Goal: Task Accomplishment & Management: Complete application form

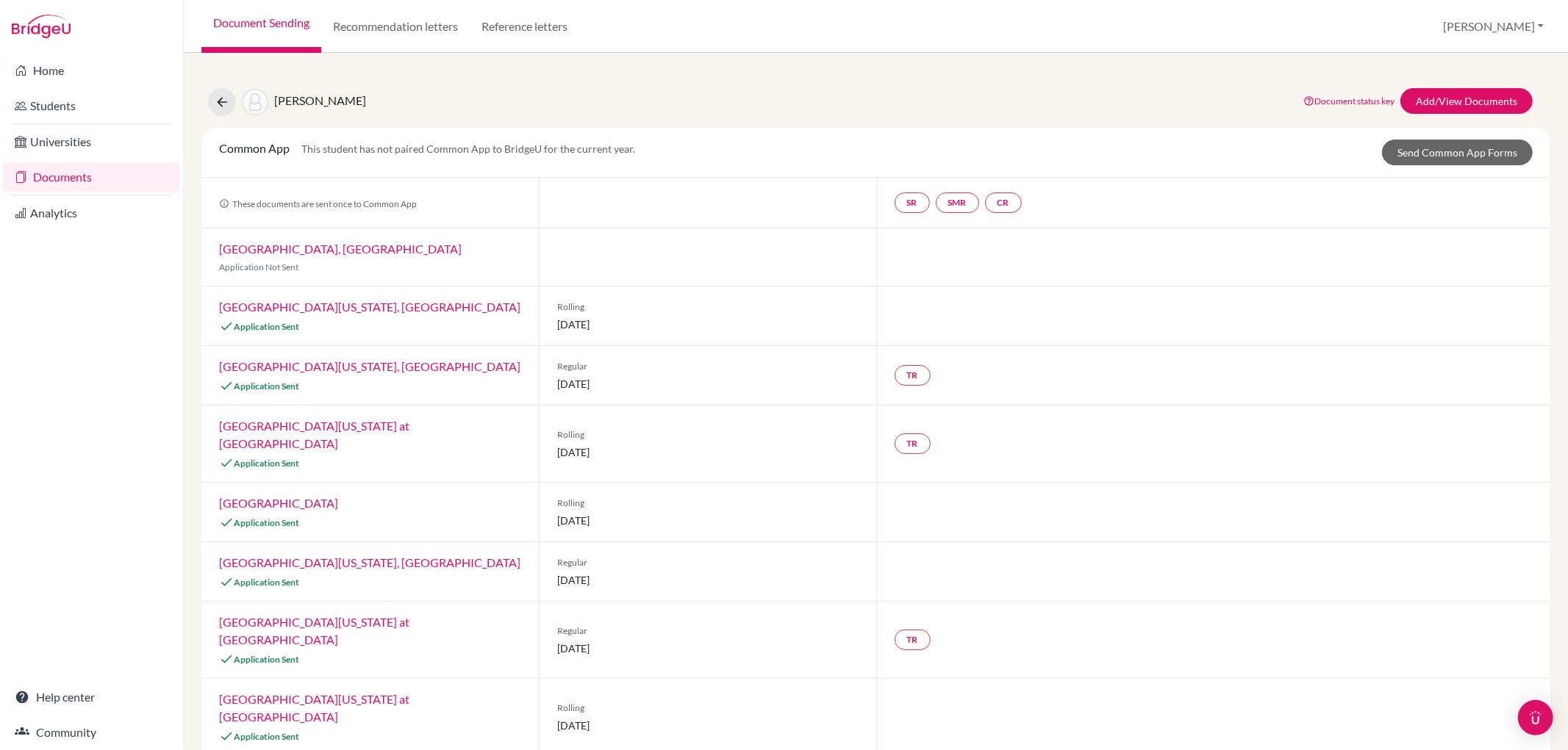
scroll to position [148, 0]
click at [61, 64] on link "Home" at bounding box center [91, 70] width 177 height 30
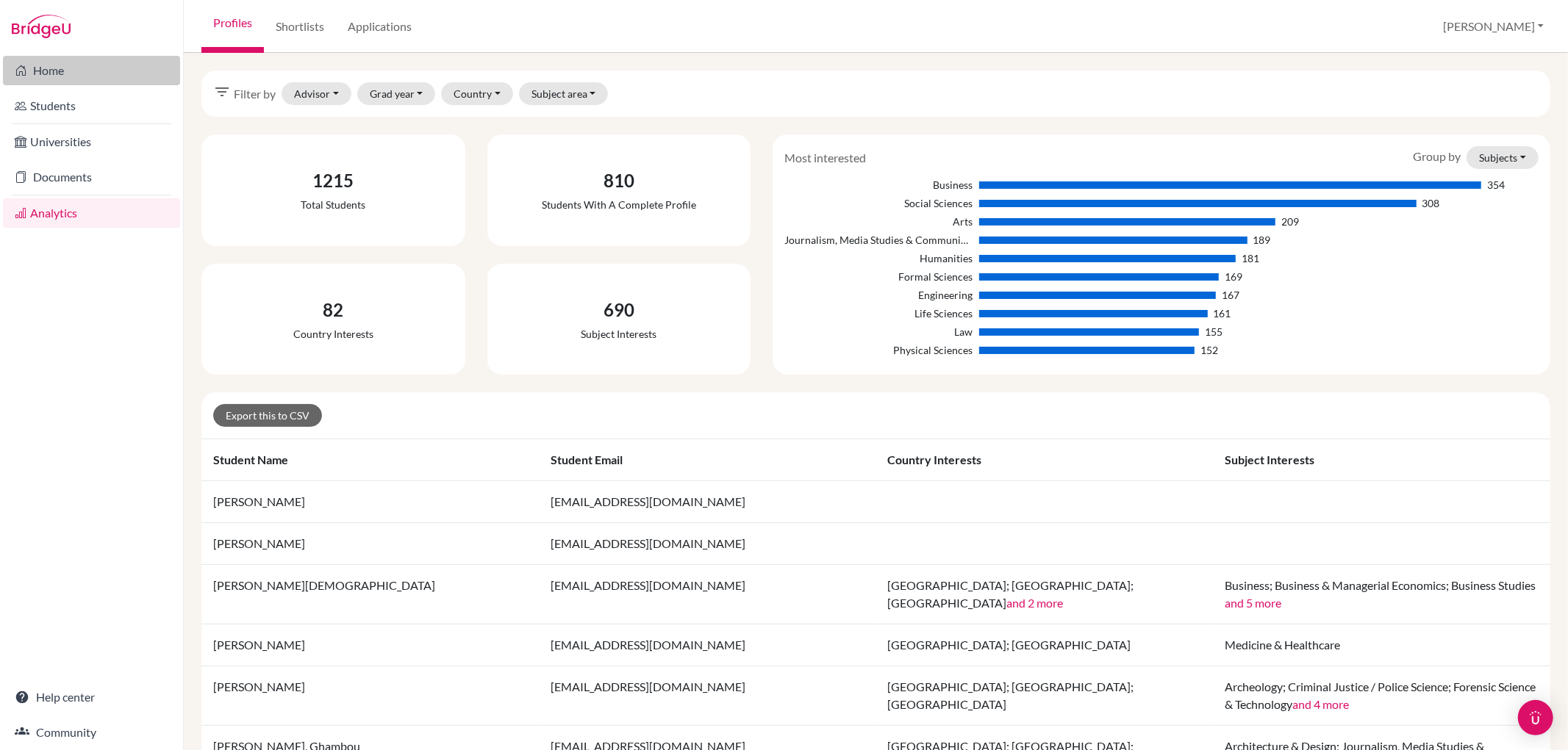
click at [90, 72] on link "Home" at bounding box center [91, 70] width 177 height 30
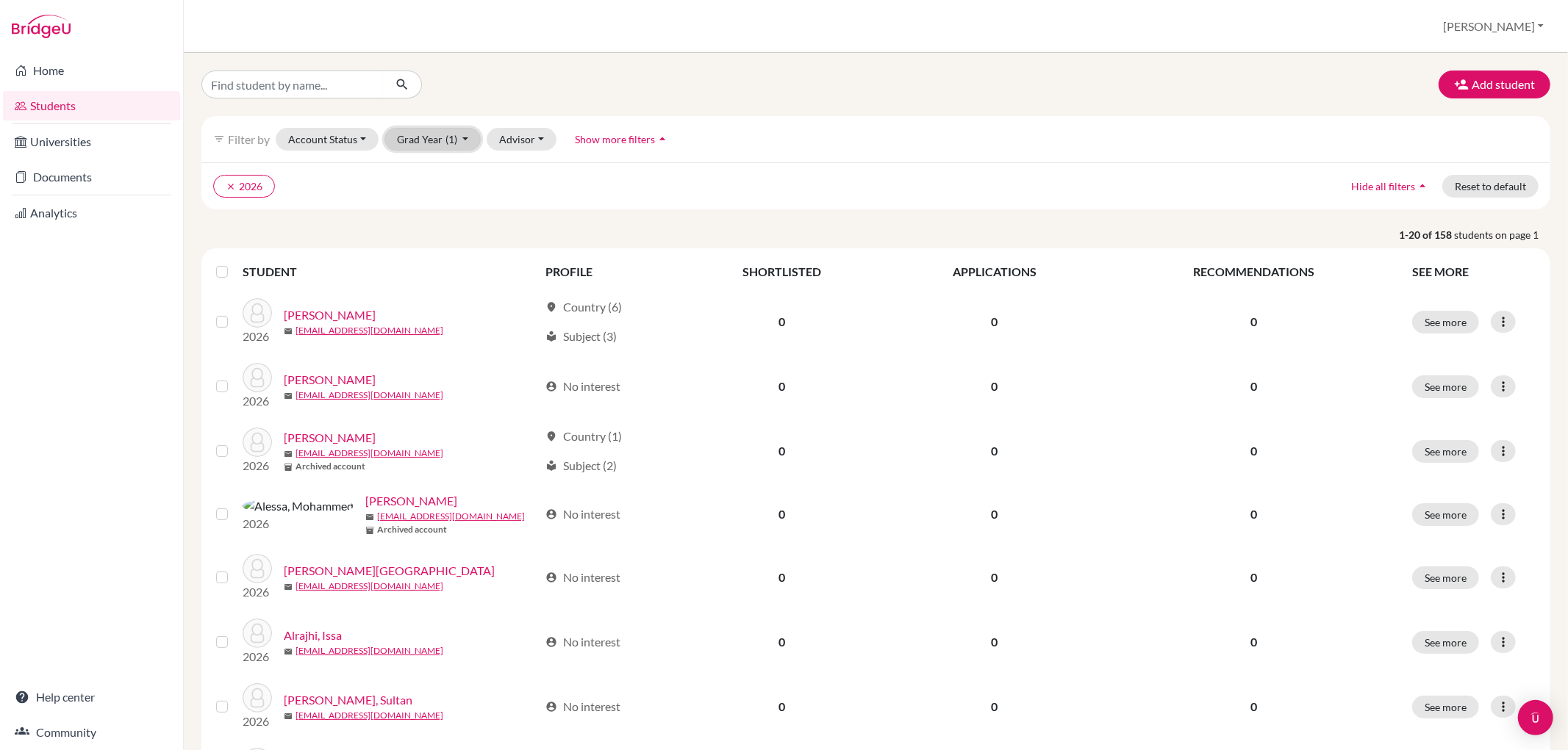
click at [465, 141] on button "Grad Year (1)" at bounding box center [433, 138] width 97 height 23
click at [451, 302] on button "2027" at bounding box center [429, 311] width 87 height 24
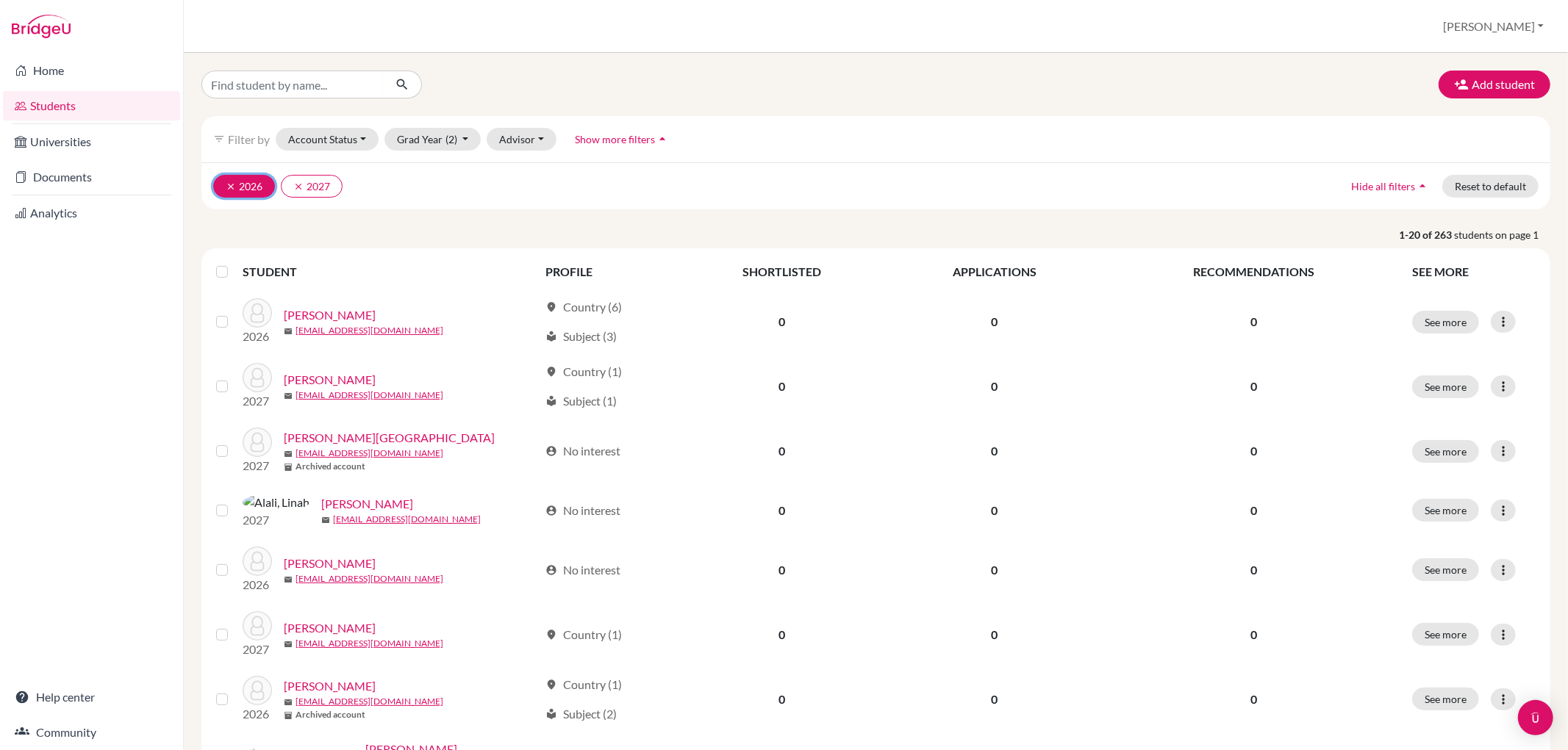
click at [227, 185] on icon "clear" at bounding box center [230, 187] width 10 height 10
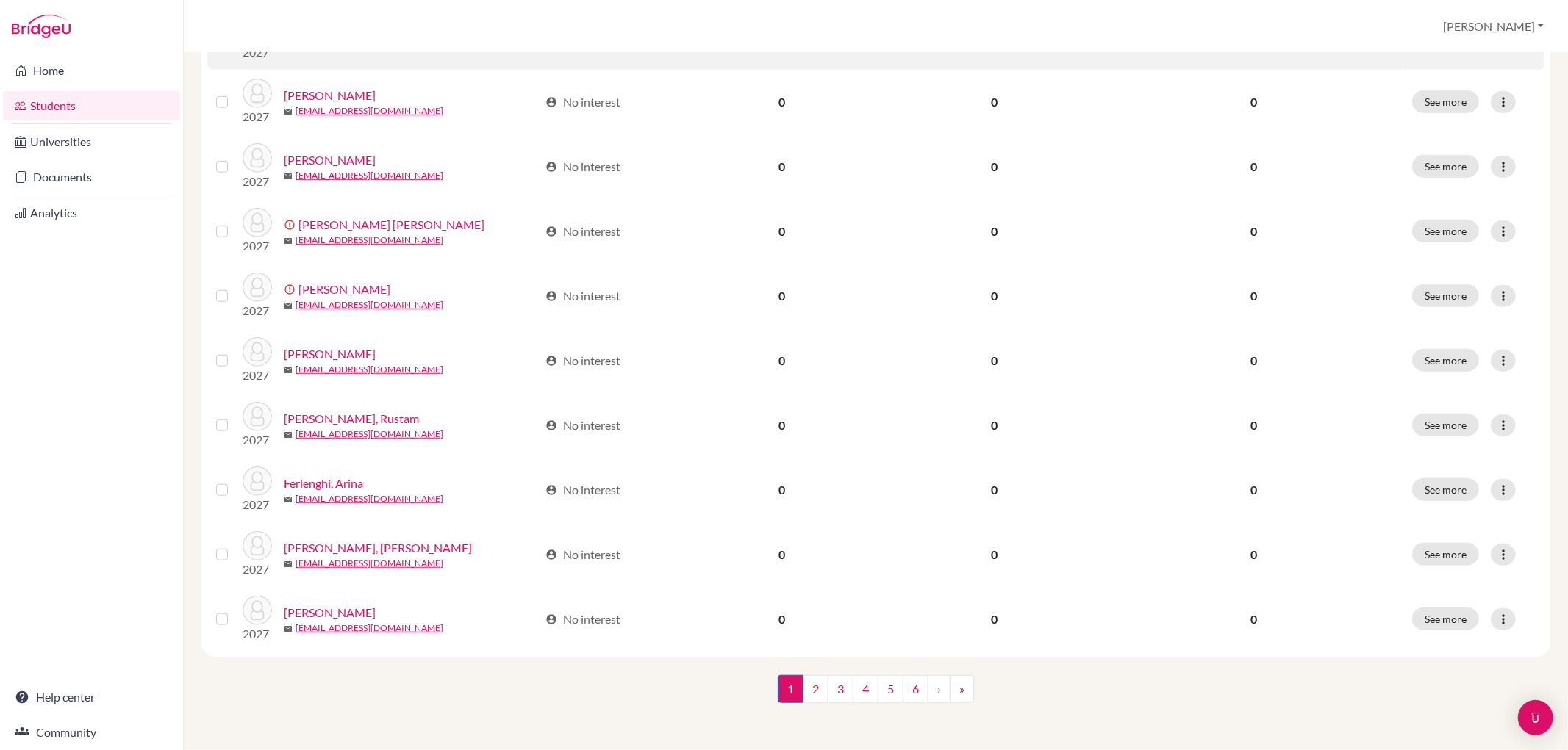
scroll to position [931, 0]
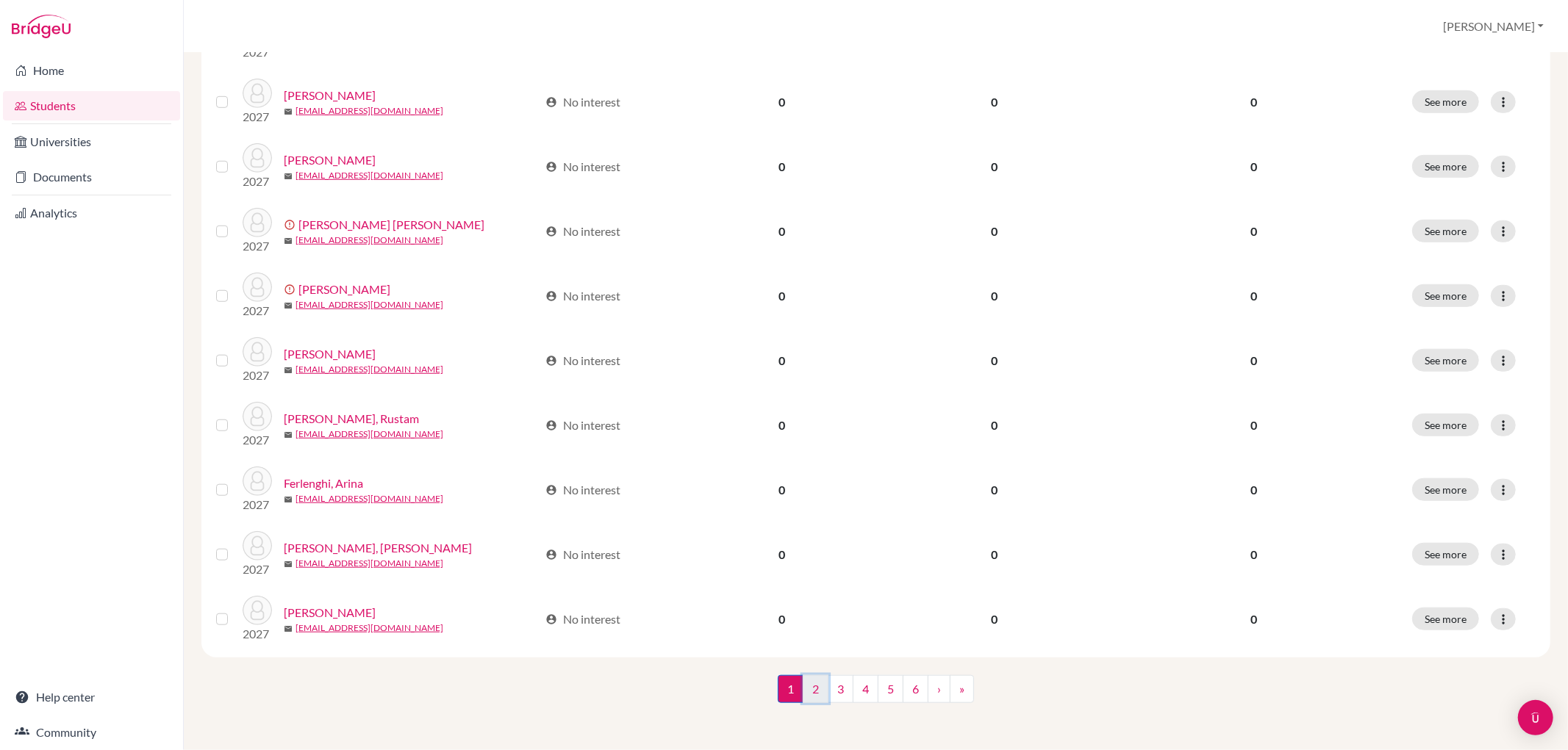
click at [806, 689] on link "2" at bounding box center [816, 689] width 26 height 28
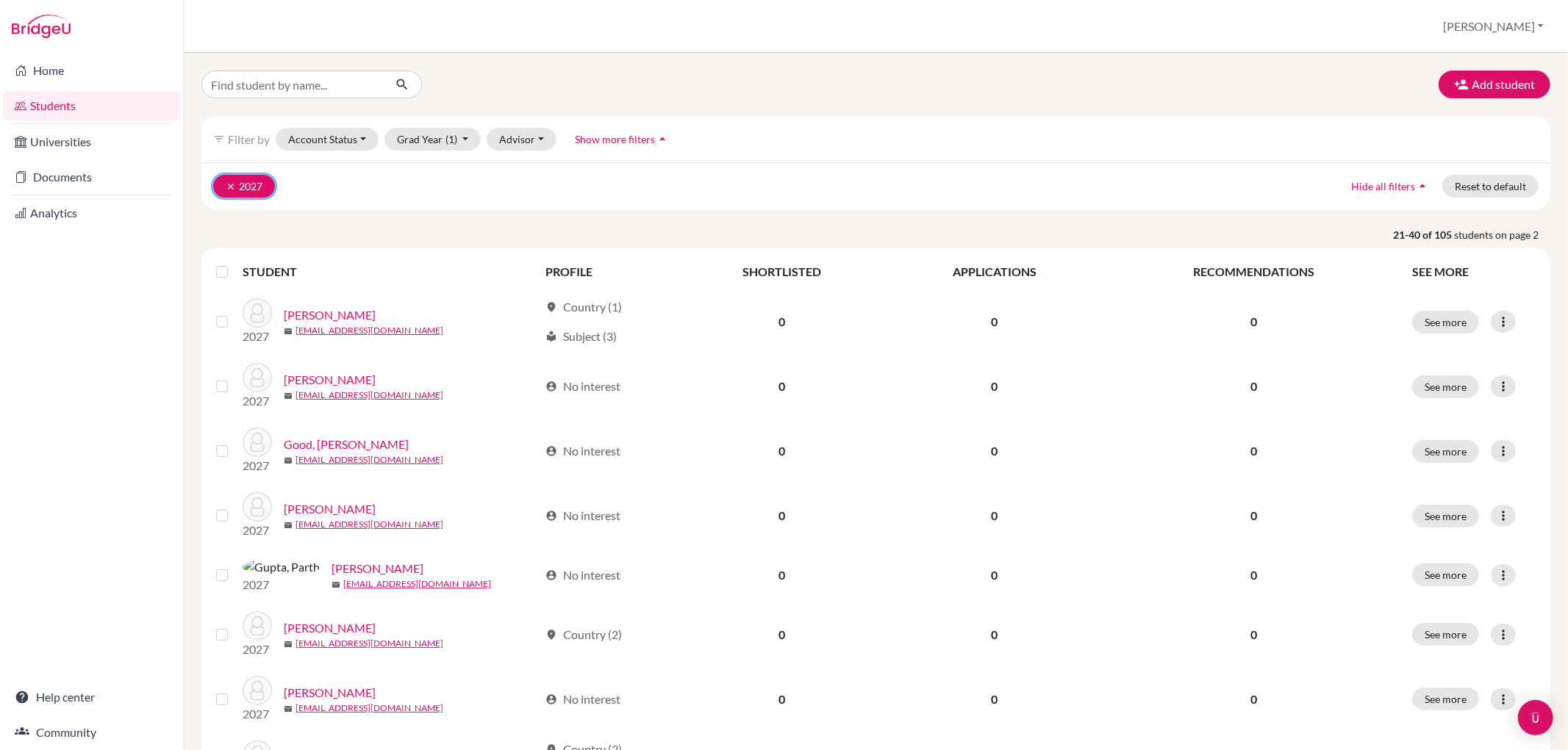
click at [224, 182] on button "clear 2027" at bounding box center [244, 186] width 61 height 23
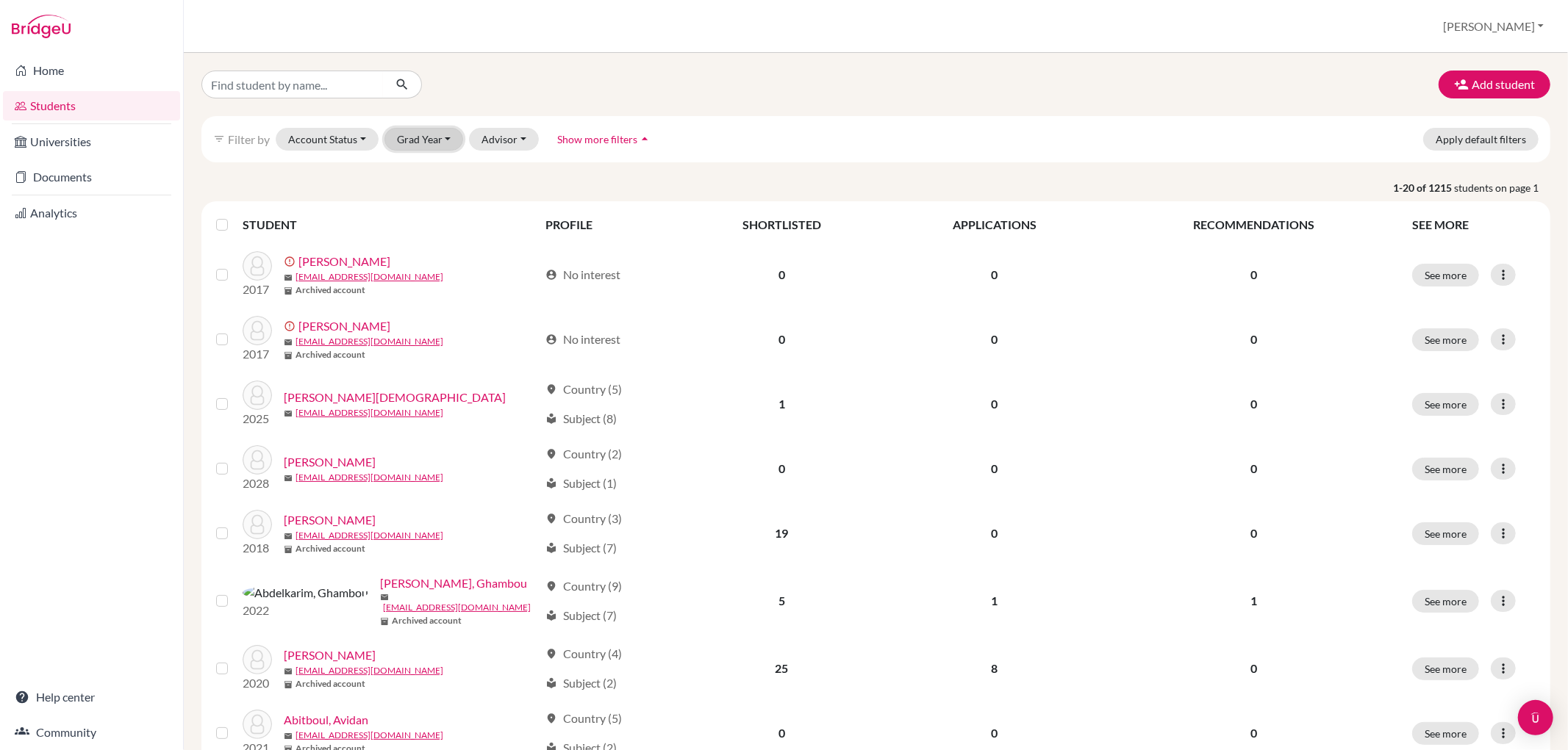
click at [423, 139] on button "Grad Year" at bounding box center [424, 138] width 79 height 23
click at [420, 281] on span "2028" at bounding box center [415, 288] width 27 height 18
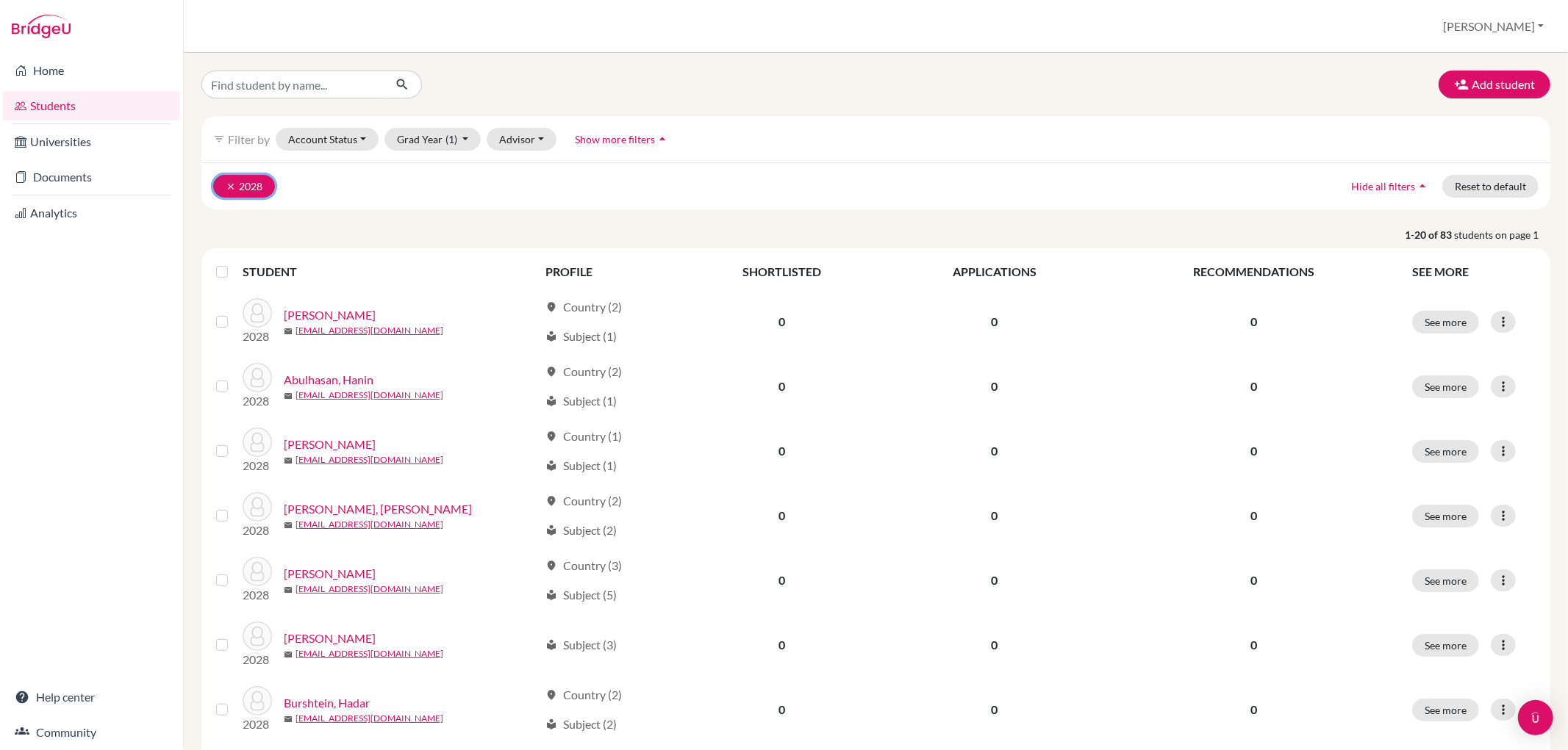
click at [222, 184] on button "clear 2028" at bounding box center [244, 186] width 61 height 23
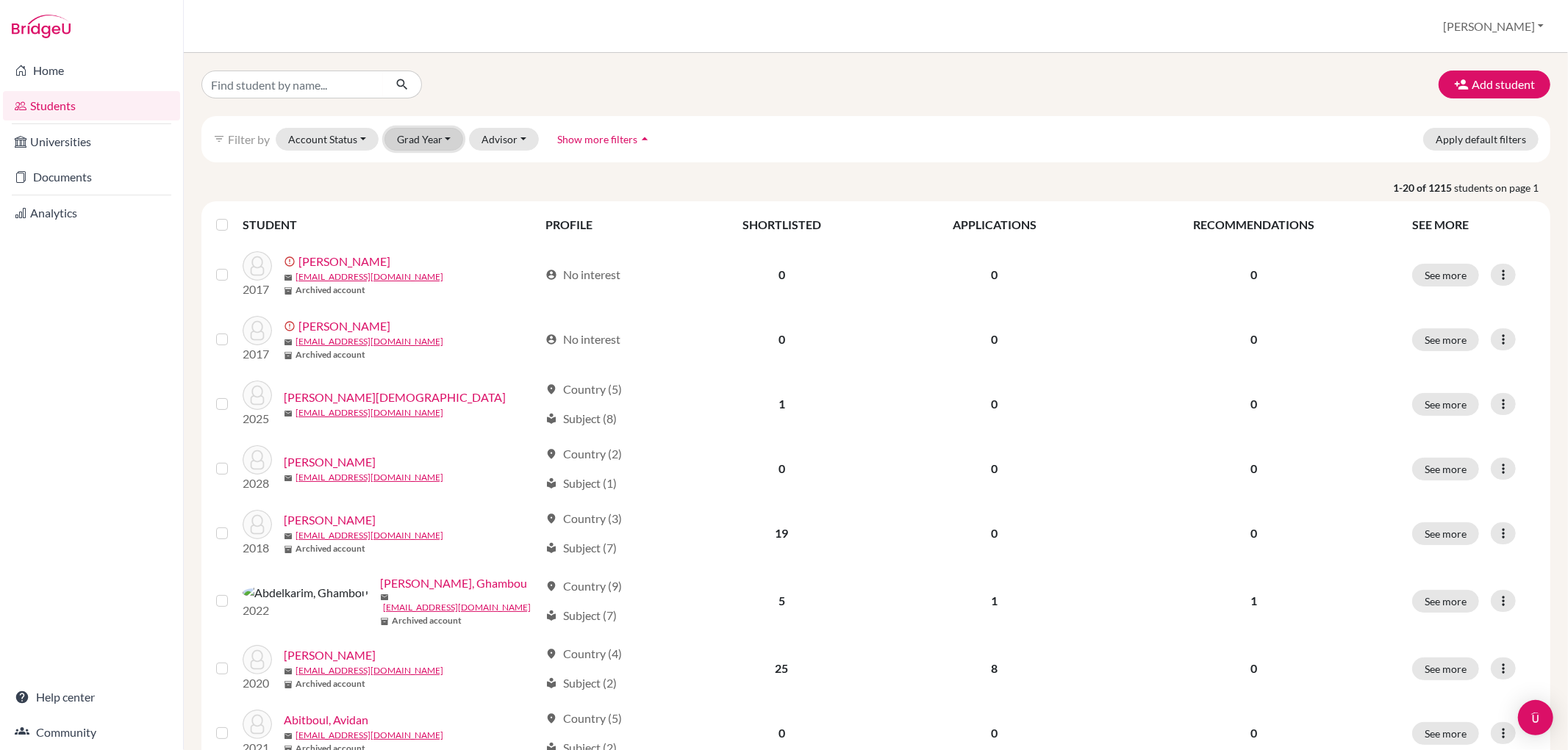
click at [437, 141] on button "Grad Year" at bounding box center [424, 138] width 79 height 23
click at [430, 259] on div "2029" at bounding box center [428, 265] width 51 height 18
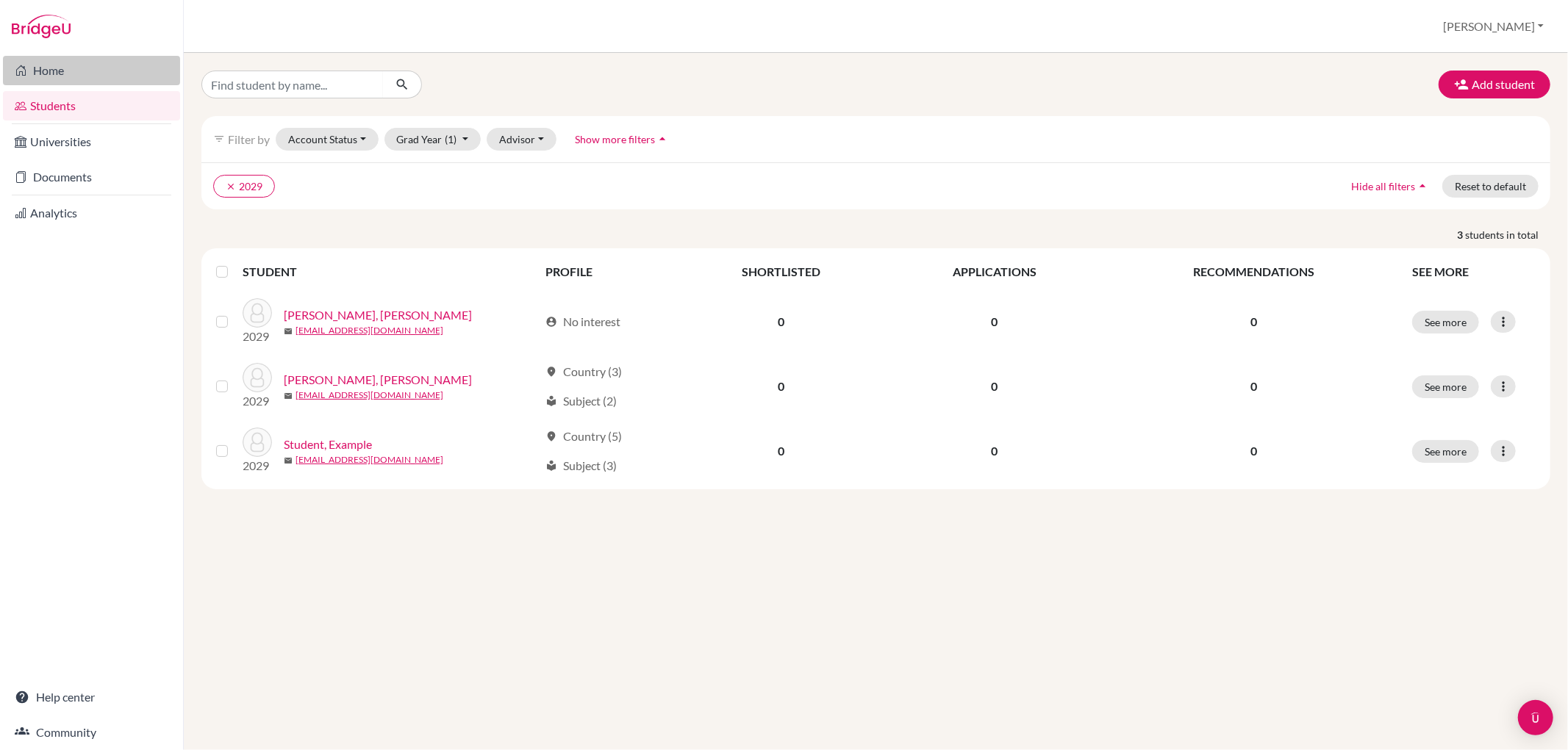
click at [48, 70] on link "Home" at bounding box center [91, 70] width 177 height 30
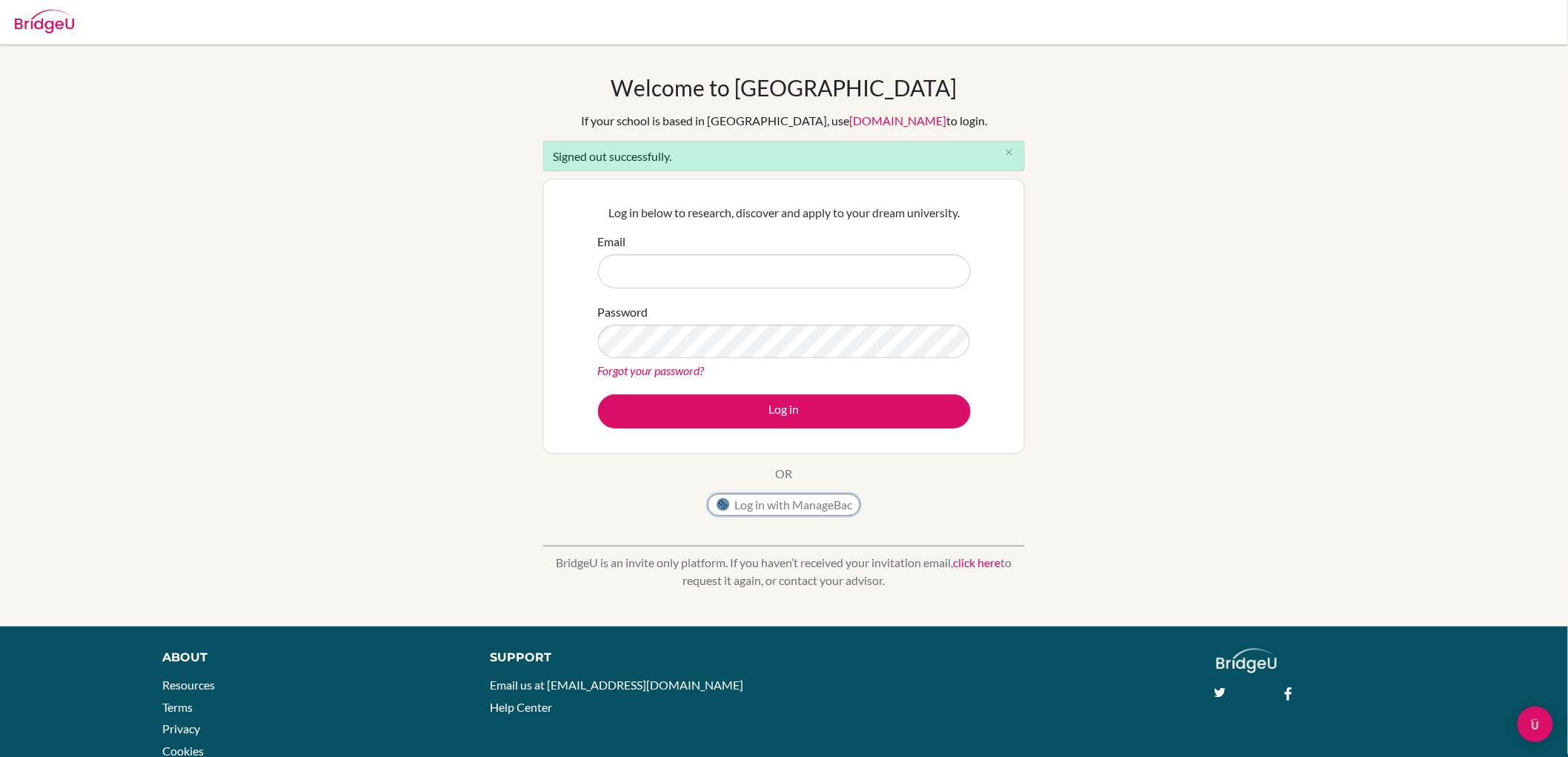
click at [807, 505] on button "Log in with ManageBac" at bounding box center [784, 505] width 153 height 22
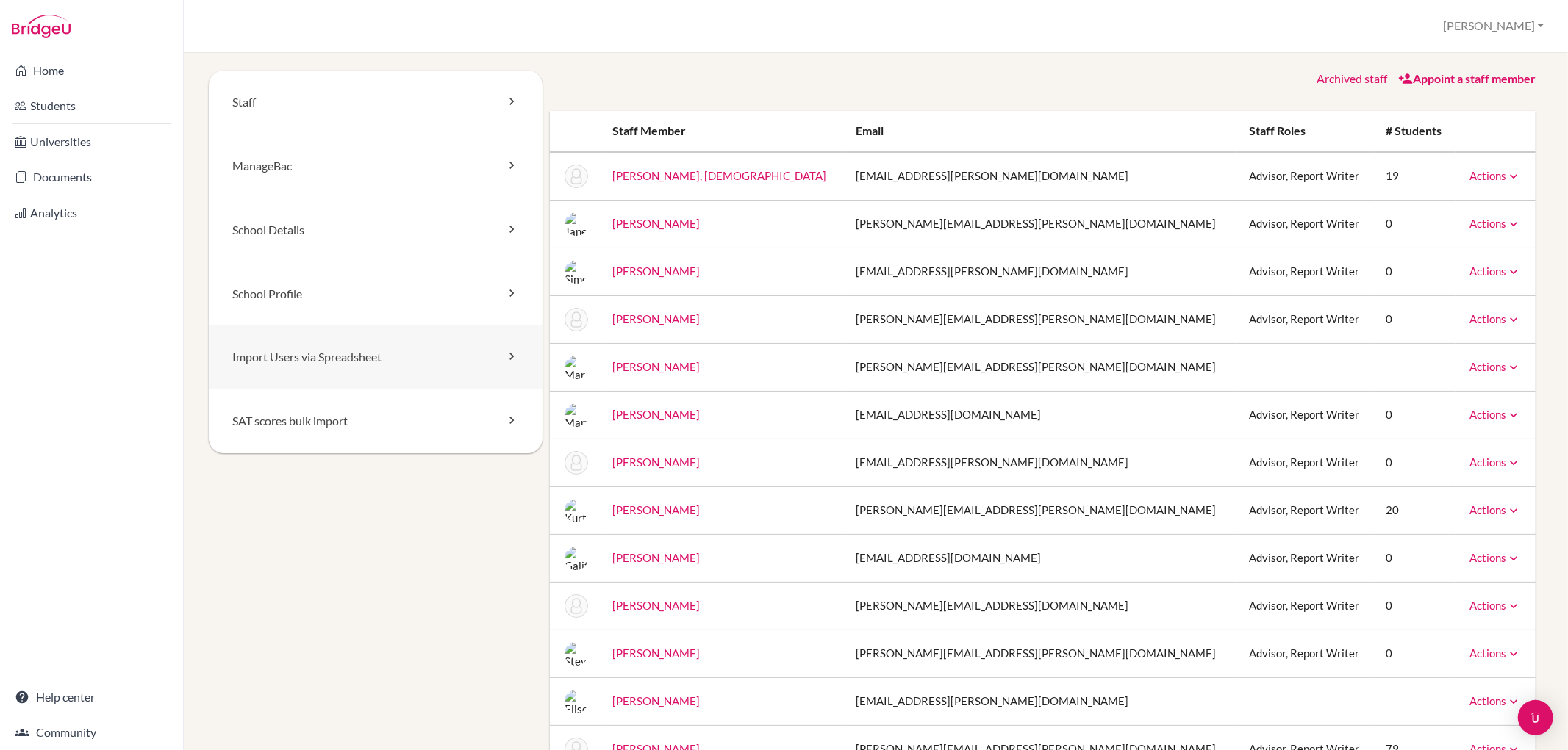
click at [316, 353] on link "Import Users via Spreadsheet" at bounding box center [375, 357] width 333 height 64
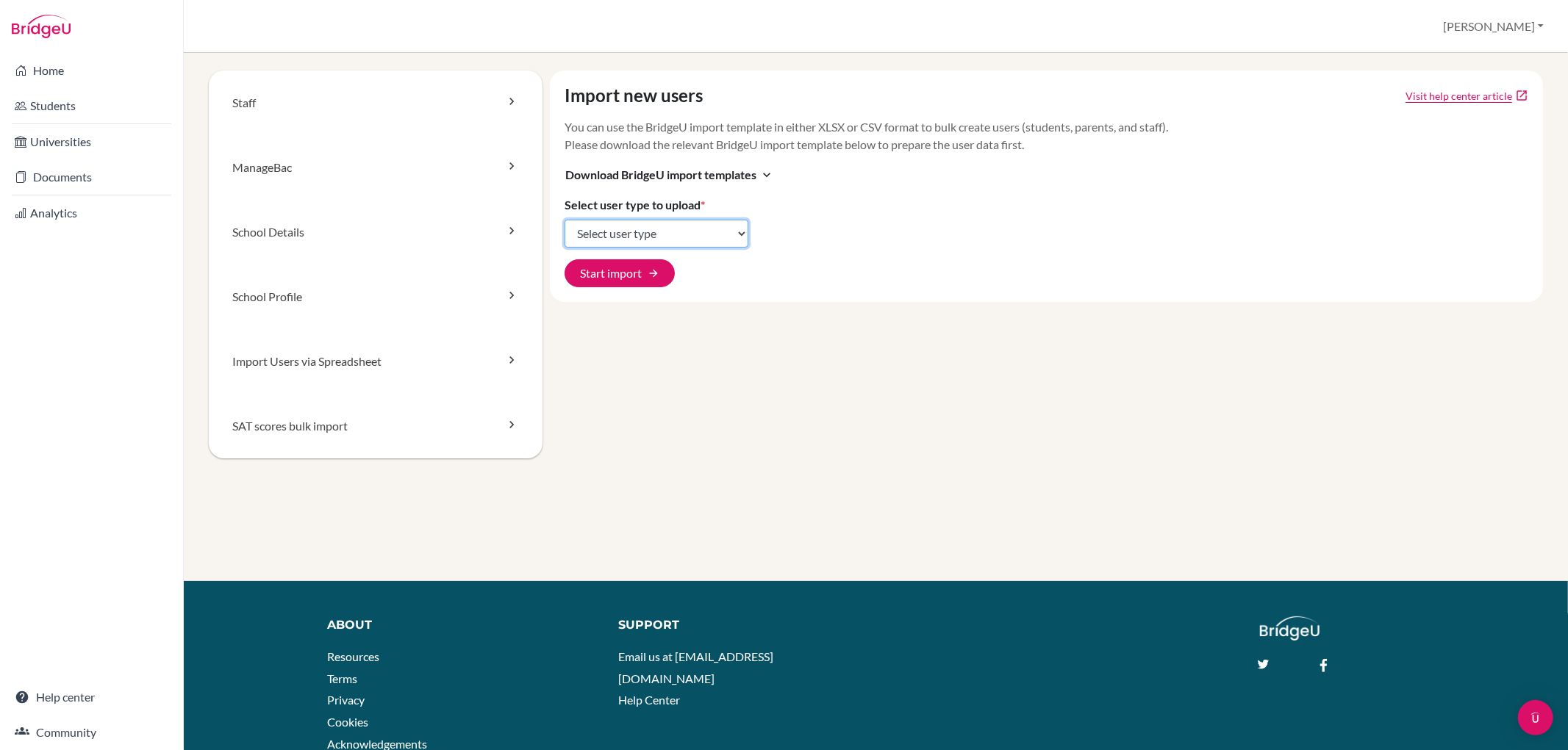
click at [729, 226] on select "Select user type Students Students and parents Parents Advisors Report writers" at bounding box center [656, 233] width 184 height 28
select select "students"
click at [565, 219] on select "Select user type Students Students and parents Parents Advisors Report writers" at bounding box center [656, 233] width 184 height 28
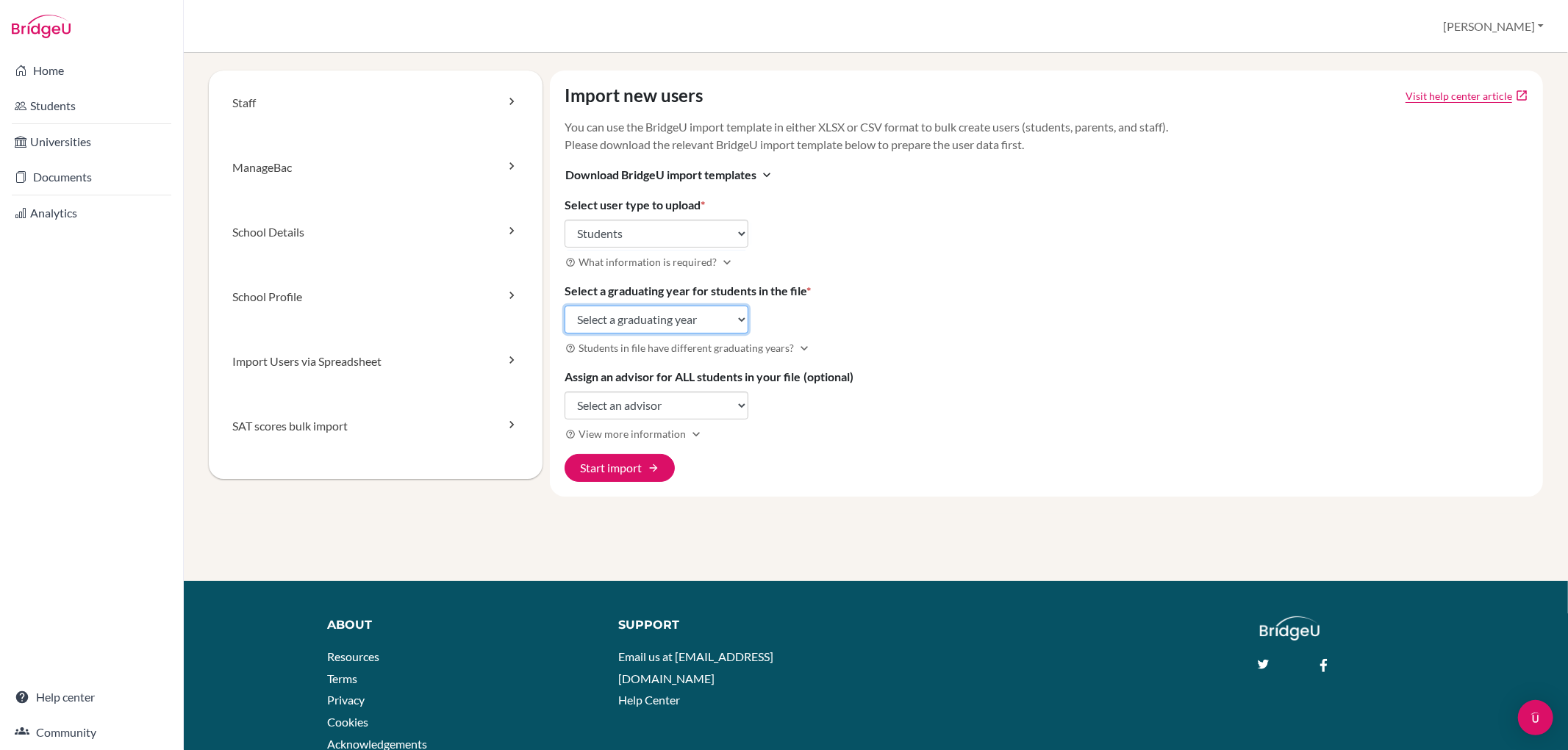
click at [731, 319] on select "Select a graduating year 2024 2025 2026 2027 2028 2029" at bounding box center [656, 319] width 184 height 28
select select "2029"
click at [565, 305] on select "Select a graduating year 2024 2025 2026 2027 2028 2029" at bounding box center [656, 319] width 184 height 28
click at [410, 237] on link "School Details" at bounding box center [375, 231] width 333 height 64
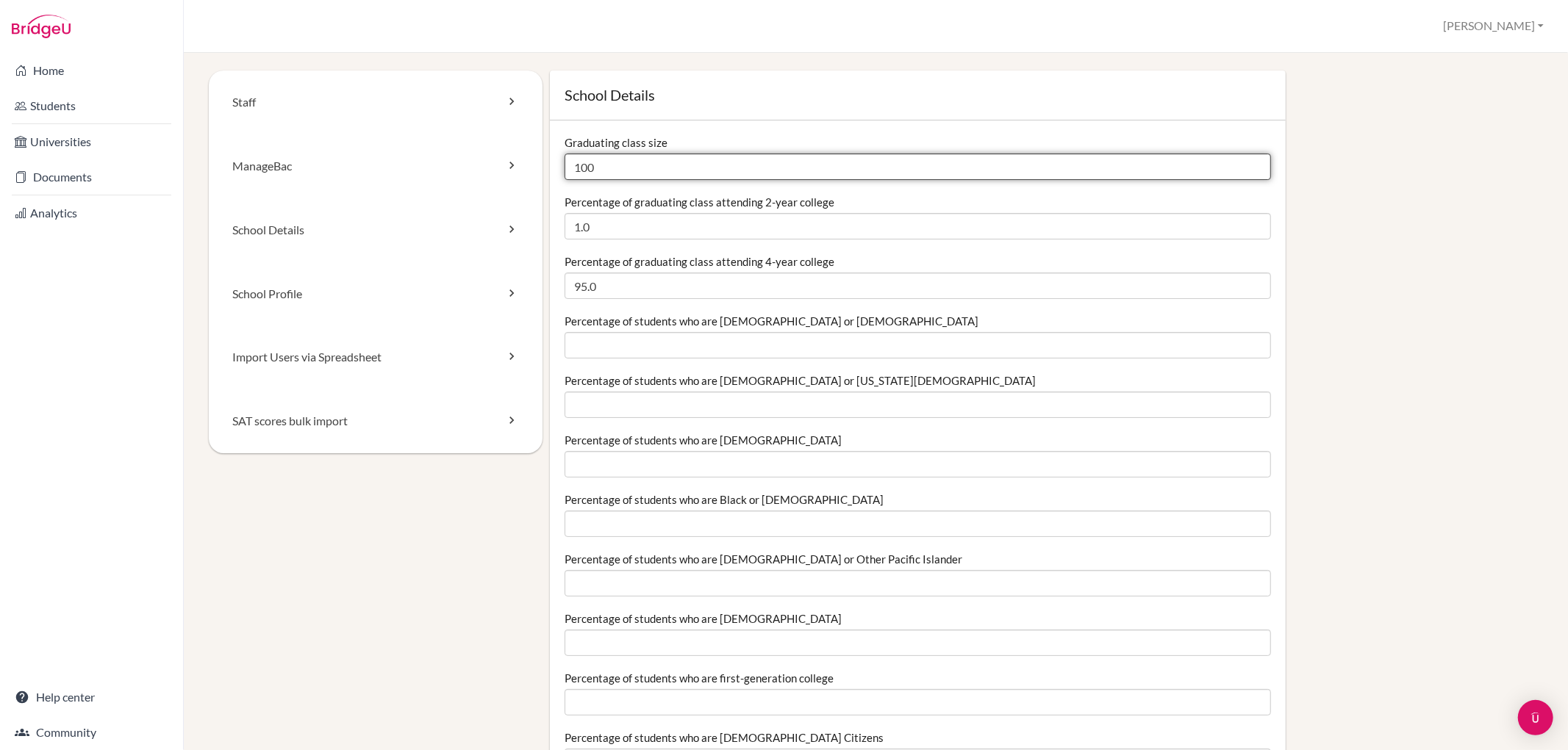
drag, startPoint x: 596, startPoint y: 162, endPoint x: 571, endPoint y: 165, distance: 25.2
click at [571, 165] on input "100" at bounding box center [917, 166] width 706 height 27
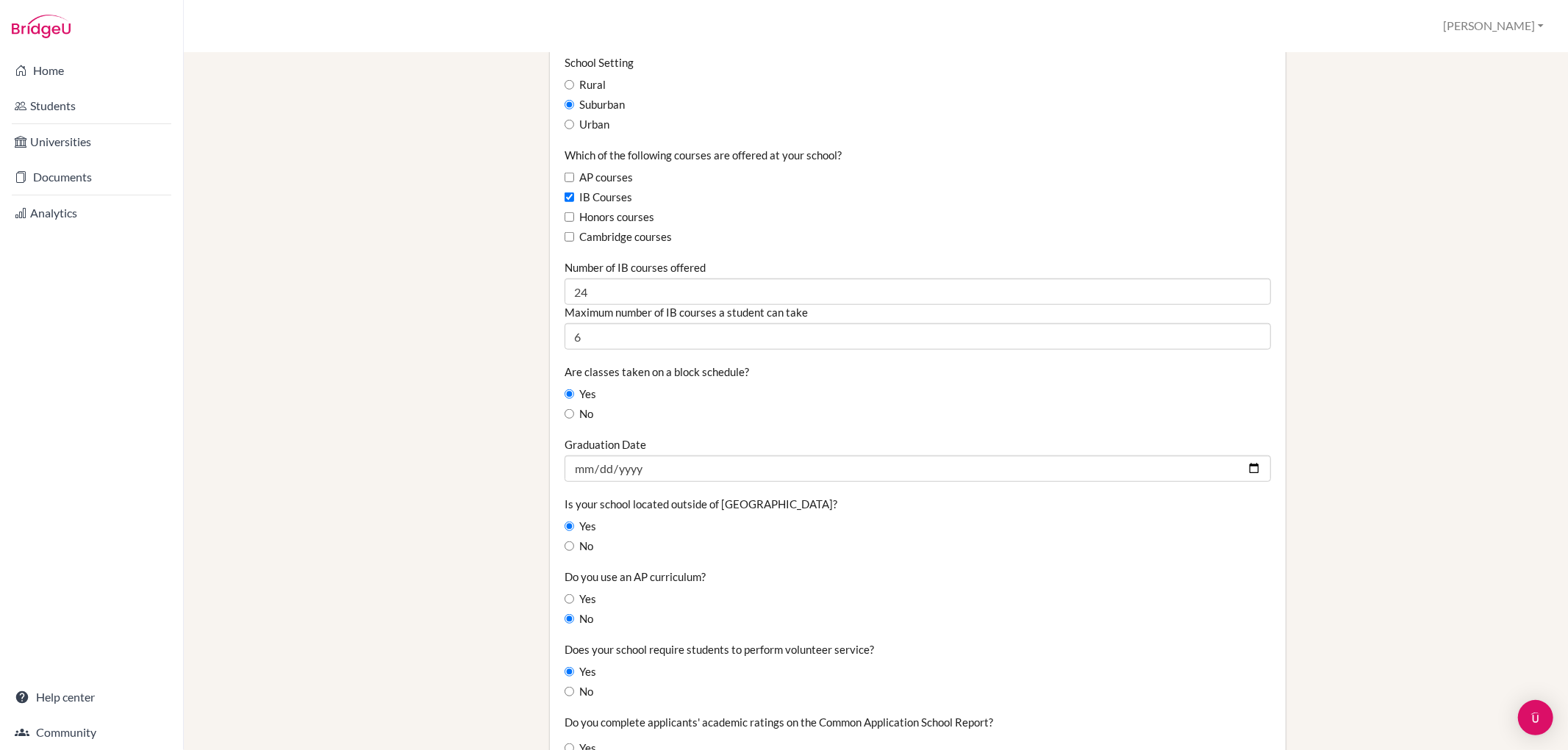
scroll to position [897, 0]
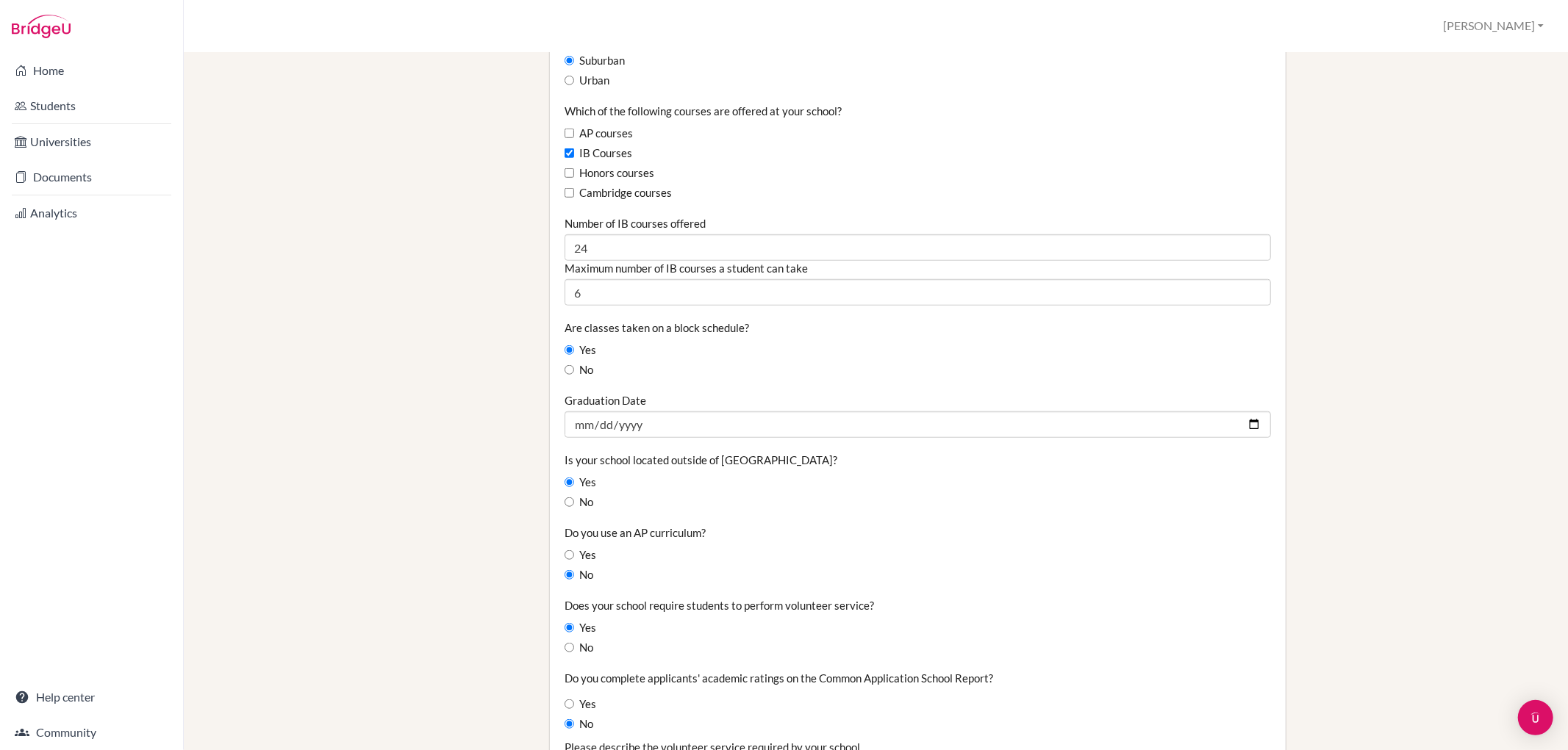
type input "116"
click at [1243, 426] on input "[DATE]" at bounding box center [917, 424] width 706 height 27
type input "[DATE]"
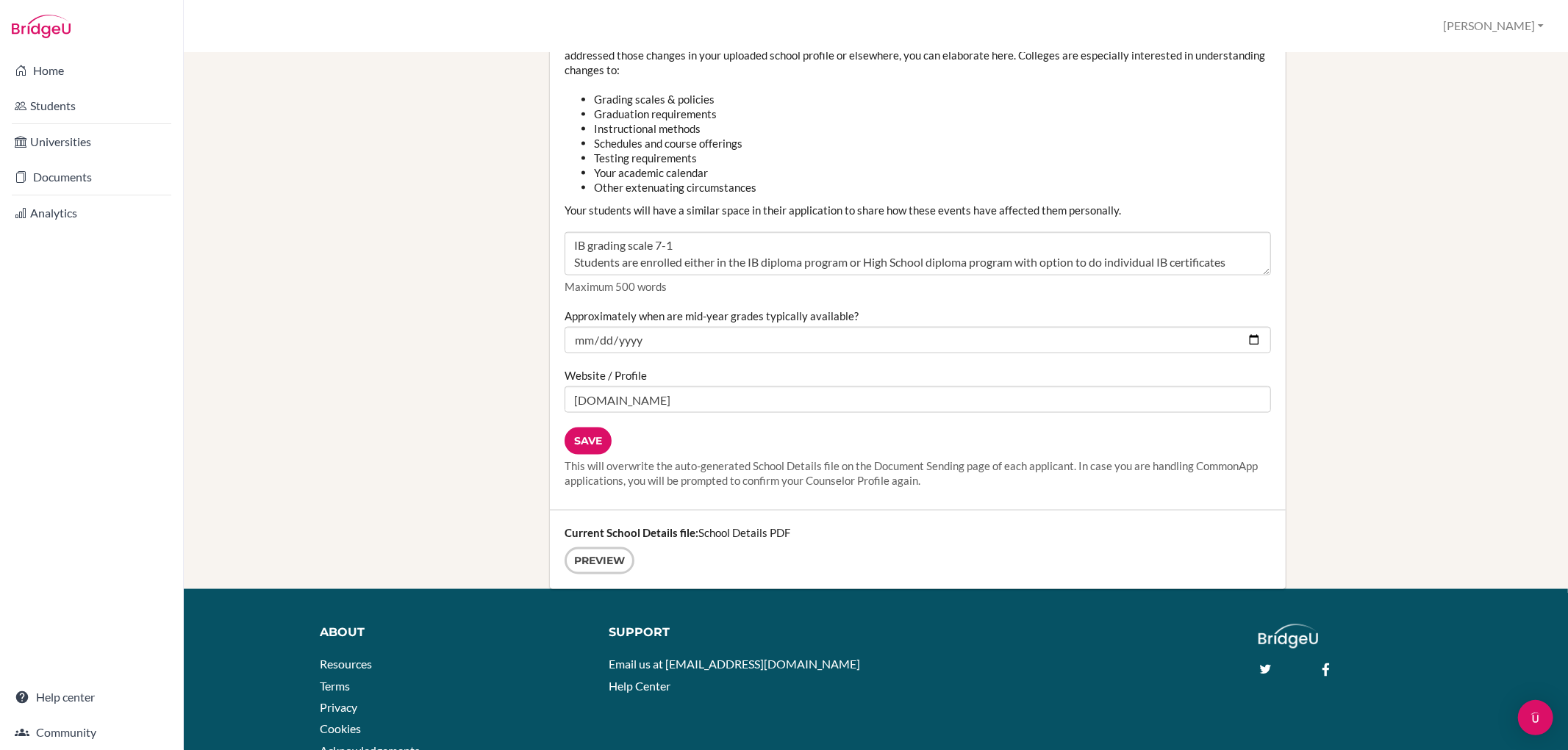
scroll to position [1713, 0]
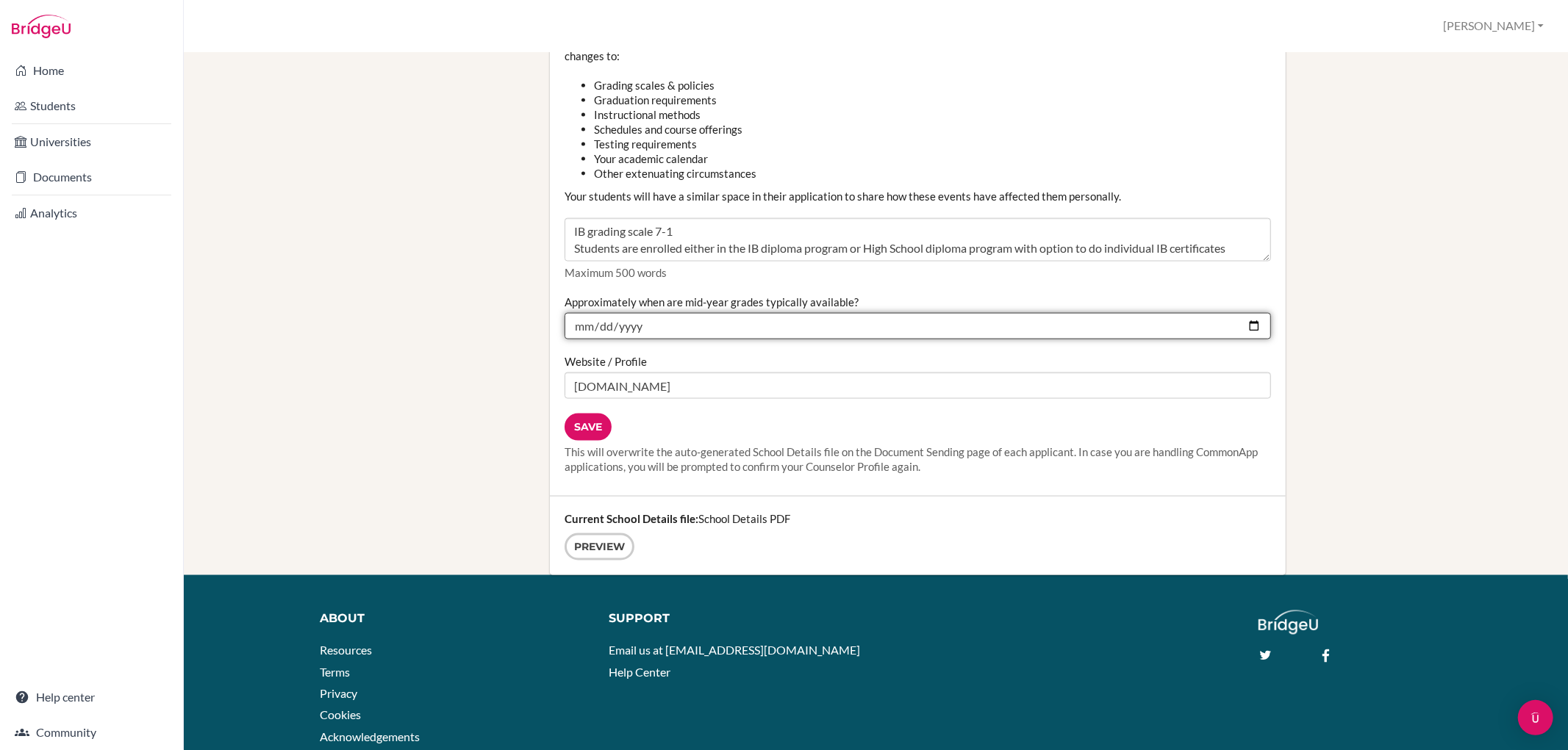
click at [1246, 328] on input "2025-02-10" at bounding box center [917, 326] width 706 height 27
type input "[DATE]"
click at [584, 431] on input "Save" at bounding box center [588, 428] width 47 height 28
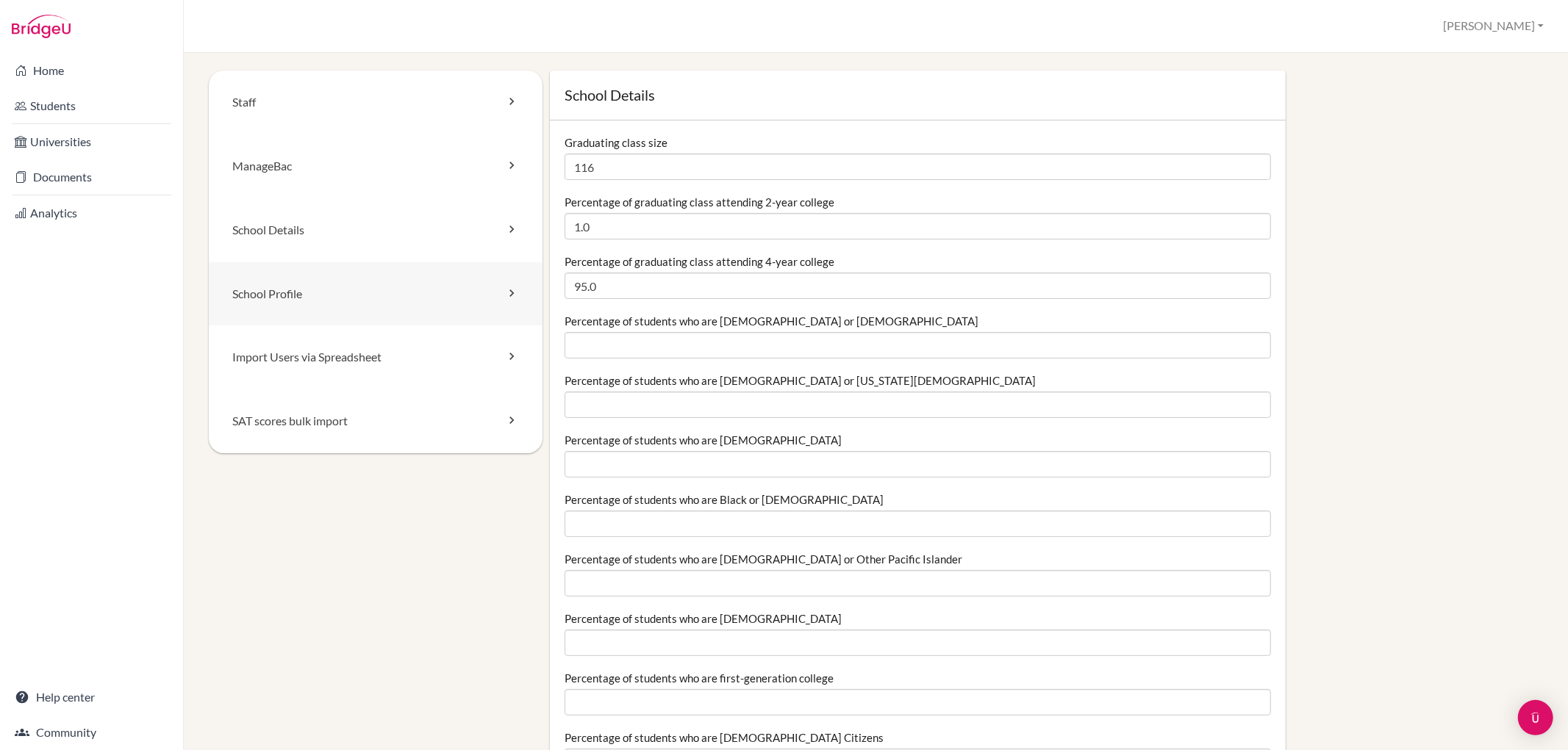
click at [374, 282] on link "School Profile" at bounding box center [375, 293] width 333 height 64
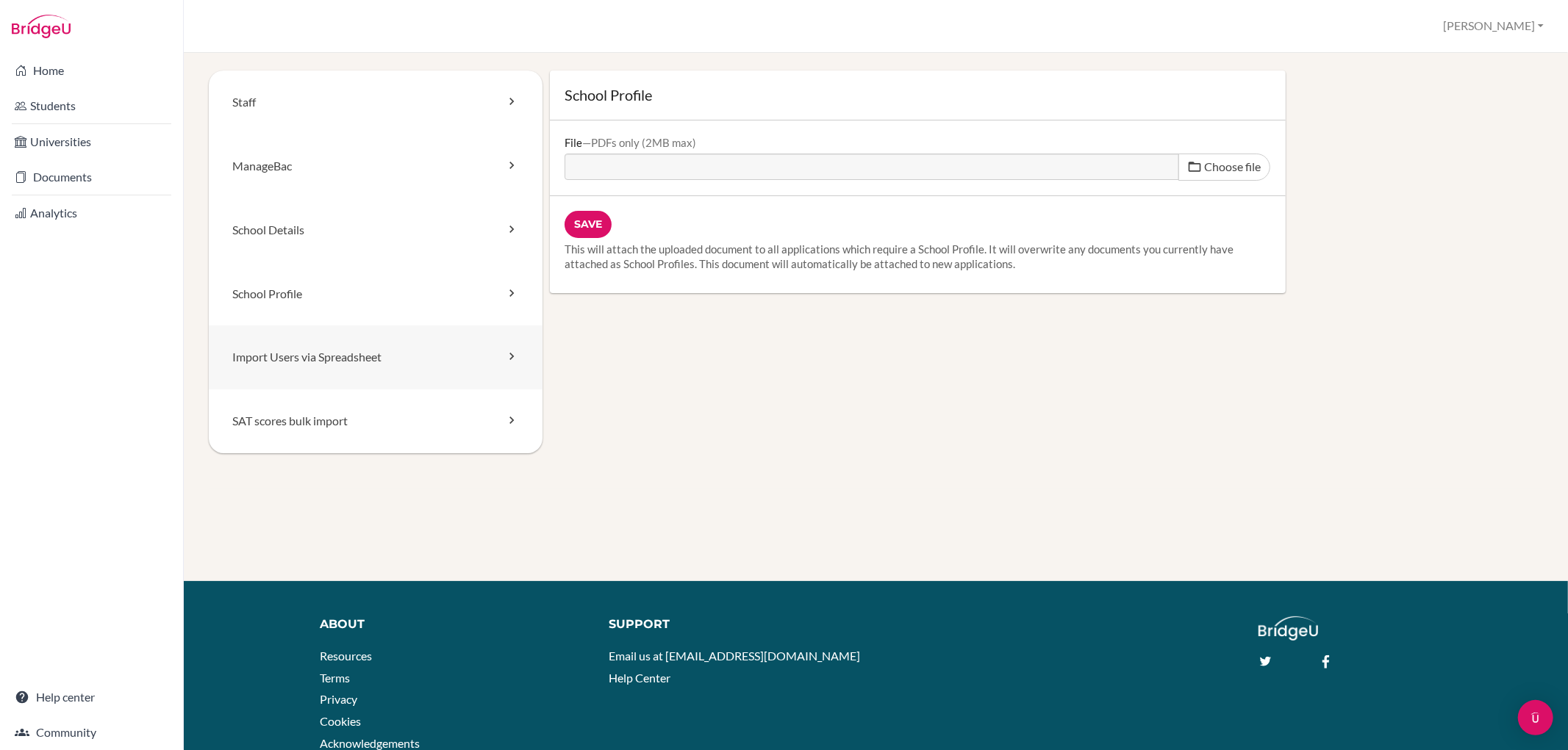
click at [399, 357] on link "Import Users via Spreadsheet" at bounding box center [375, 357] width 333 height 64
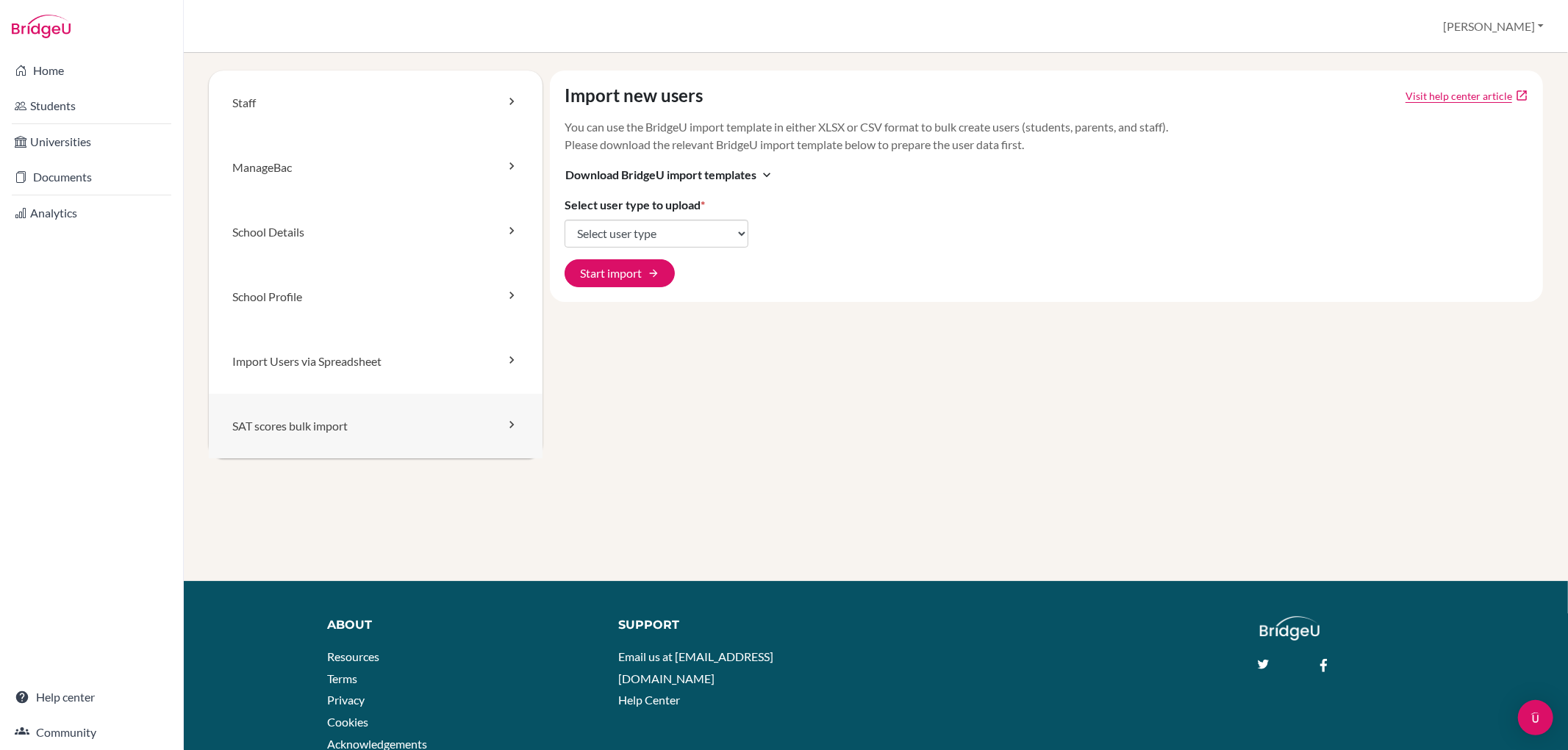
click at [392, 421] on link "SAT scores bulk import" at bounding box center [375, 425] width 333 height 64
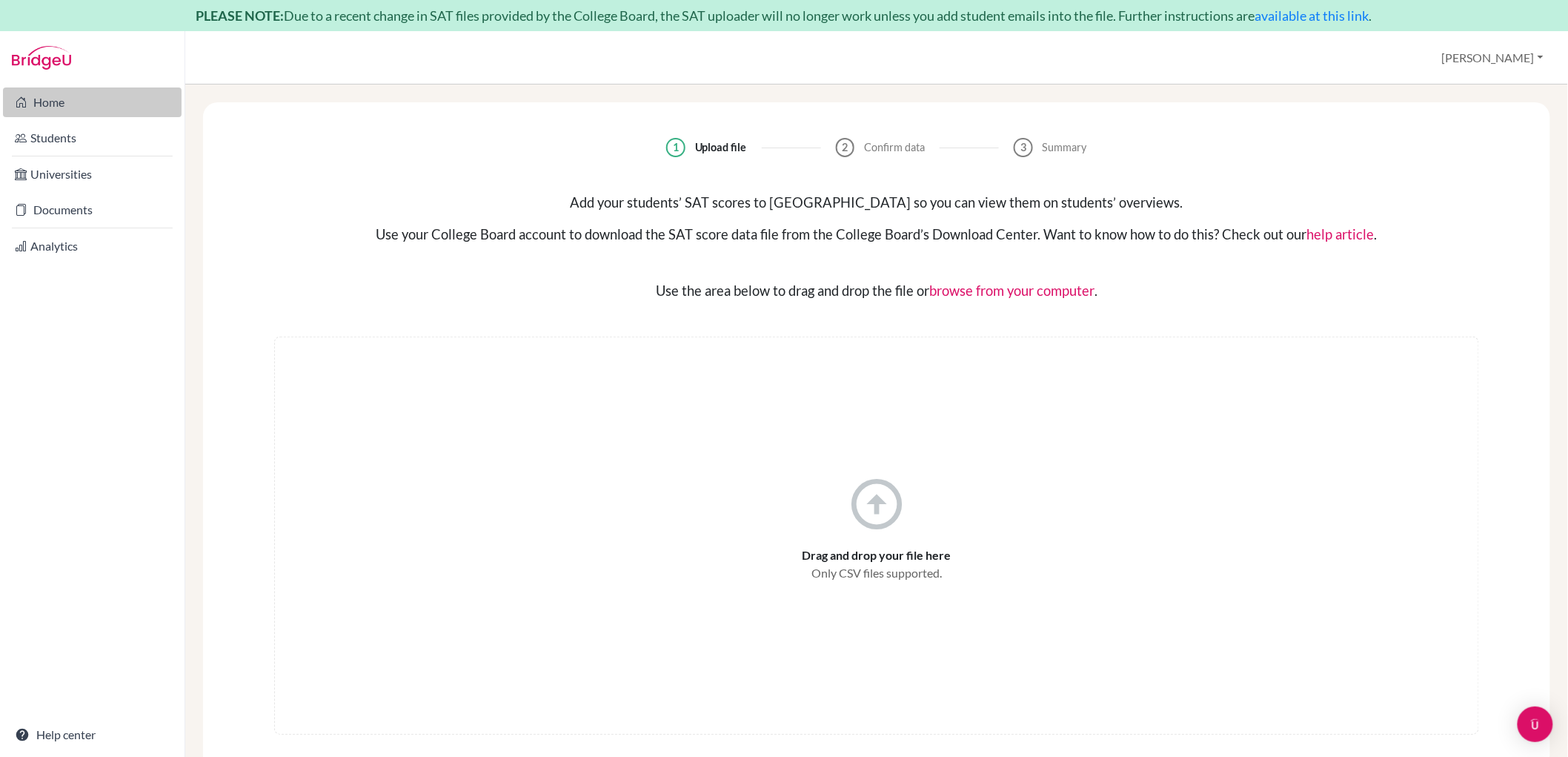
click at [101, 104] on link "Home" at bounding box center [92, 103] width 178 height 30
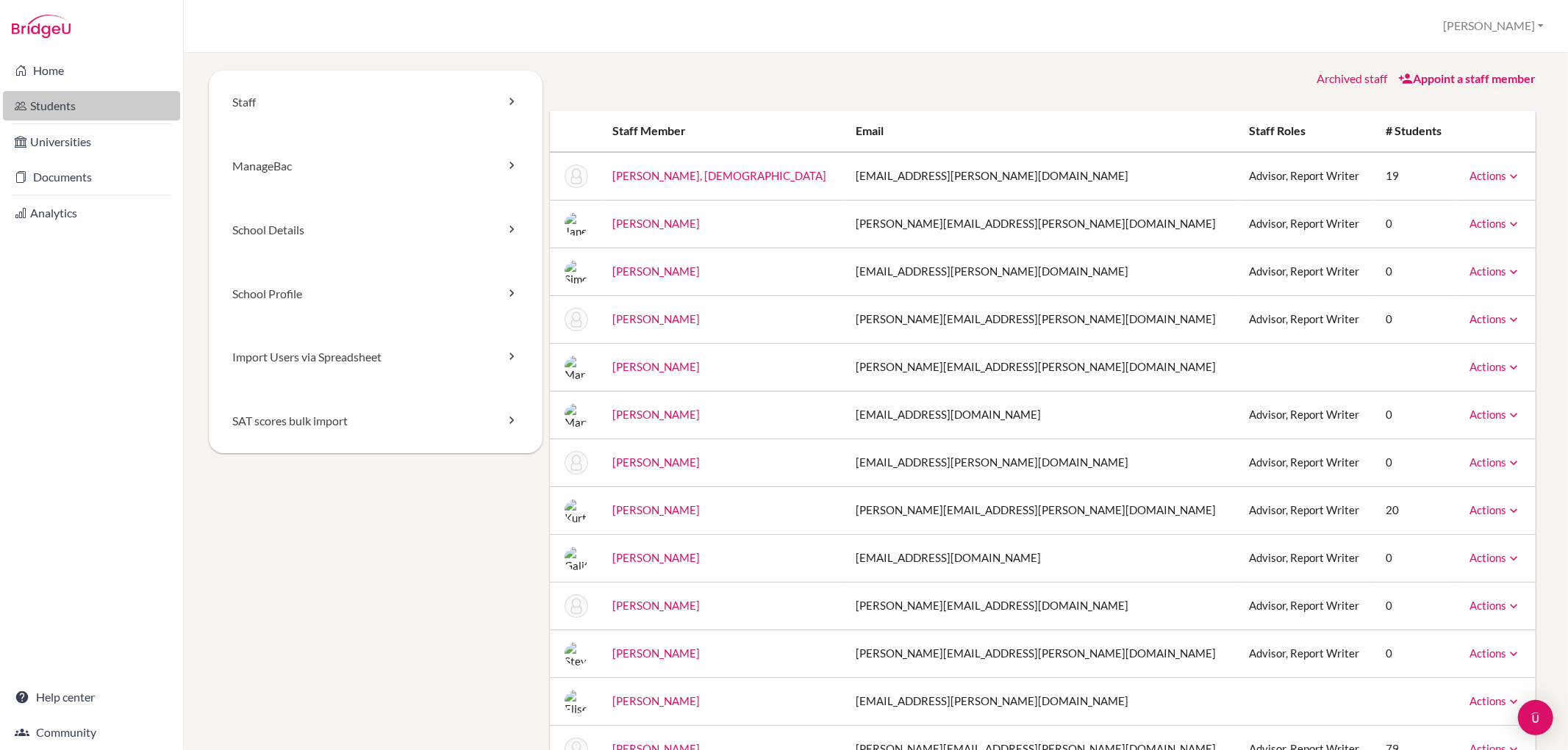
click at [99, 107] on link "Students" at bounding box center [91, 106] width 177 height 30
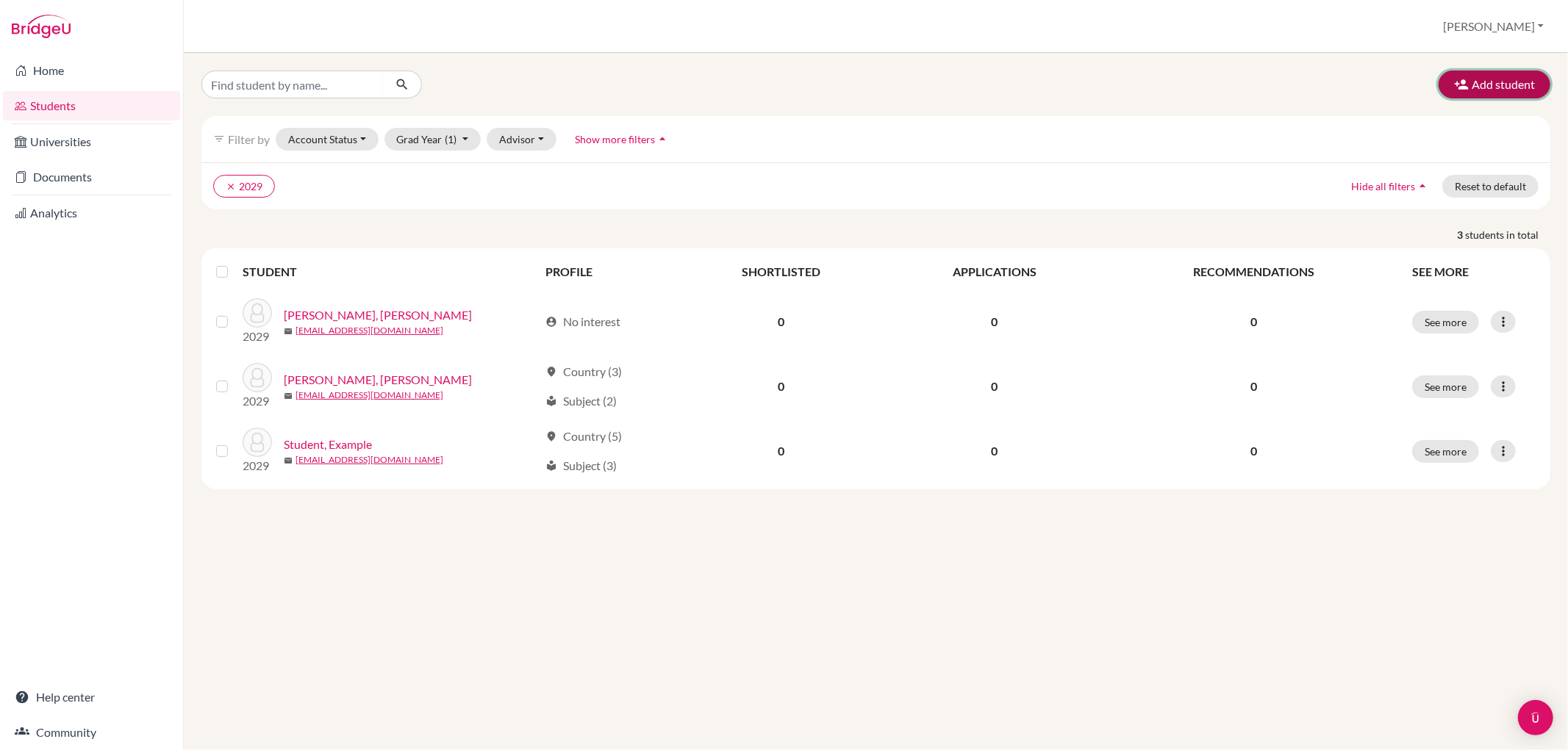
click at [1482, 76] on button "Add student" at bounding box center [1494, 84] width 112 height 28
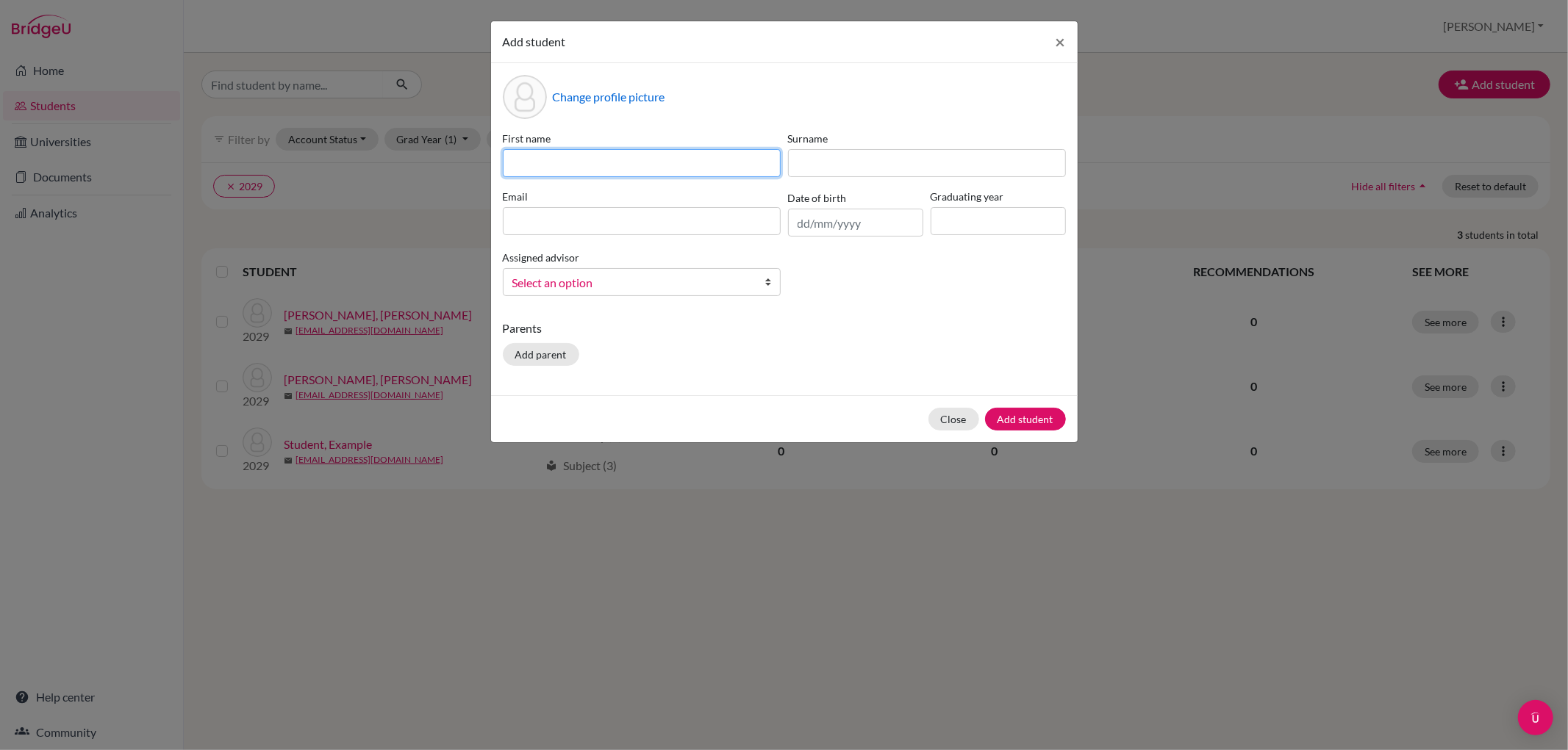
click at [665, 173] on input at bounding box center [641, 163] width 278 height 28
paste input "Sergio"
type input "Sergio"
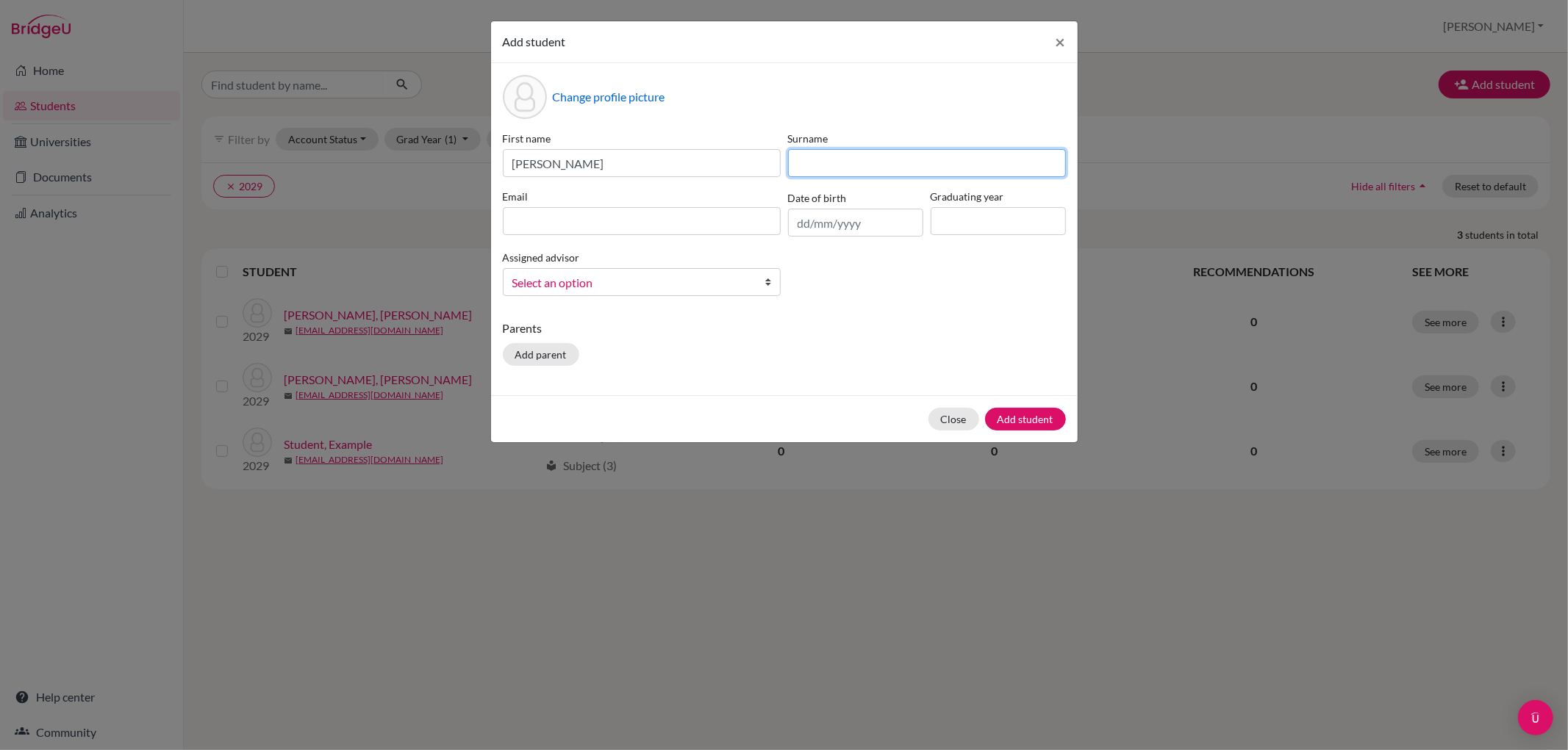
click at [801, 165] on input at bounding box center [926, 163] width 278 height 28
paste input "Burgada Molina"
type input "Burgada Molina"
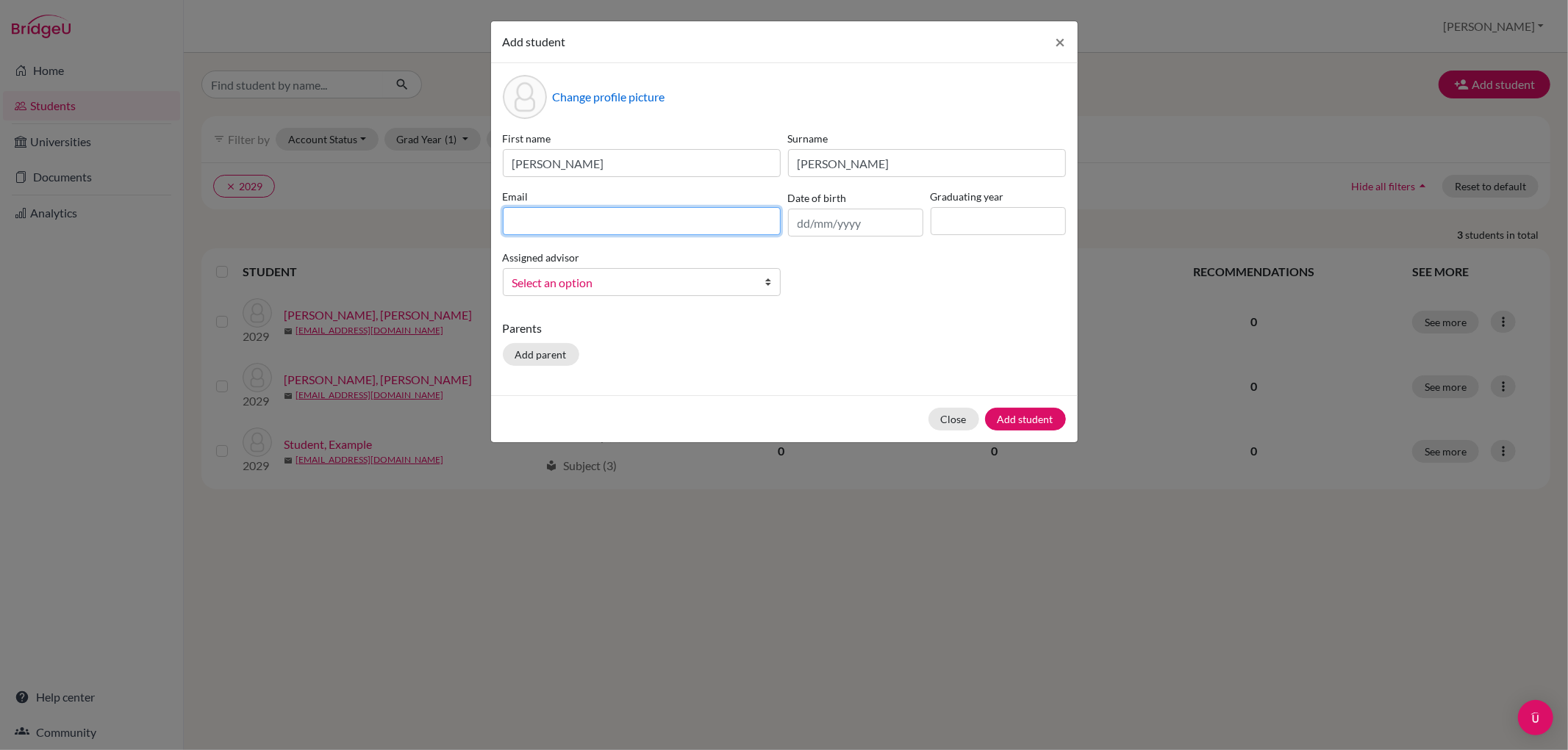
click at [523, 218] on input at bounding box center [641, 221] width 278 height 28
paste input "SerBurga@bbis.de"
type input "SerBurga@bbis.de"
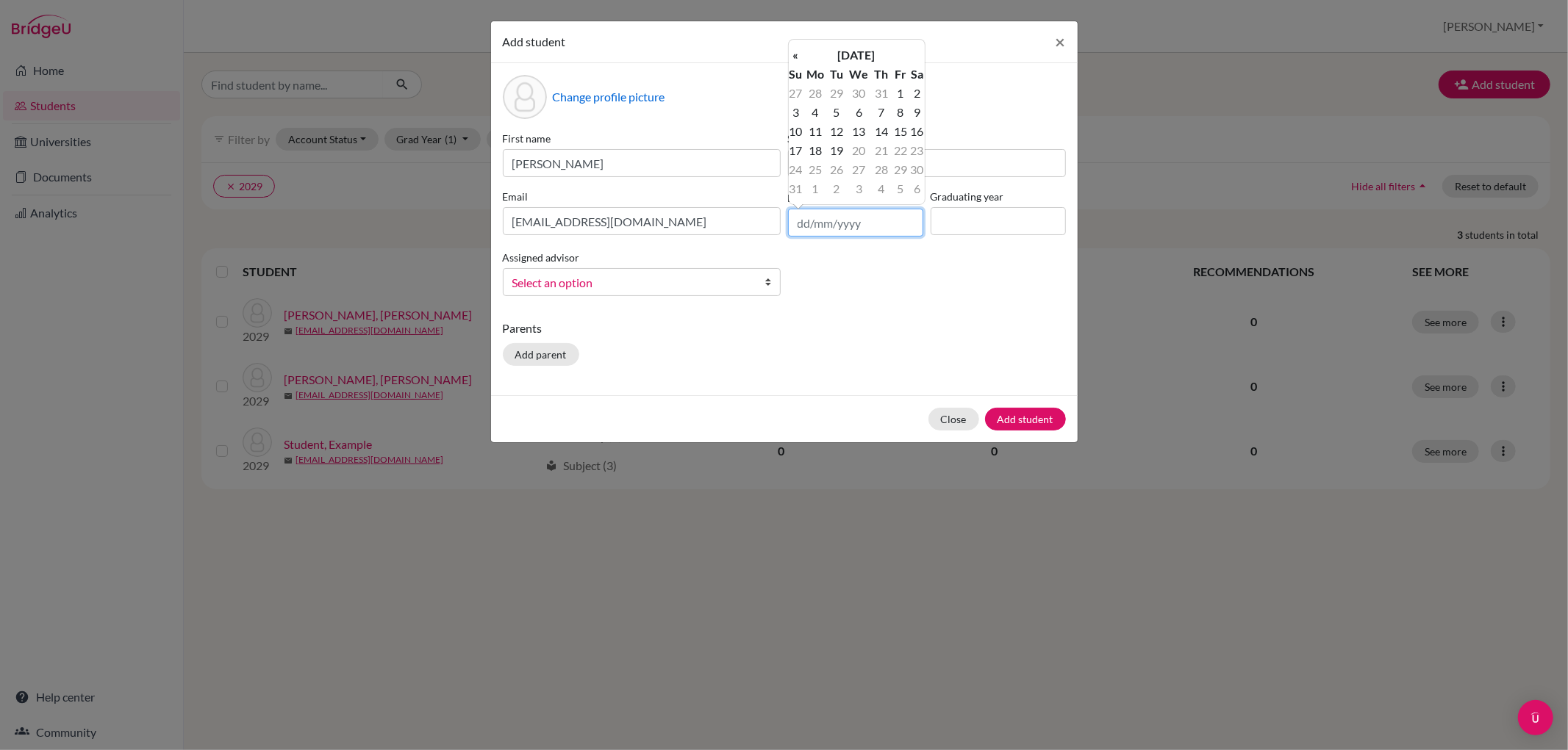
click at [857, 222] on input "text" at bounding box center [855, 222] width 135 height 28
click at [853, 48] on th "August 2025" at bounding box center [856, 54] width 107 height 19
click at [797, 62] on th "«" at bounding box center [796, 59] width 15 height 19
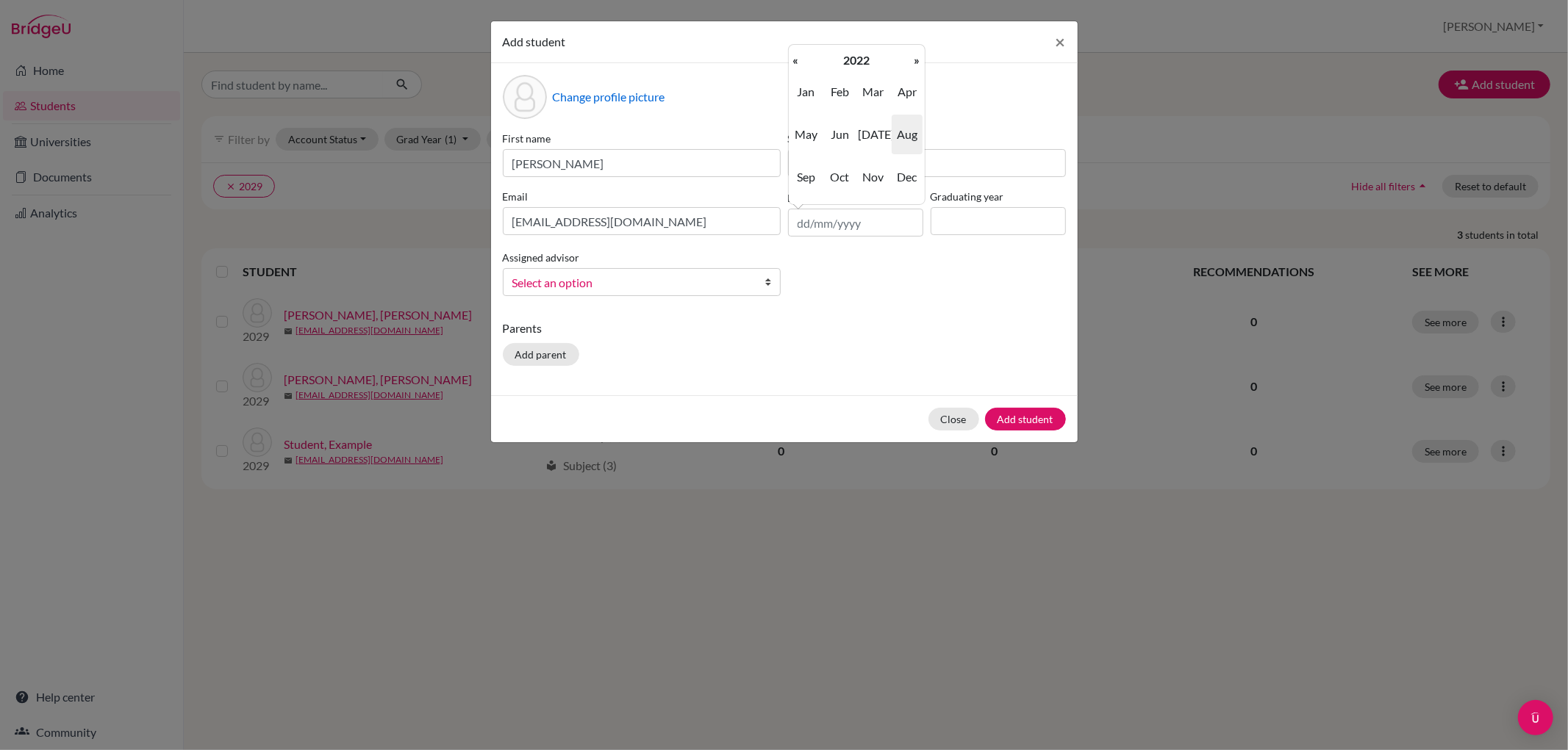
click at [797, 62] on th "«" at bounding box center [796, 59] width 15 height 19
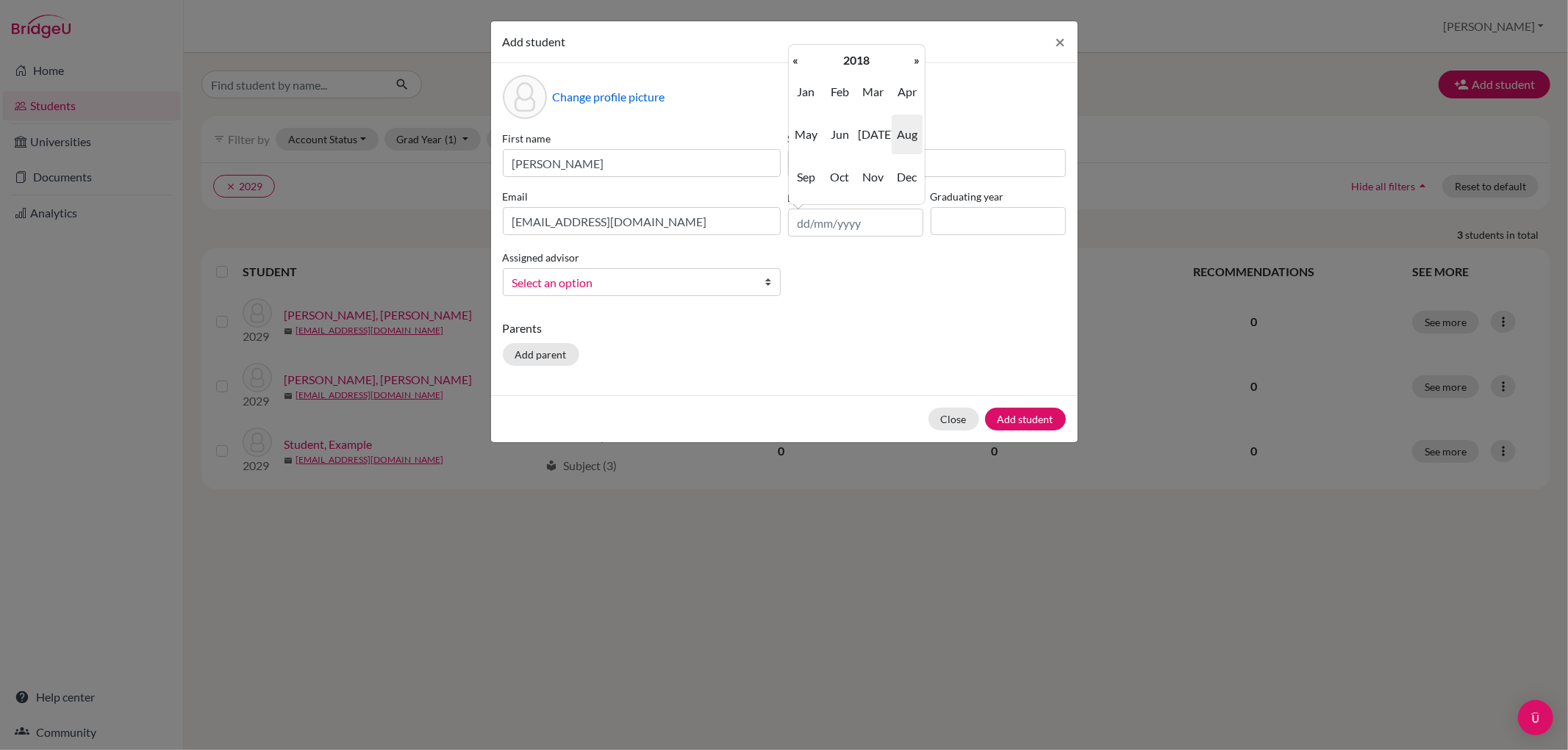
click at [797, 62] on th "«" at bounding box center [796, 59] width 15 height 19
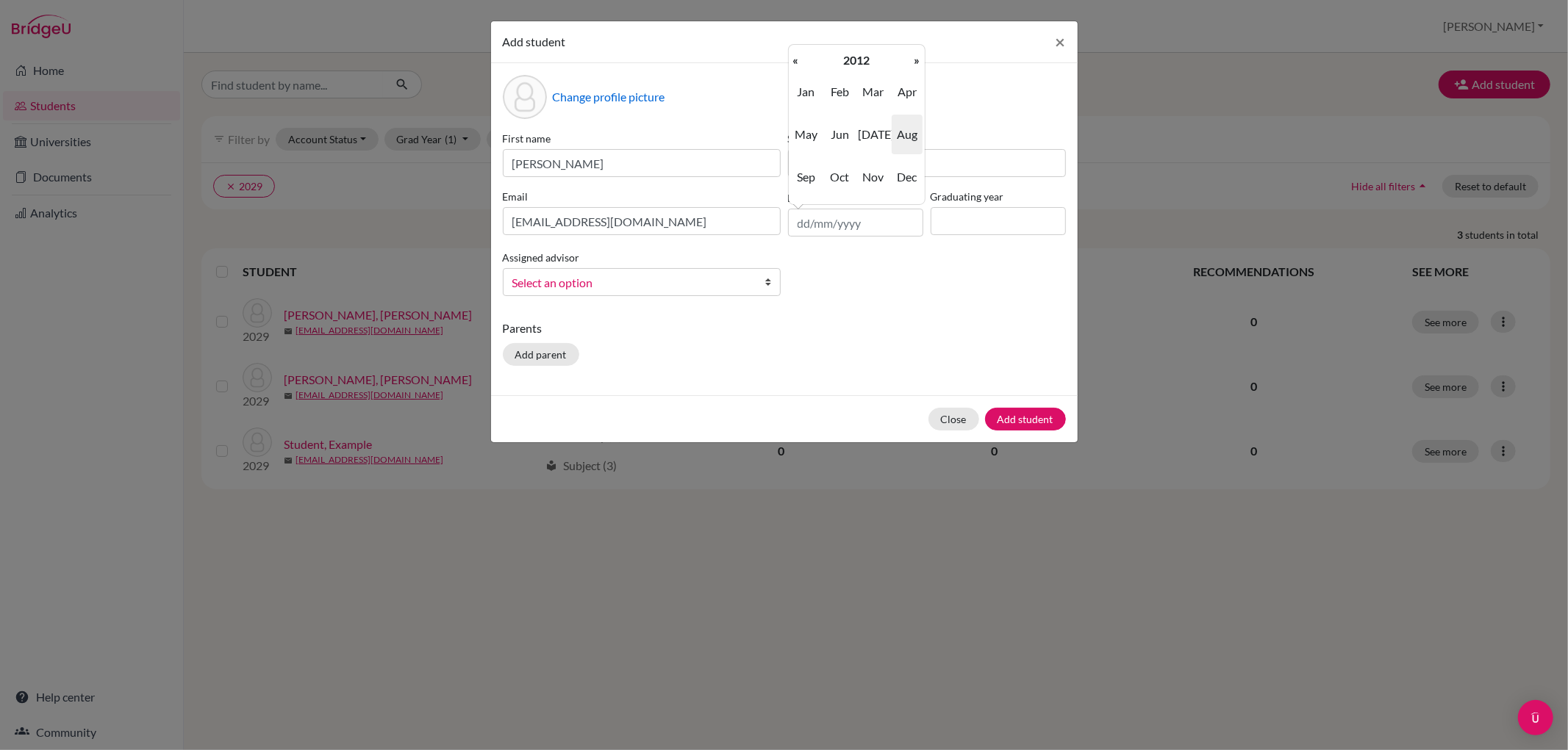
click at [797, 62] on th "«" at bounding box center [796, 59] width 15 height 19
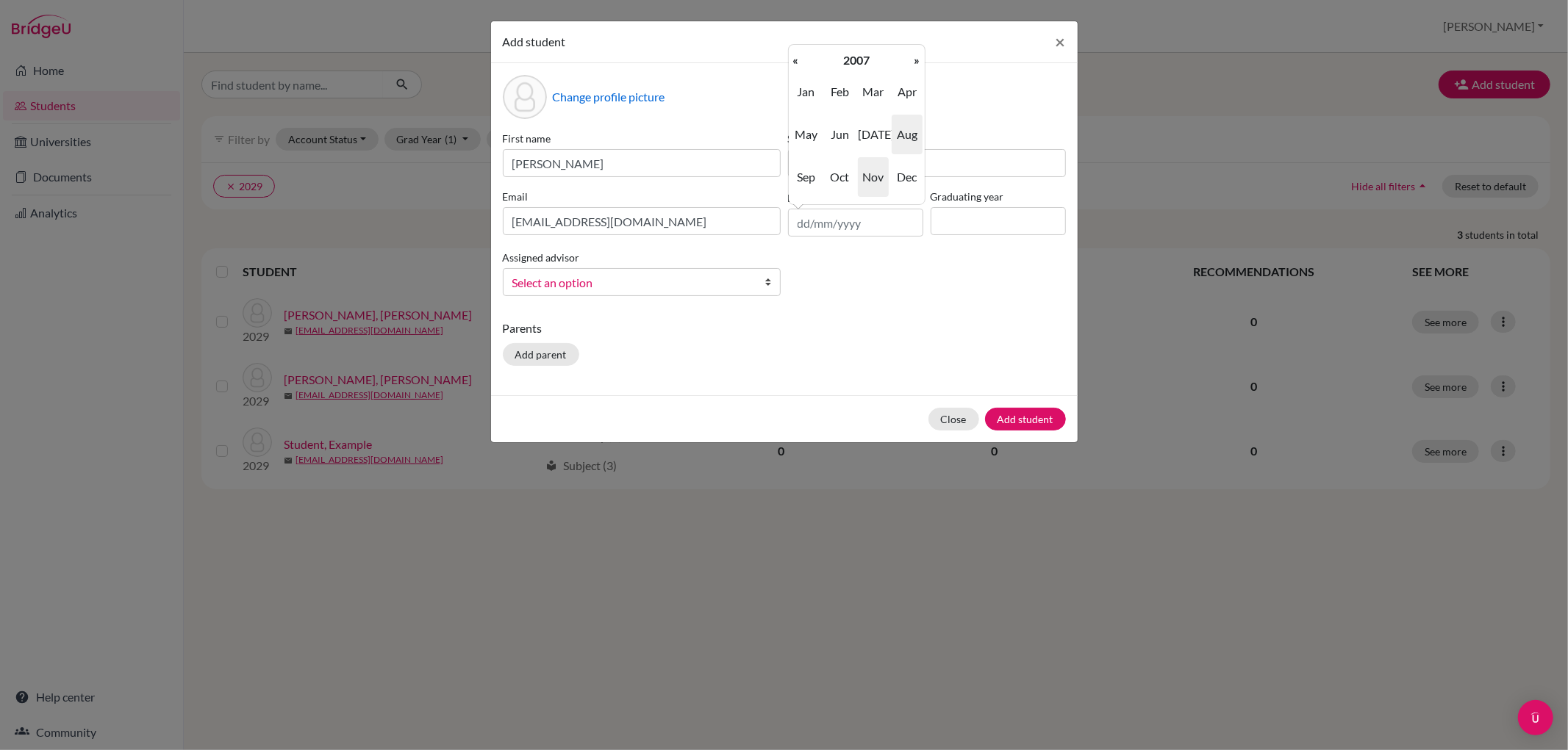
click at [875, 170] on span "Nov" at bounding box center [872, 177] width 31 height 40
click at [791, 166] on td "25" at bounding box center [796, 169] width 15 height 19
type input "25/11/2007"
click at [996, 217] on input at bounding box center [998, 221] width 135 height 28
type input "2026"
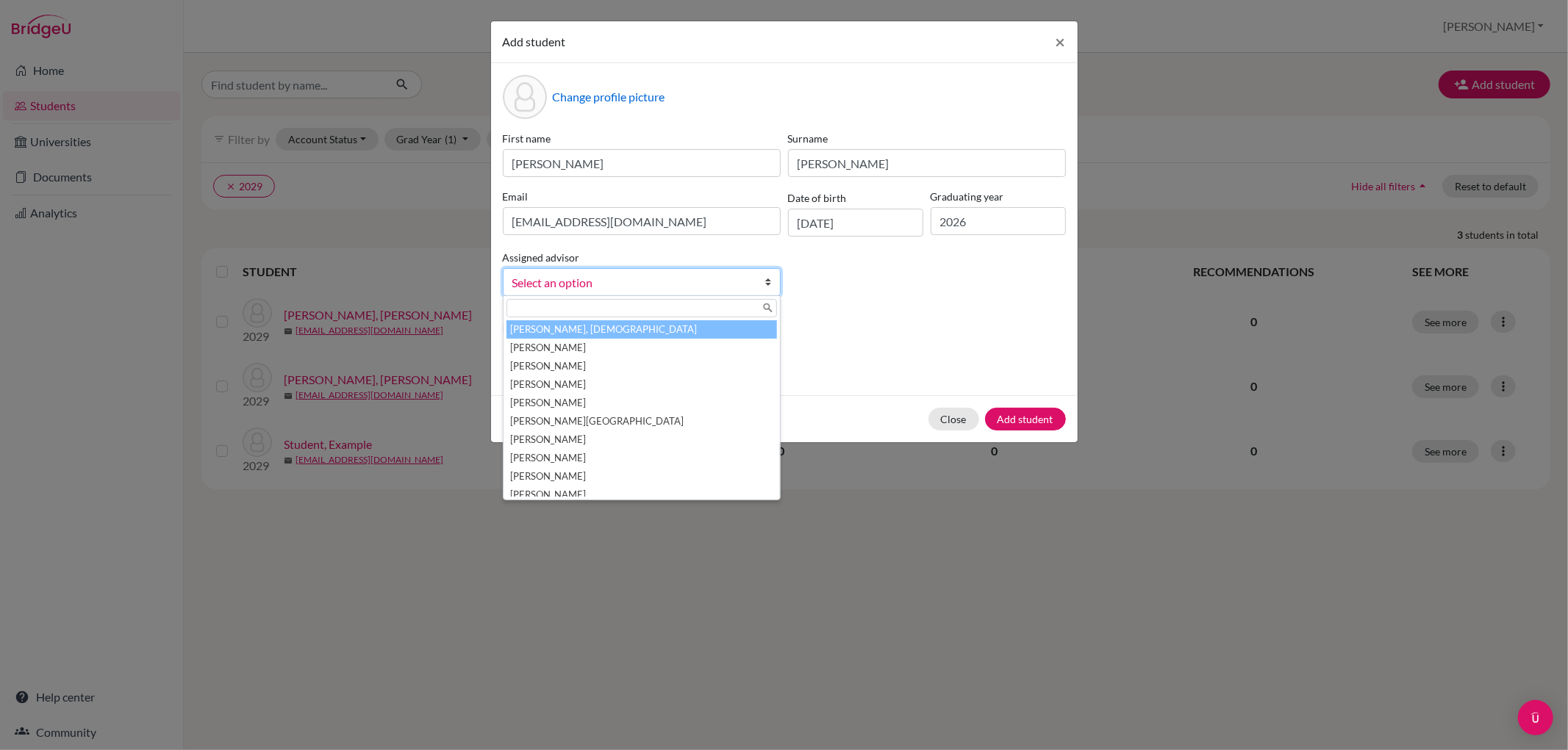
click at [770, 280] on b at bounding box center [772, 282] width 15 height 27
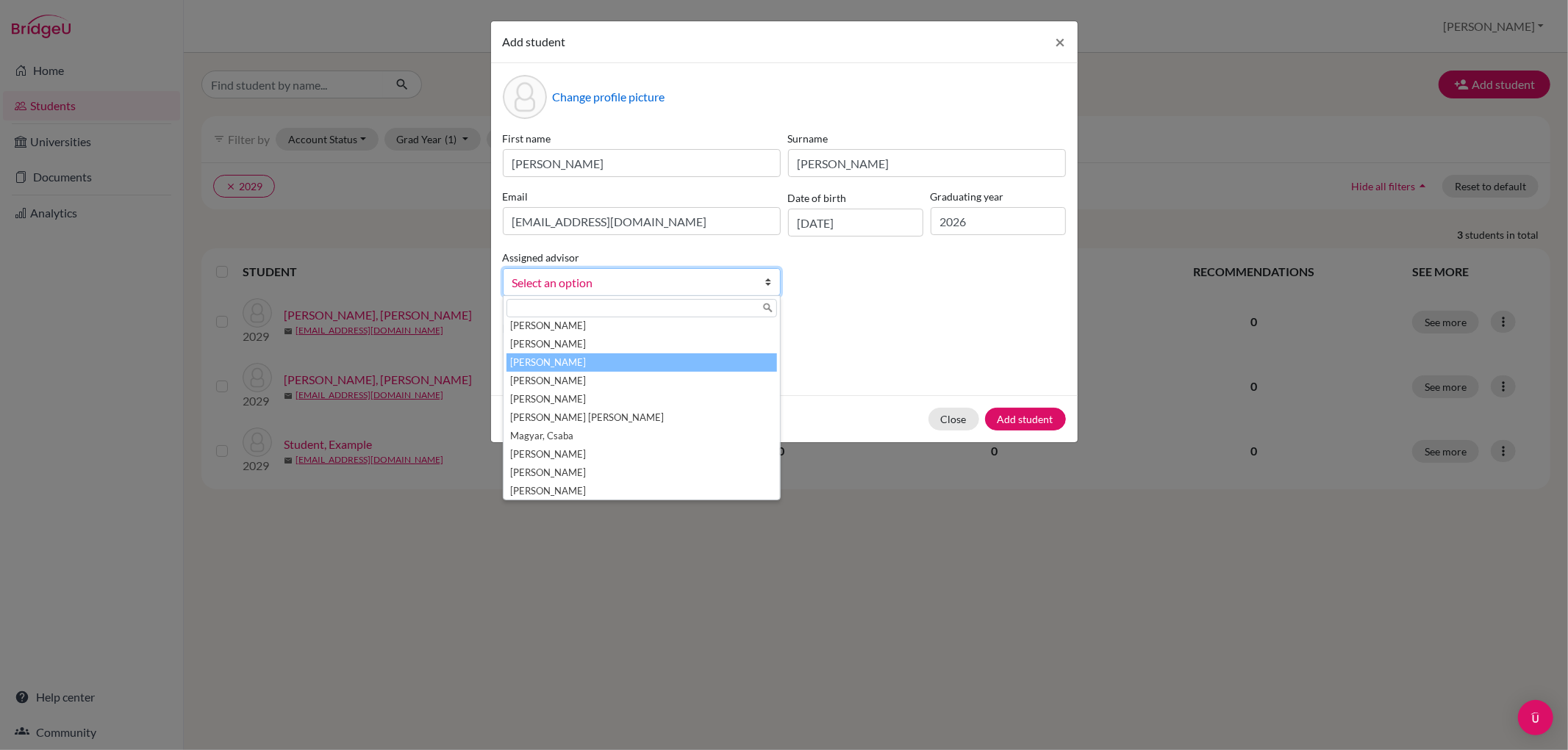
scroll to position [326, 0]
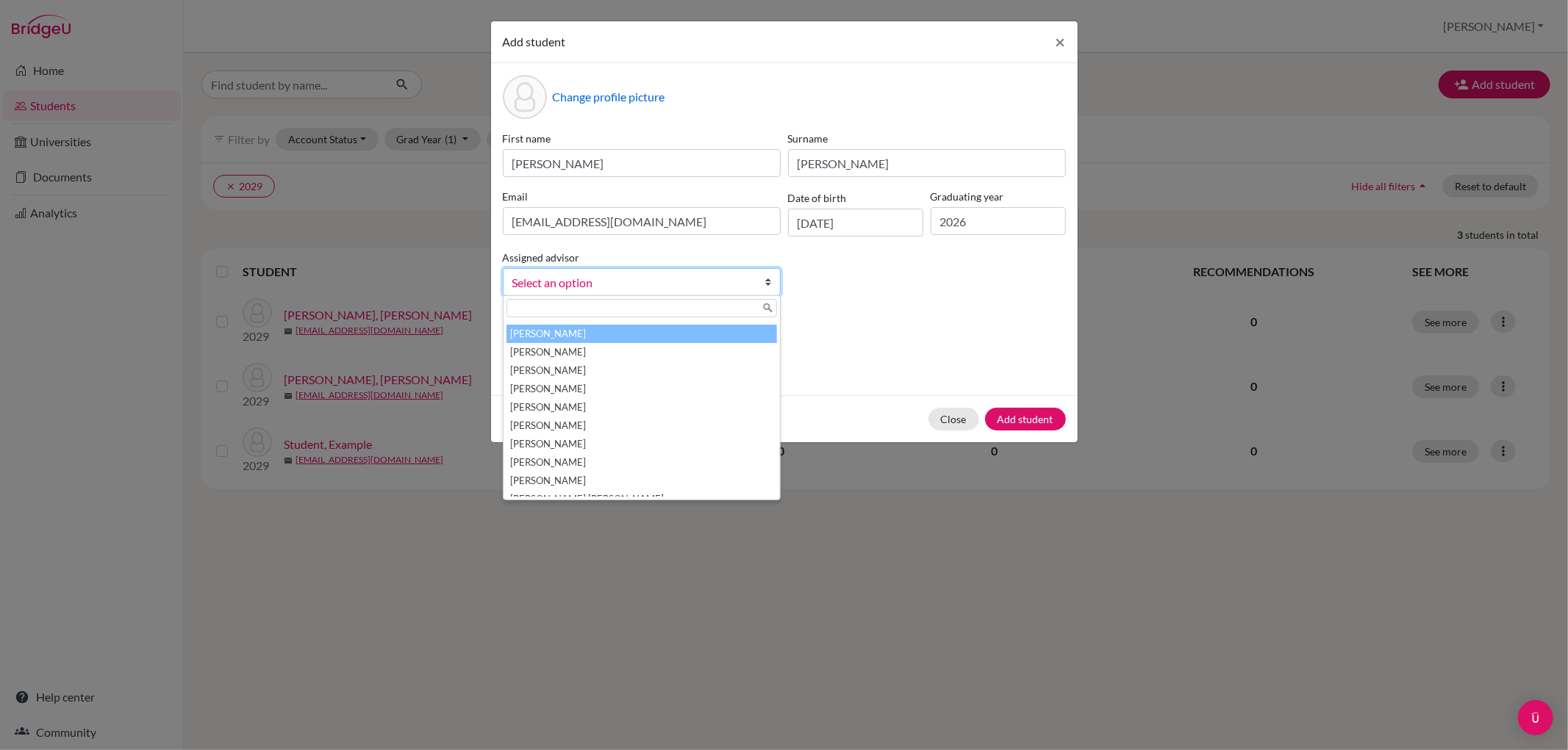
click at [692, 332] on li "[PERSON_NAME]" at bounding box center [642, 334] width 271 height 19
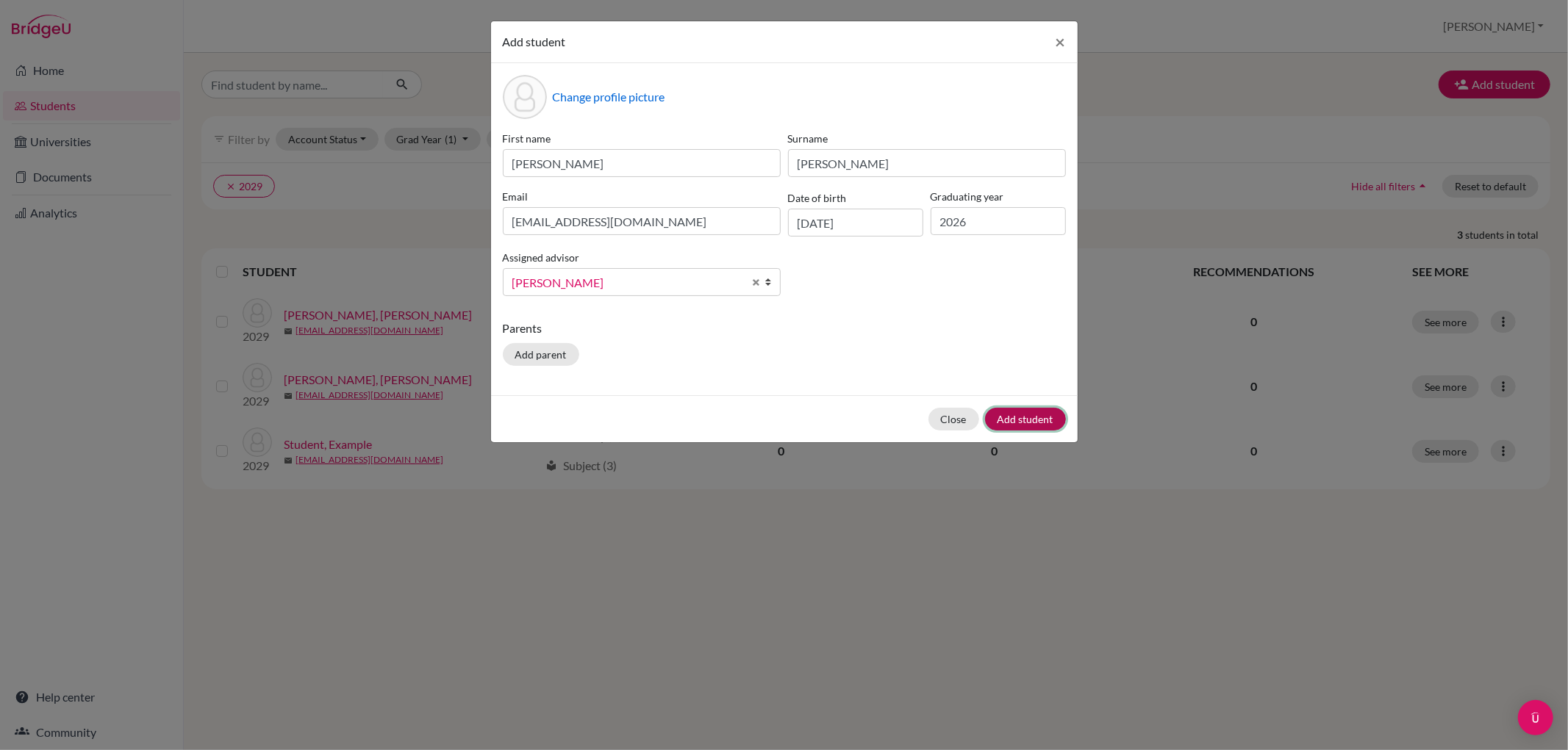
click at [1032, 416] on button "Add student" at bounding box center [1025, 419] width 81 height 23
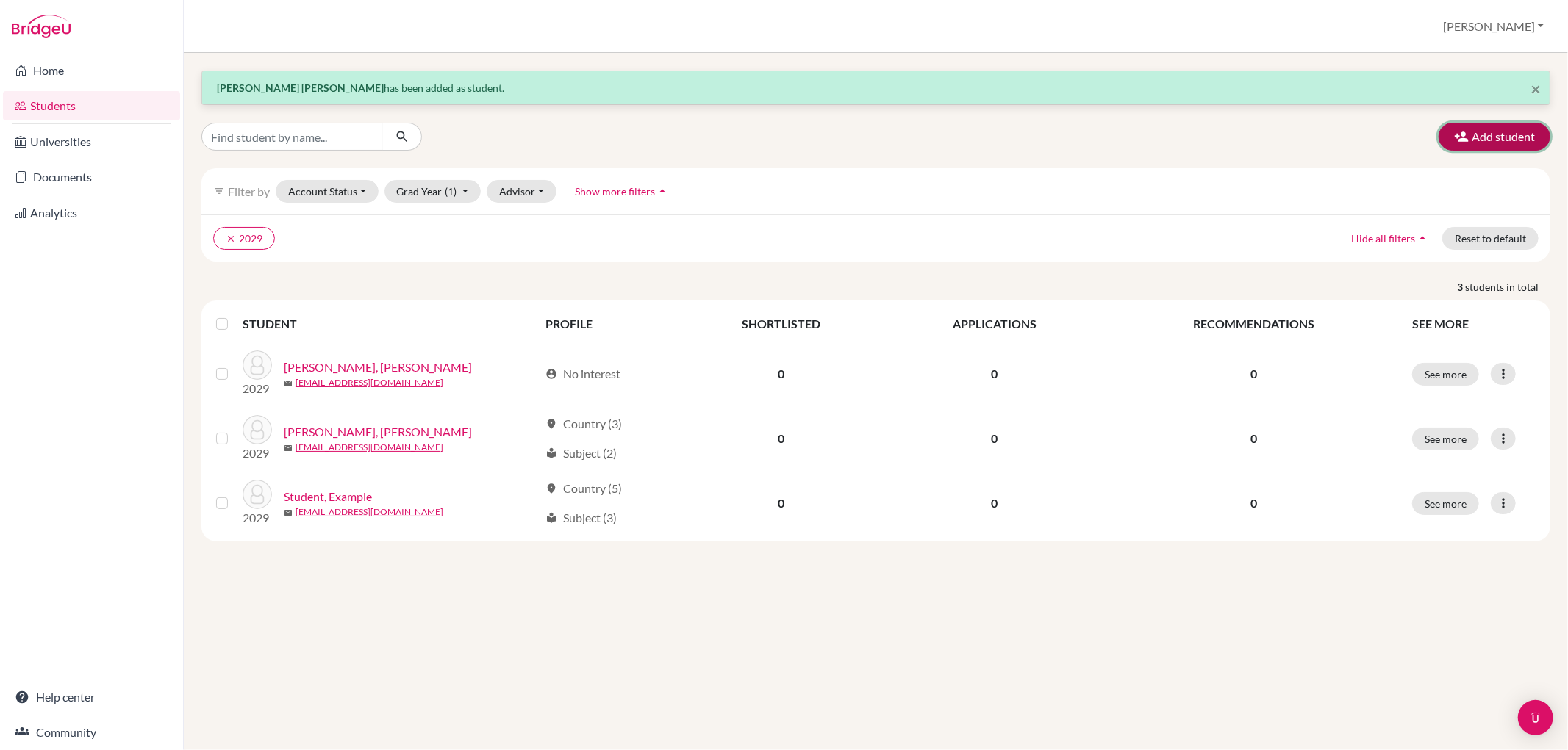
click at [1502, 133] on button "Add student" at bounding box center [1494, 136] width 112 height 28
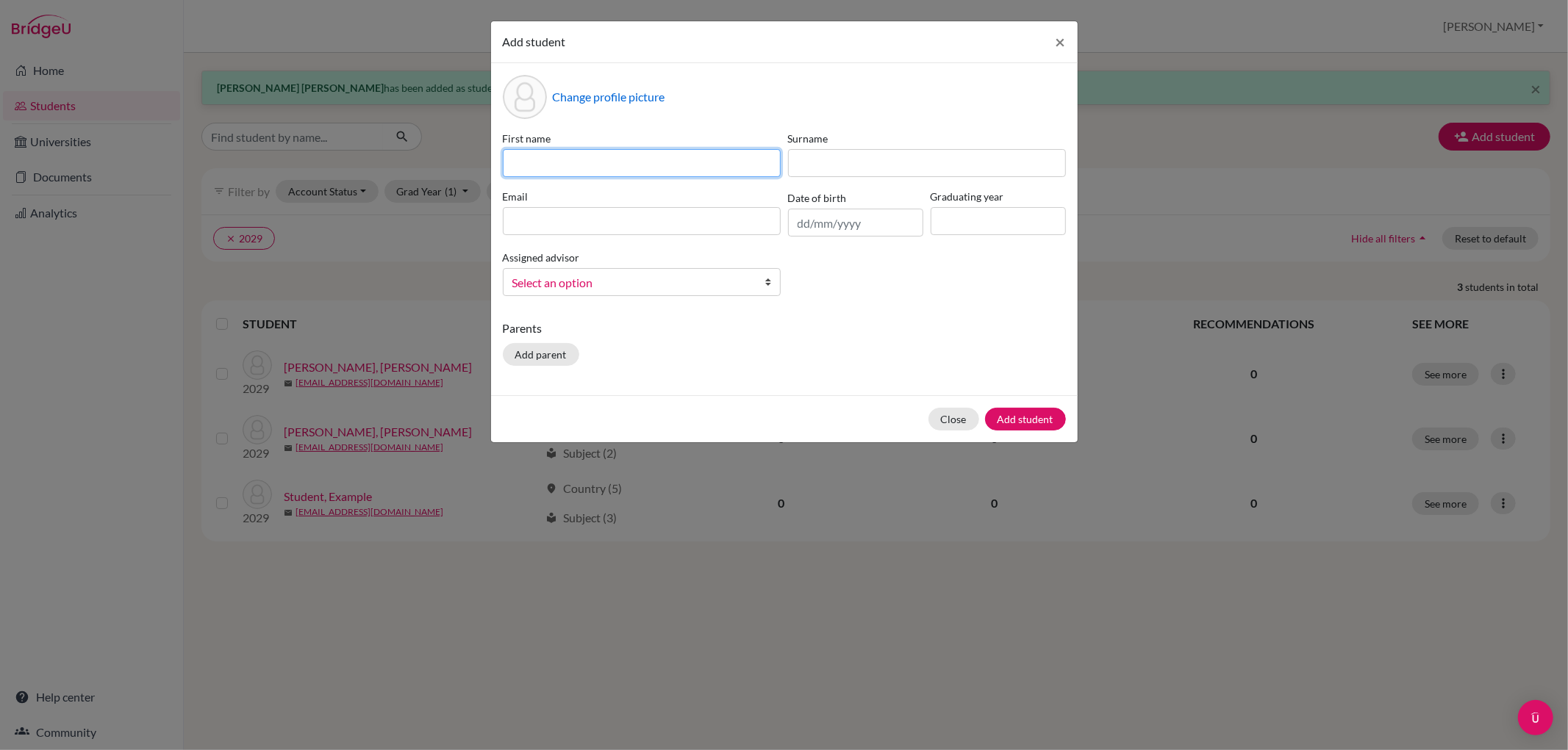
click at [544, 160] on input at bounding box center [641, 163] width 278 height 28
paste input "Giulia"
type input "Giulia"
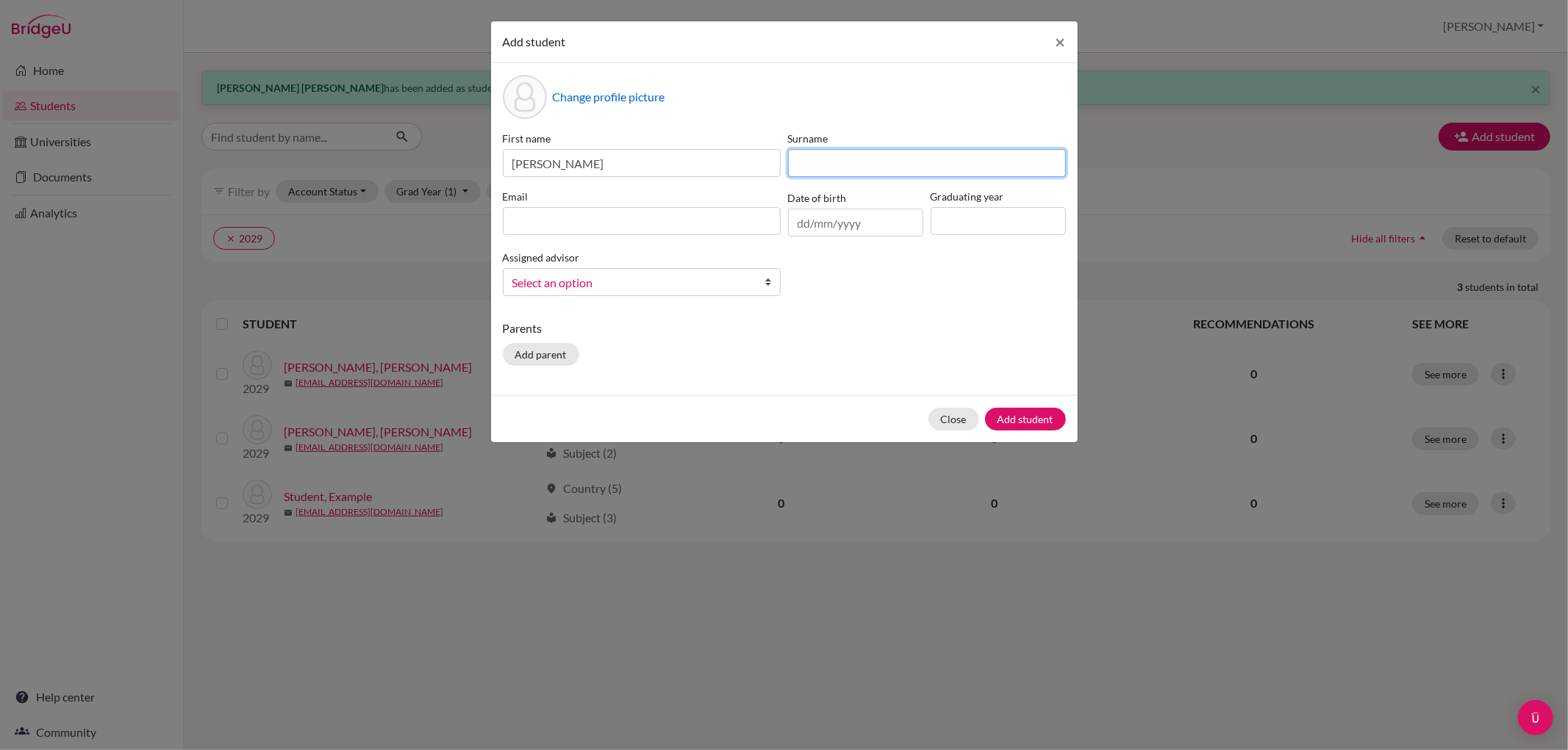
click at [842, 155] on input at bounding box center [926, 163] width 278 height 28
paste input "Turksoy"
type input "Turksoy"
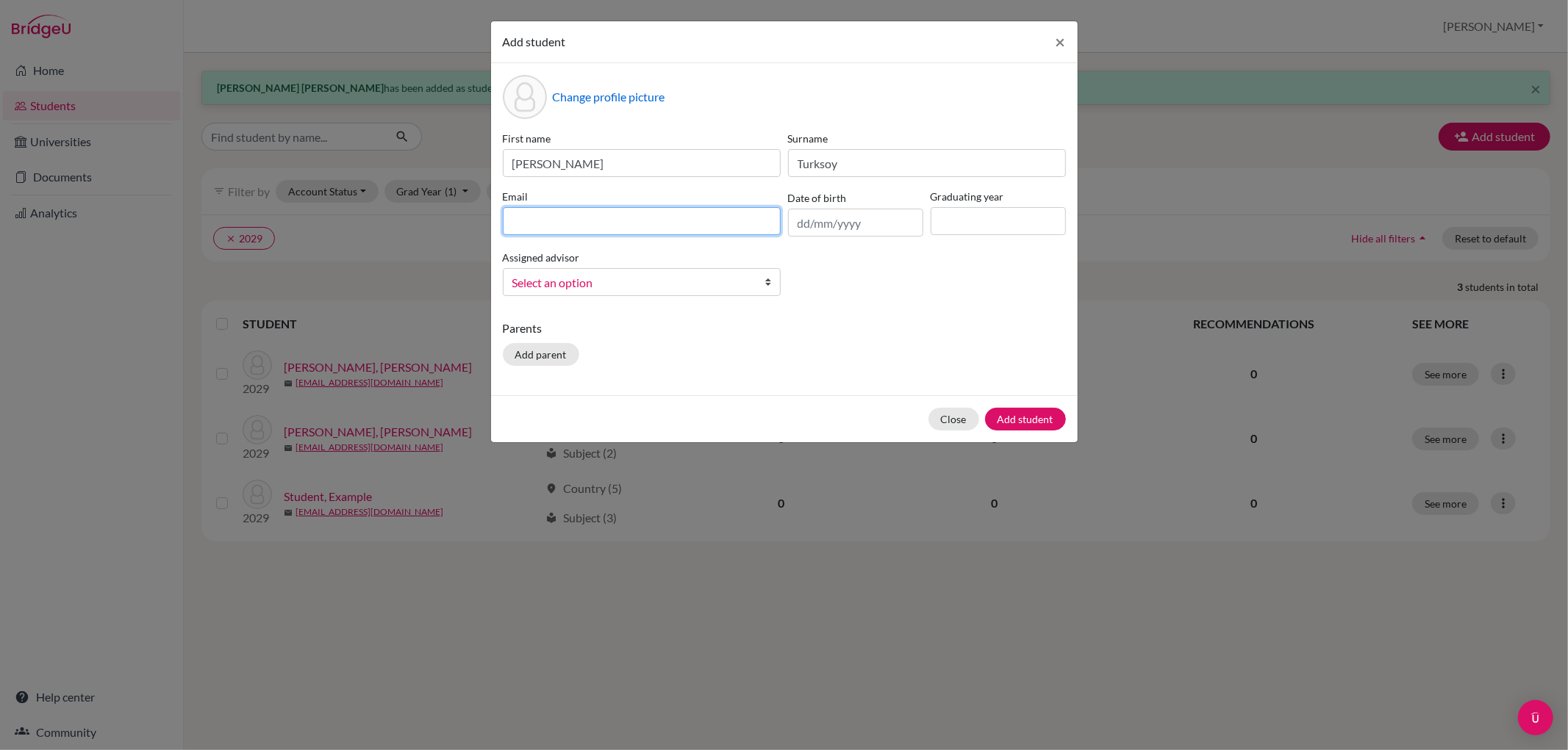
click at [580, 222] on input at bounding box center [641, 221] width 278 height 28
paste input "GiuTurks@bbis.de"
type input "GiuTurks@bbis.de"
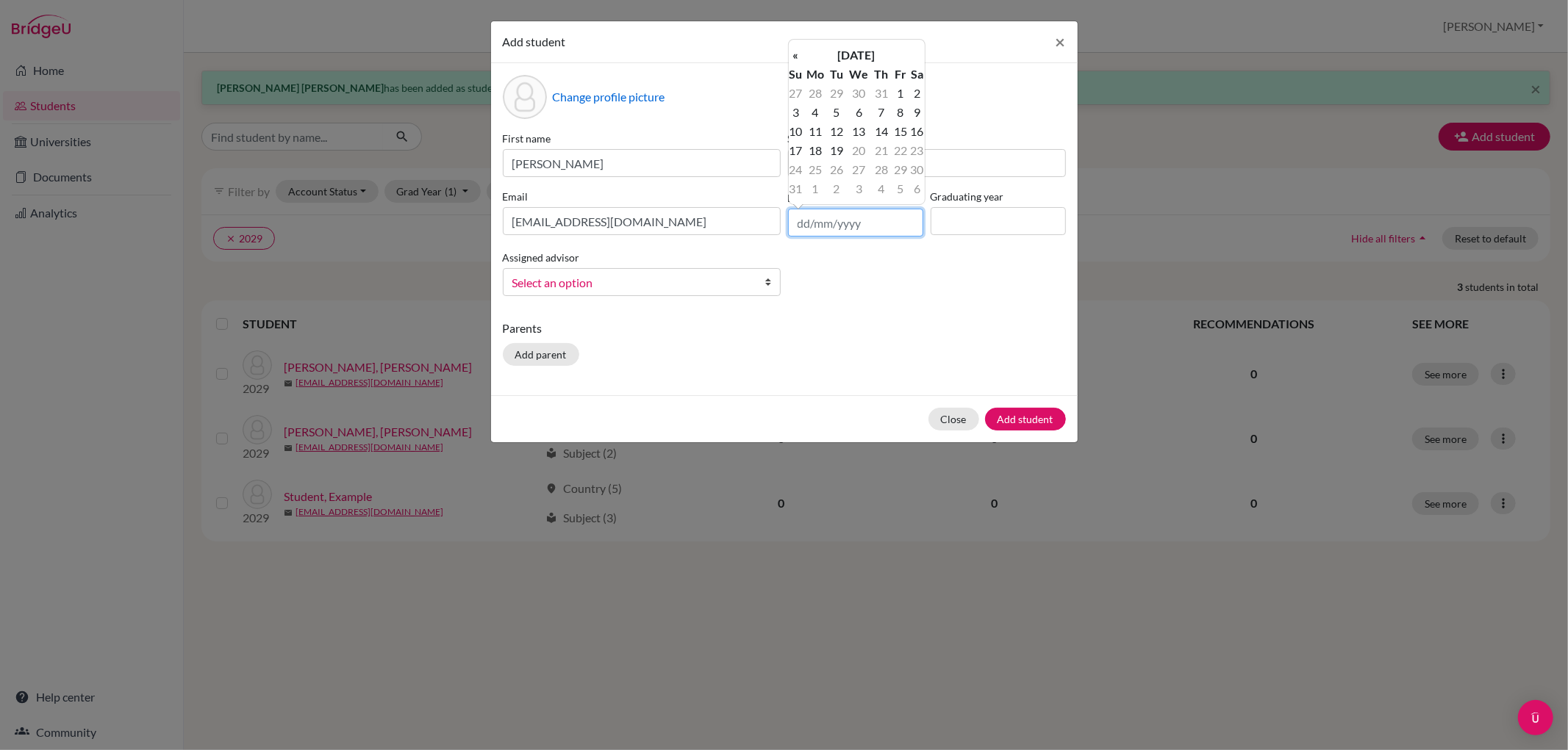
click at [855, 227] on input "text" at bounding box center [855, 222] width 135 height 28
click at [799, 56] on th "«" at bounding box center [796, 54] width 15 height 19
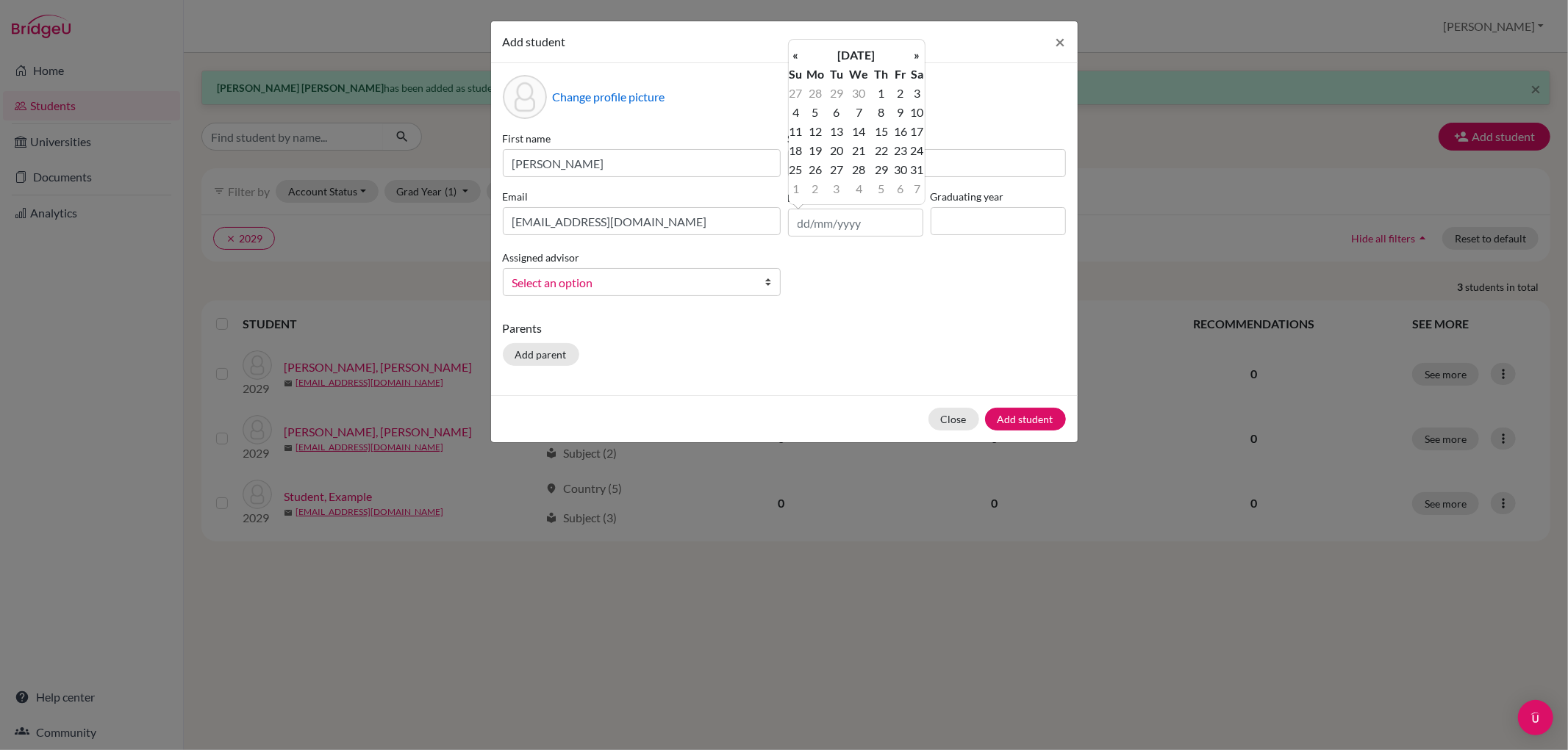
click at [799, 56] on th "«" at bounding box center [796, 54] width 15 height 19
click at [895, 52] on th "December 2024" at bounding box center [856, 54] width 107 height 19
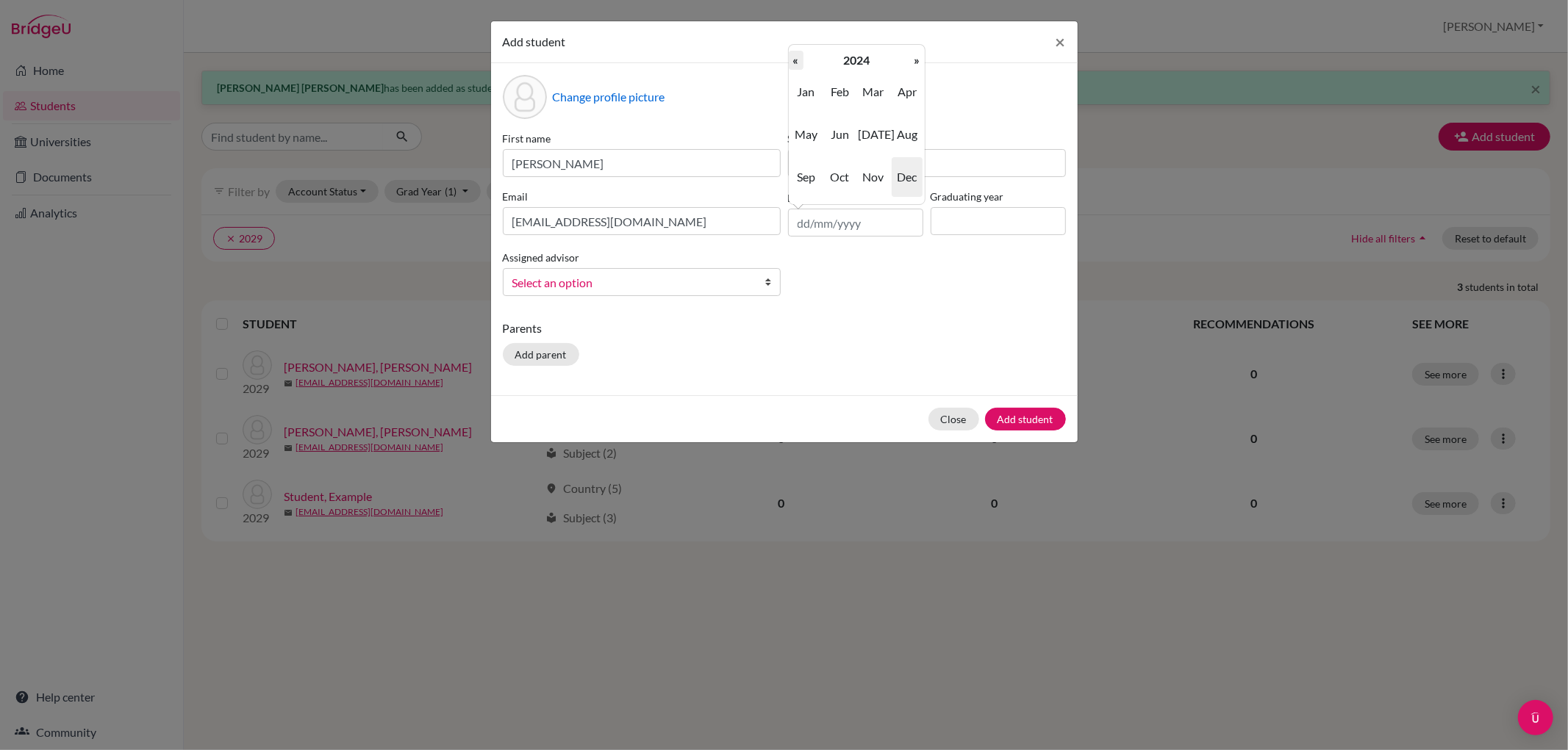
click at [801, 58] on th "«" at bounding box center [796, 59] width 15 height 19
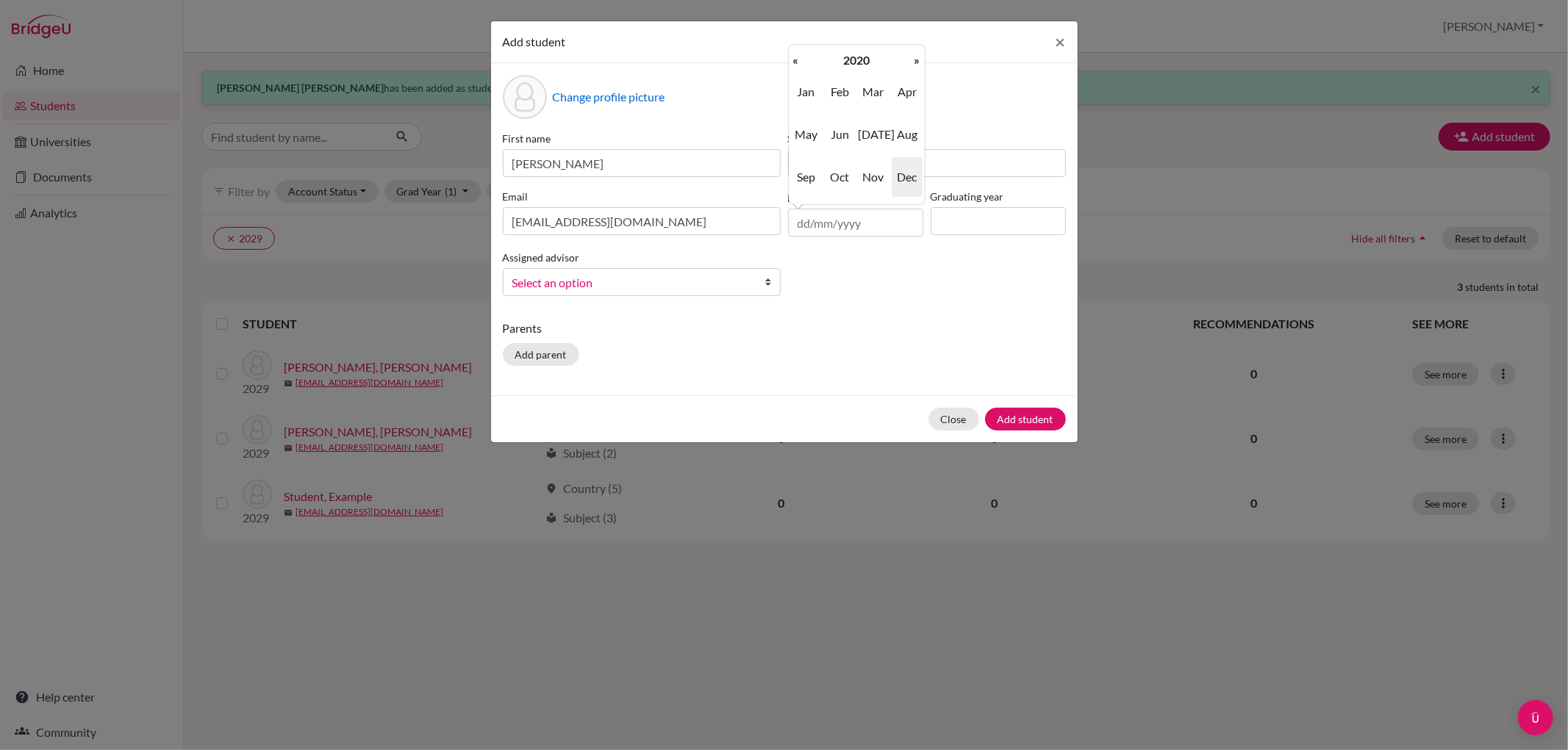
click at [801, 58] on th "«" at bounding box center [796, 59] width 15 height 19
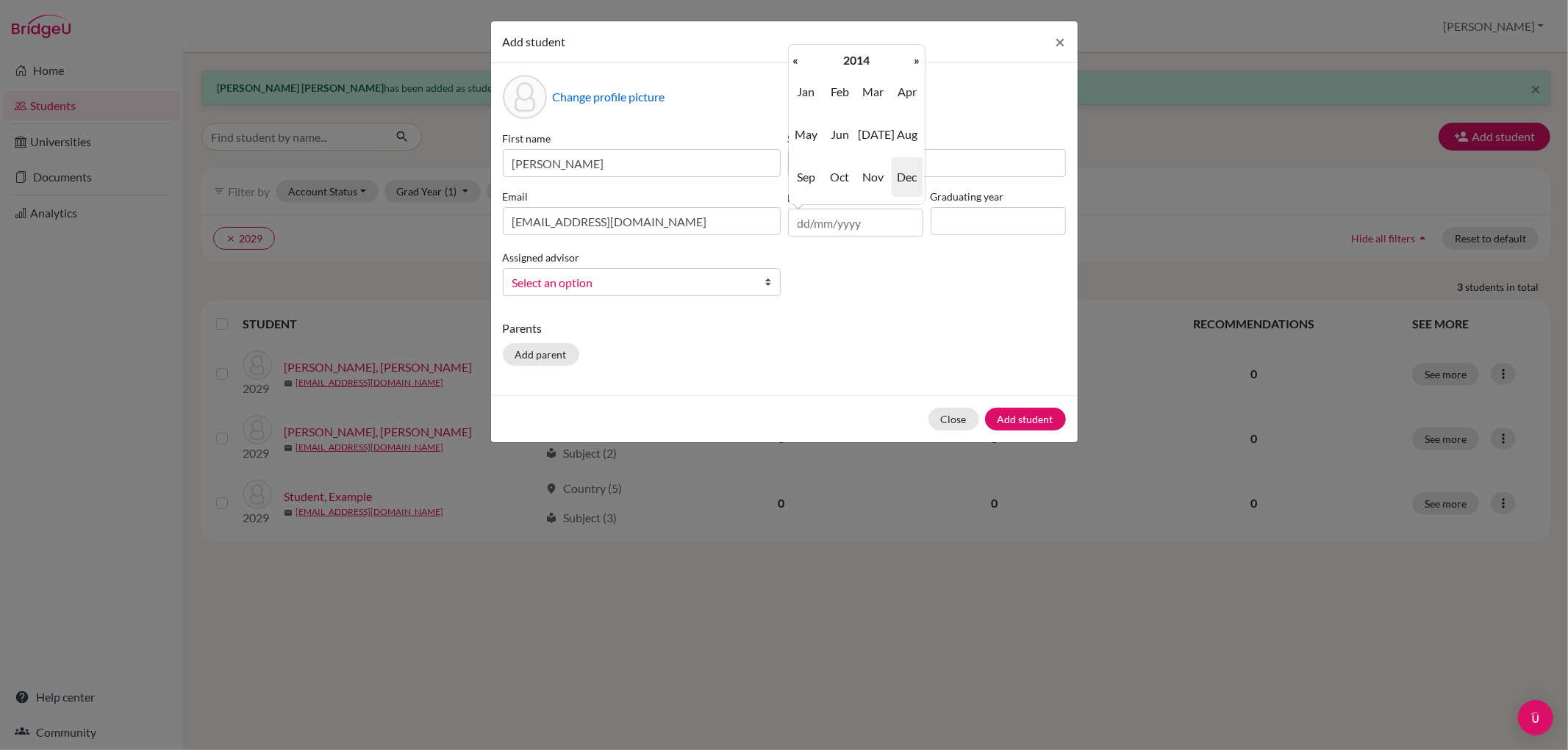
click at [801, 58] on th "«" at bounding box center [796, 59] width 15 height 19
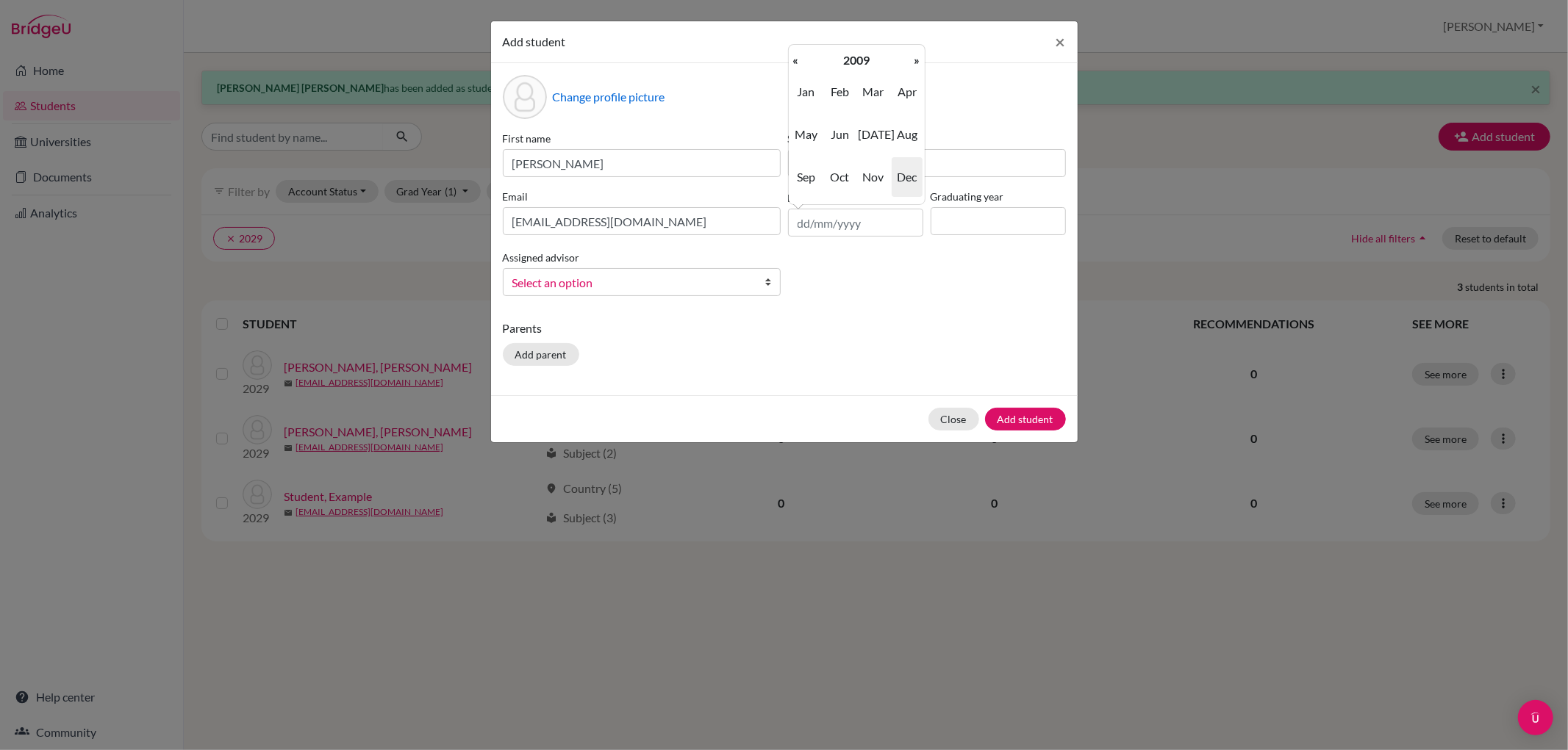
click at [801, 58] on th "«" at bounding box center [796, 59] width 15 height 19
click at [880, 136] on span "Jul" at bounding box center [872, 134] width 31 height 40
click at [878, 111] on td "5" at bounding box center [881, 112] width 19 height 19
type input "05/07/2007"
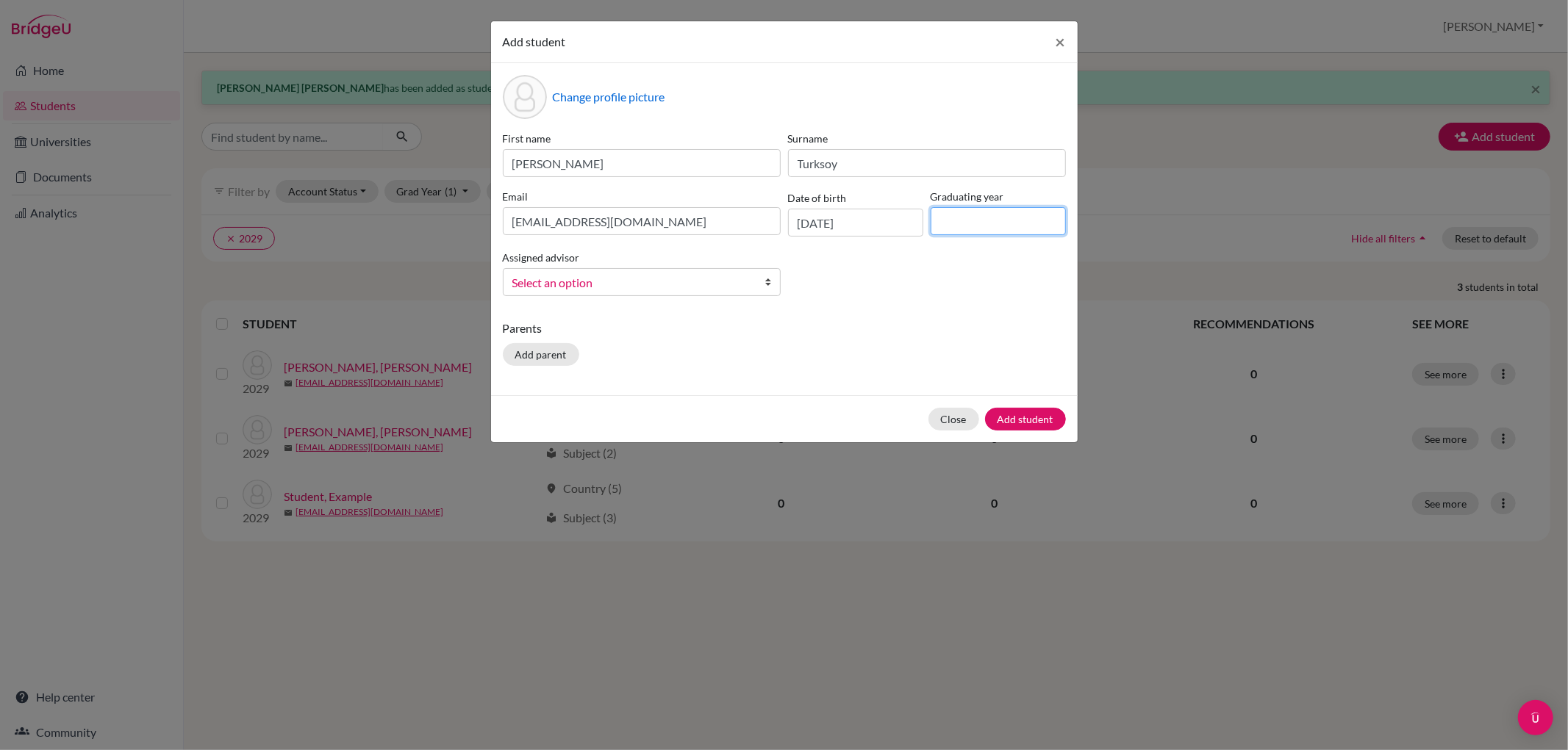
click at [956, 224] on input at bounding box center [998, 221] width 135 height 28
type input "2026"
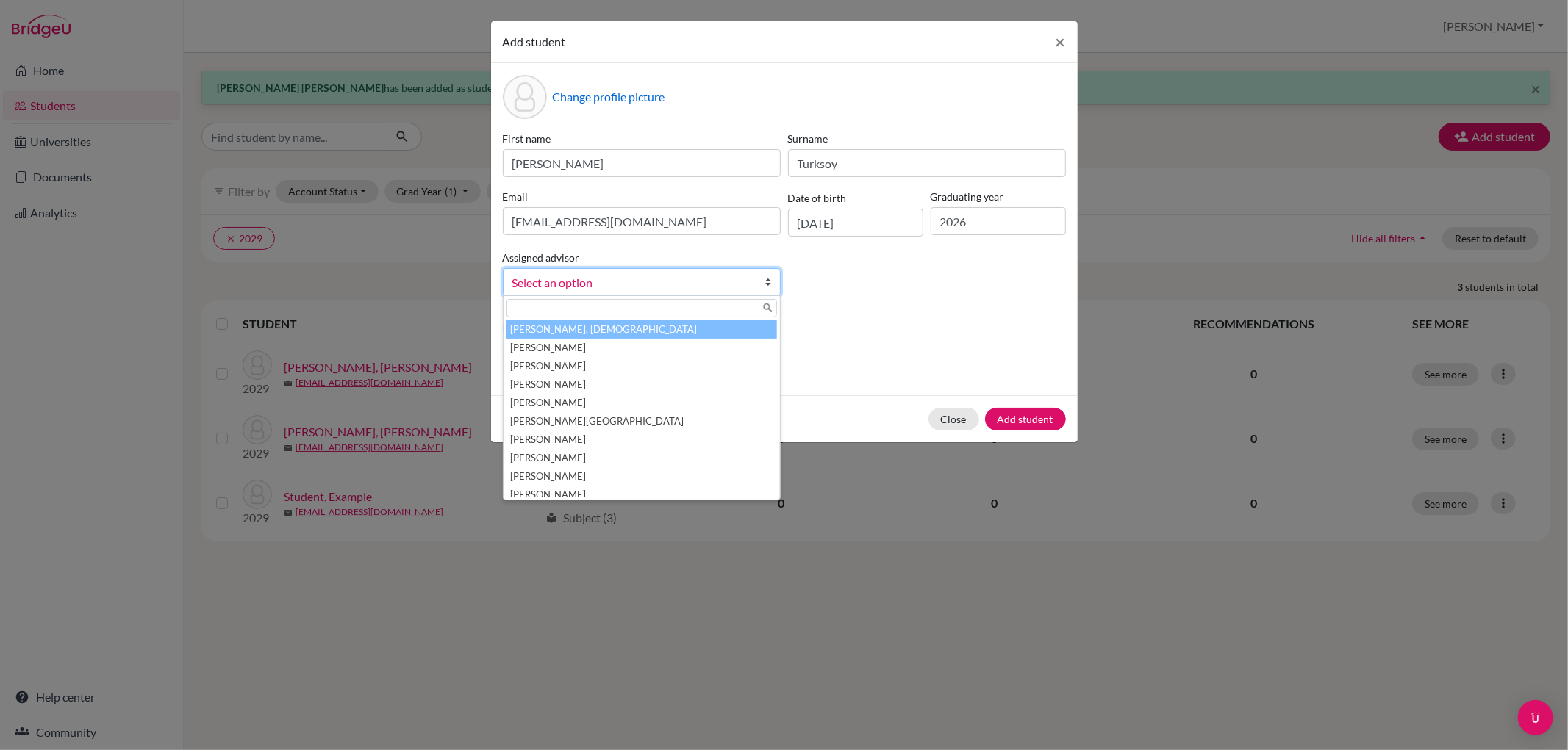
click at [769, 283] on b at bounding box center [772, 282] width 15 height 27
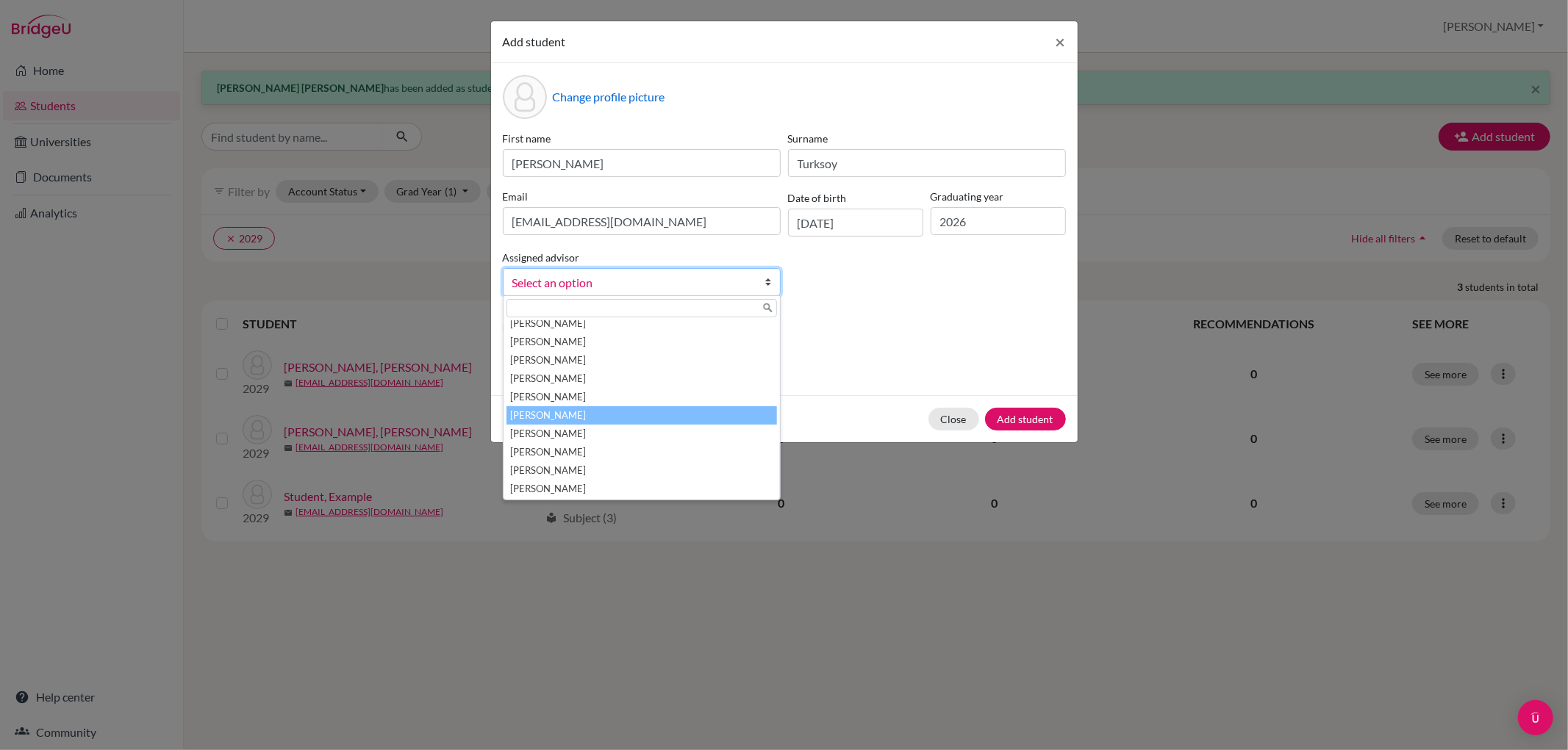
click at [669, 408] on li "[PERSON_NAME]" at bounding box center [642, 415] width 271 height 19
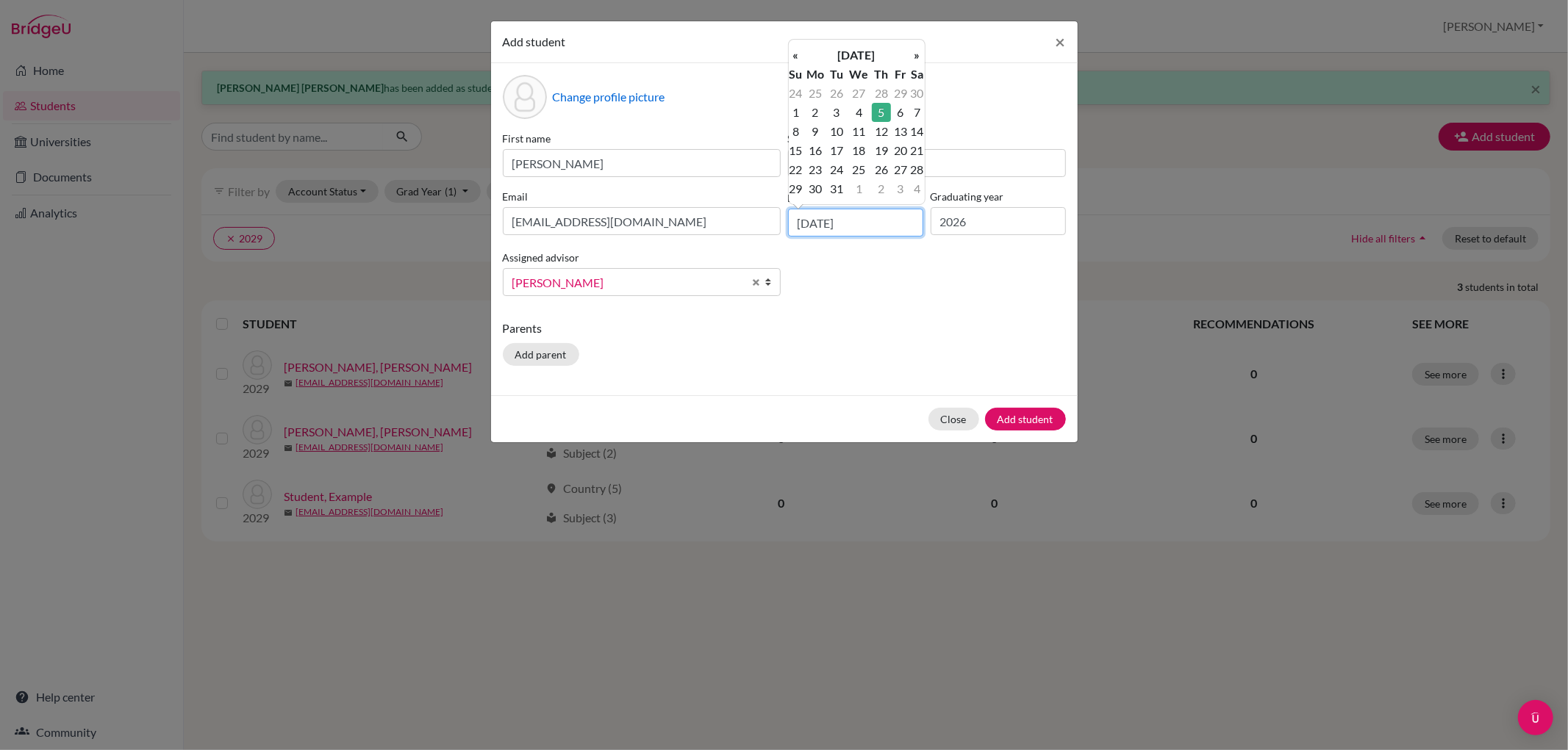
click at [879, 227] on input "05/07/2007" at bounding box center [855, 222] width 135 height 28
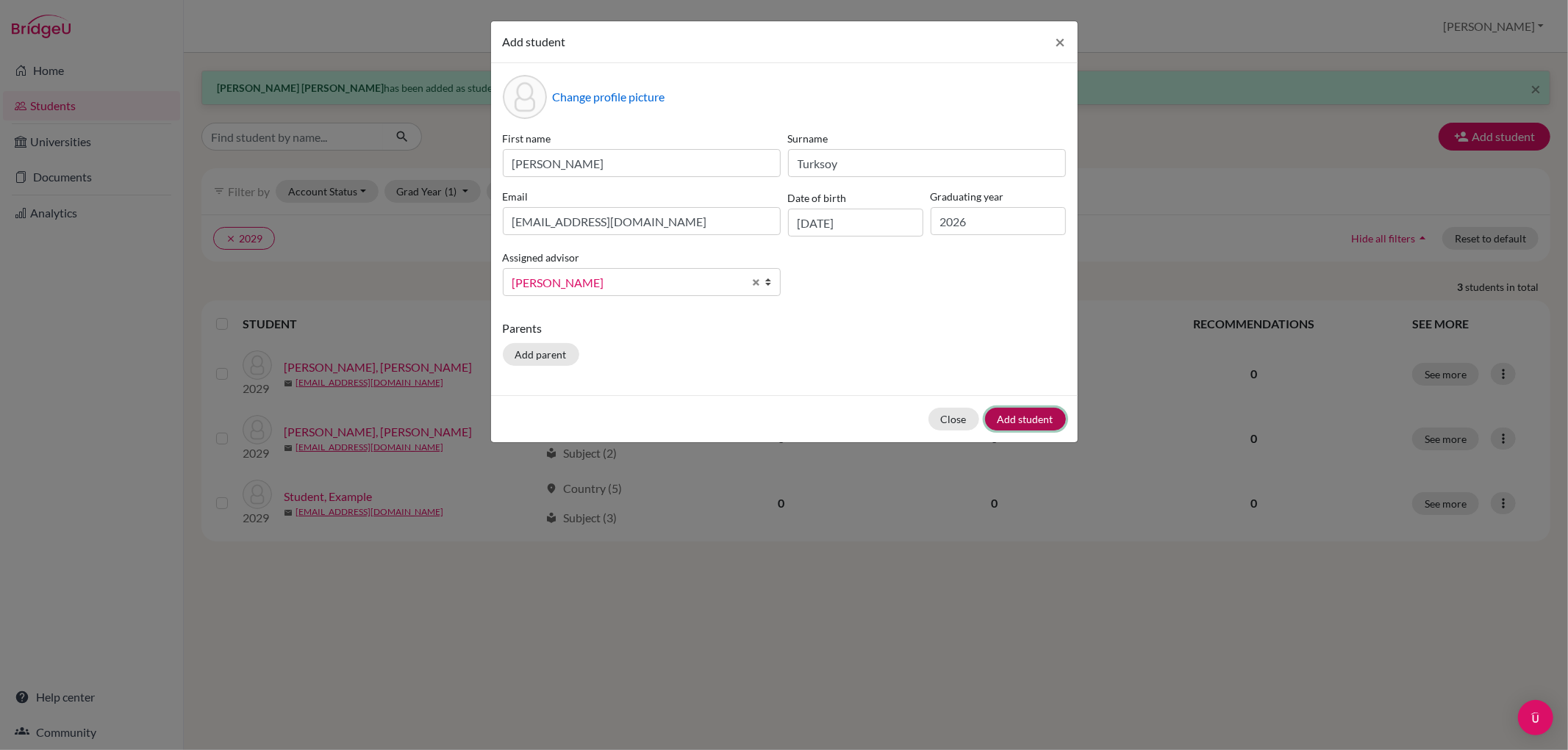
click at [1047, 416] on button "Add student" at bounding box center [1025, 419] width 81 height 23
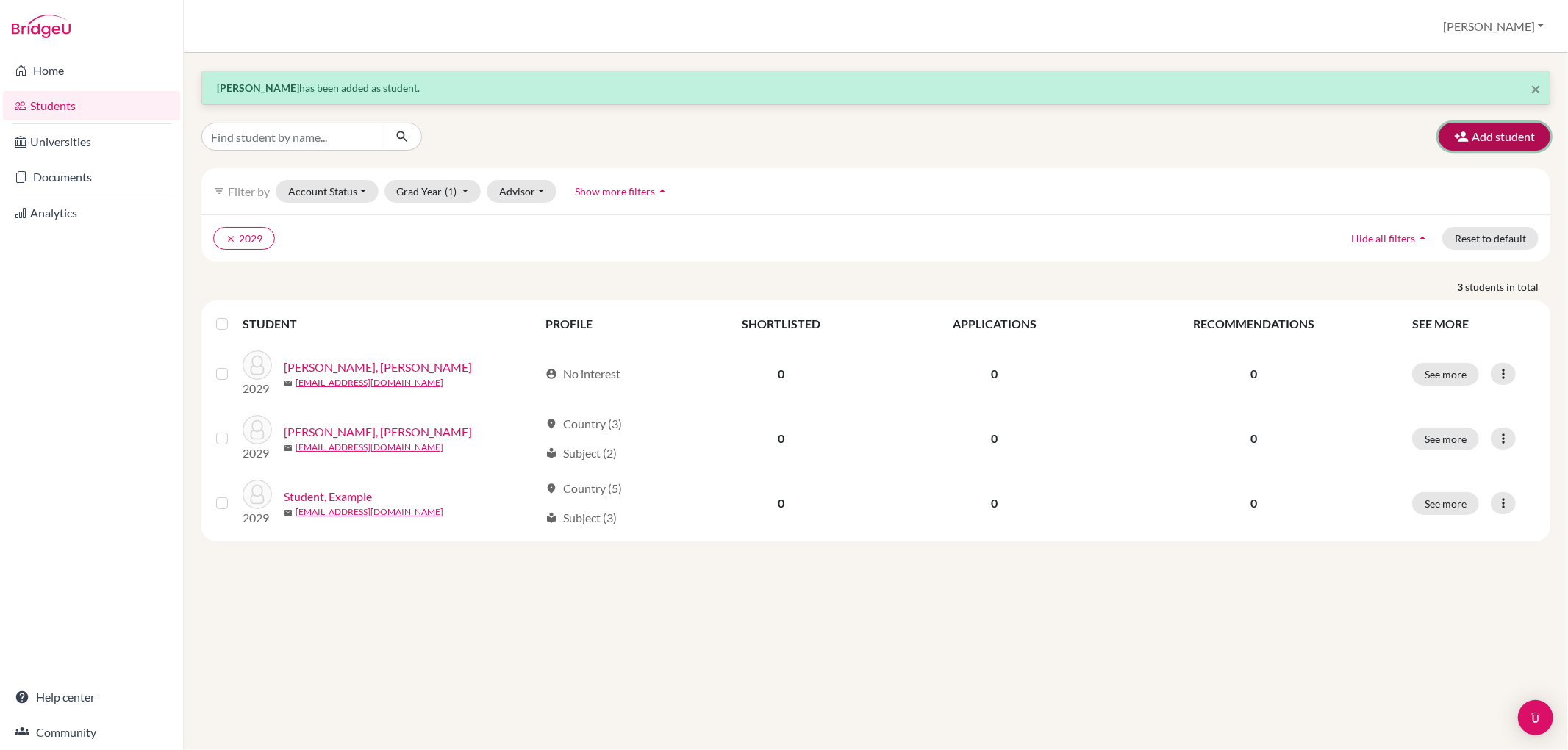
click at [1505, 133] on button "Add student" at bounding box center [1494, 136] width 112 height 28
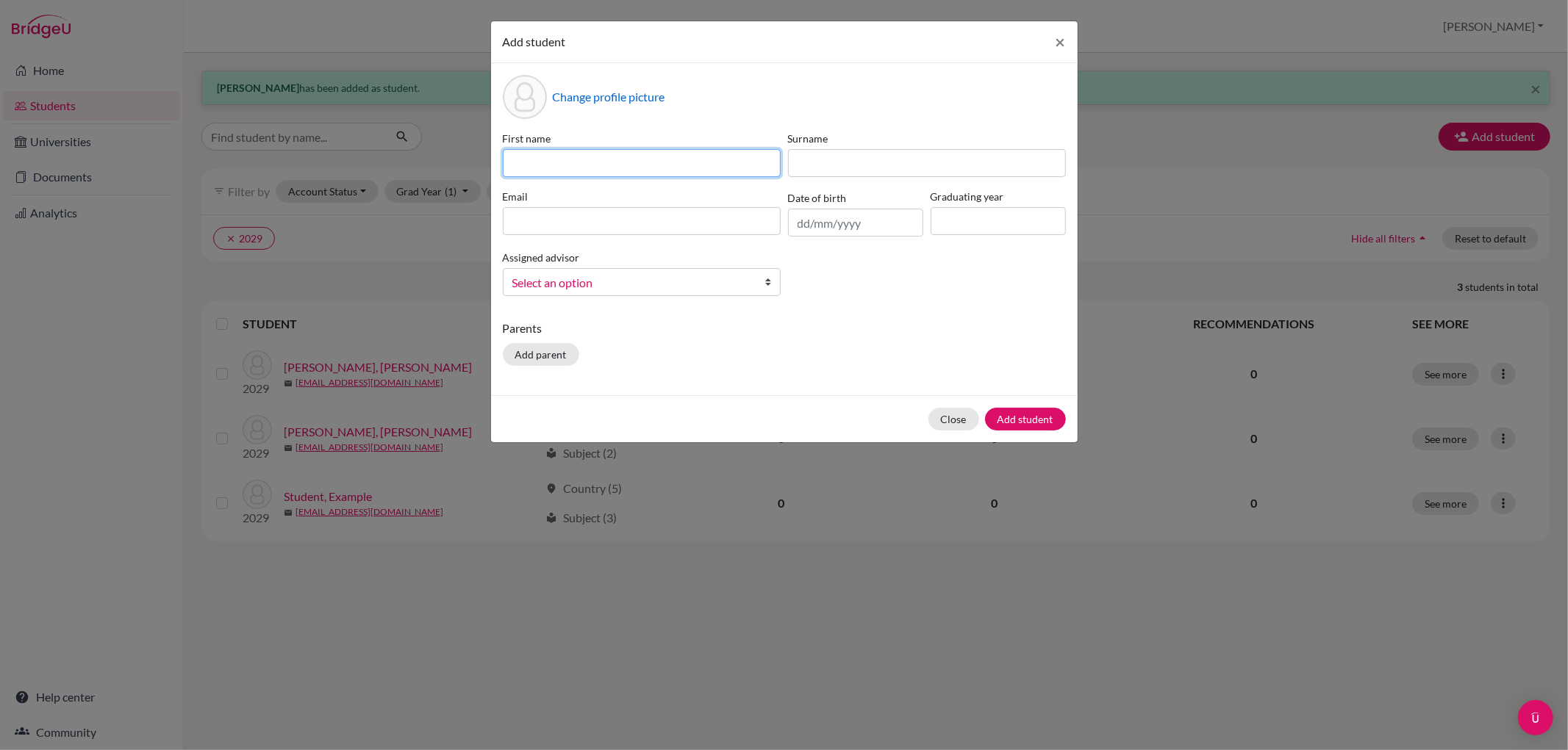
paste input "Julianne"
type input "Julianne"
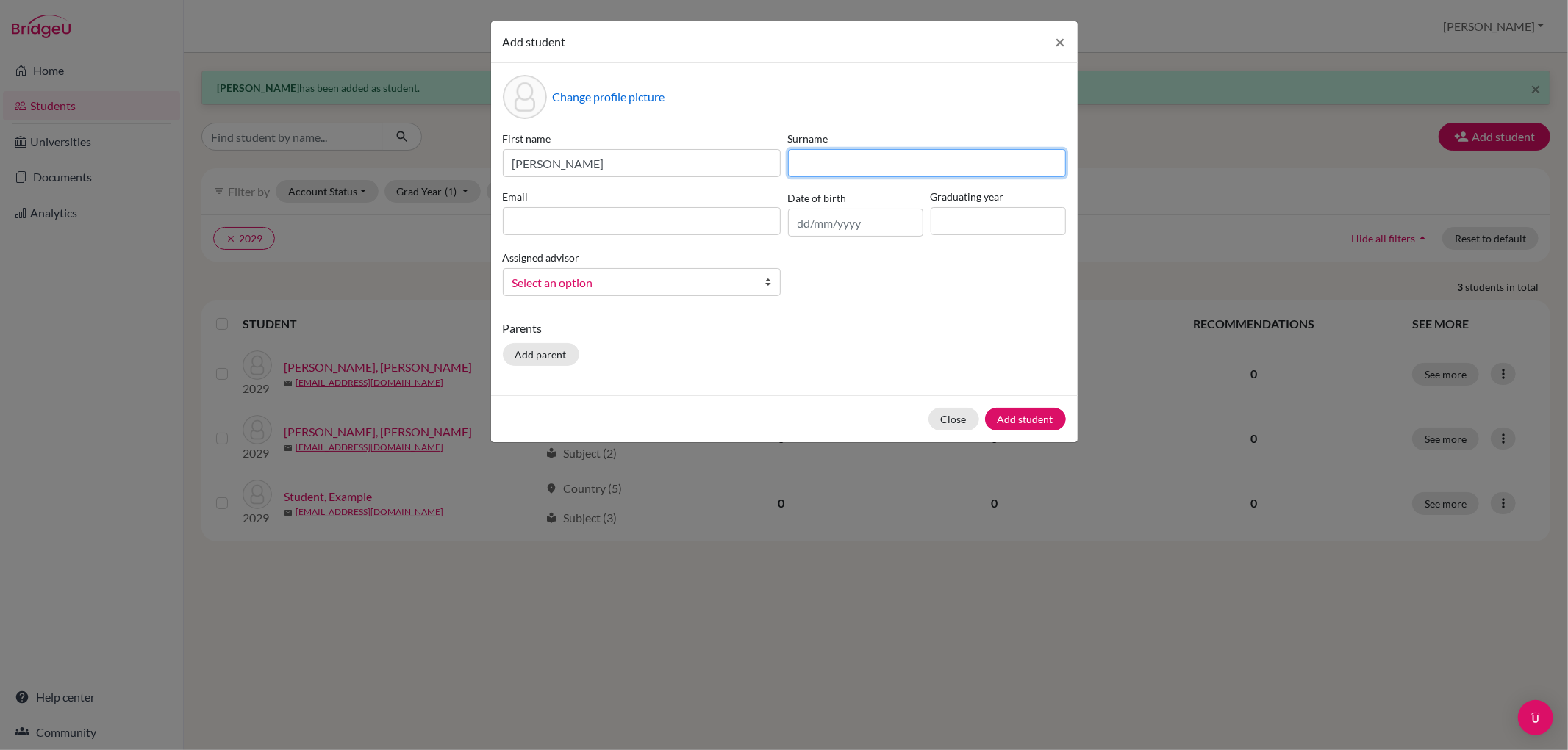
click at [833, 170] on input at bounding box center [926, 163] width 278 height 28
paste input "Vogt"
type input "Vogt"
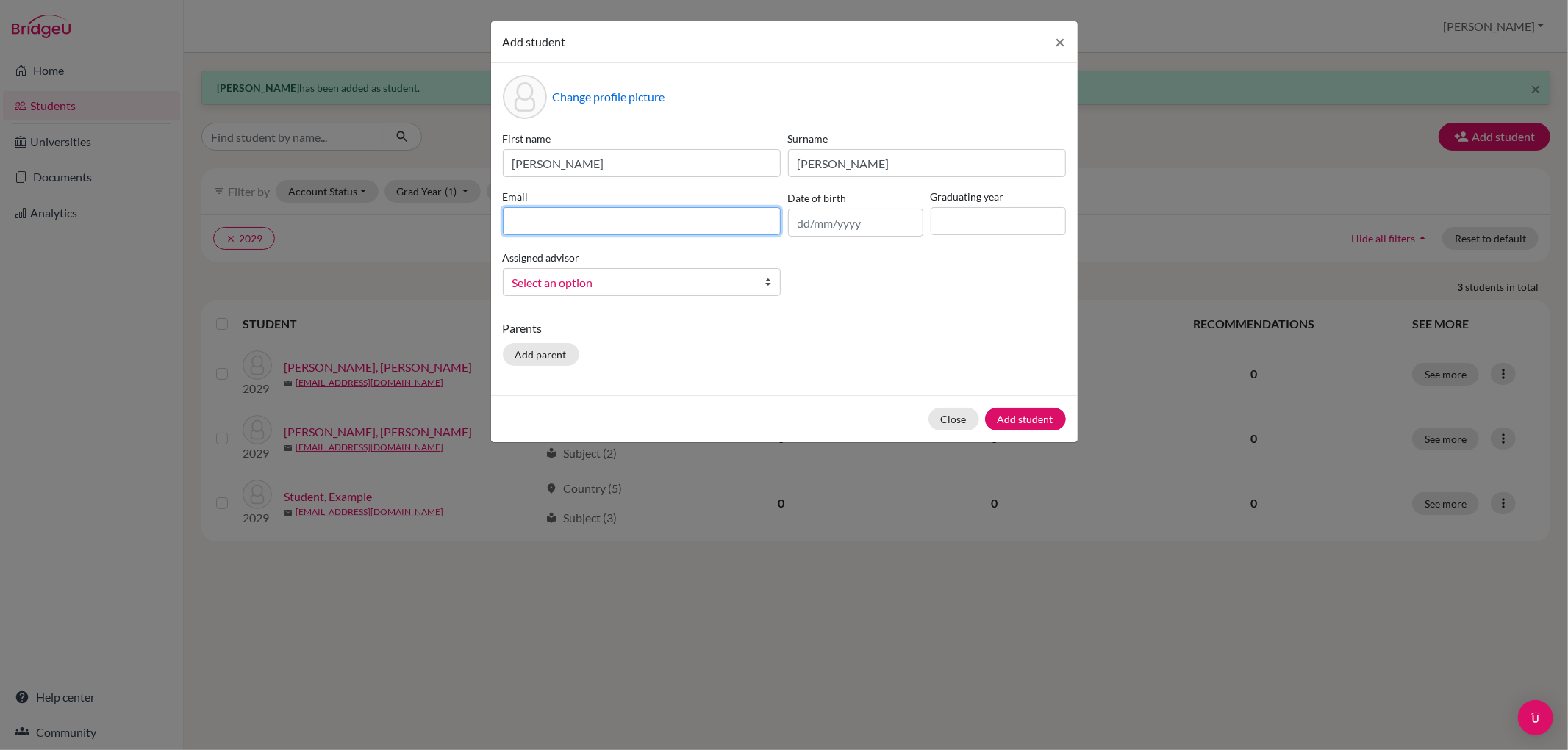
click at [588, 224] on input at bounding box center [641, 221] width 278 height 28
paste input "JulVogt@bbis.de"
type input "JulVogt@bbis.de"
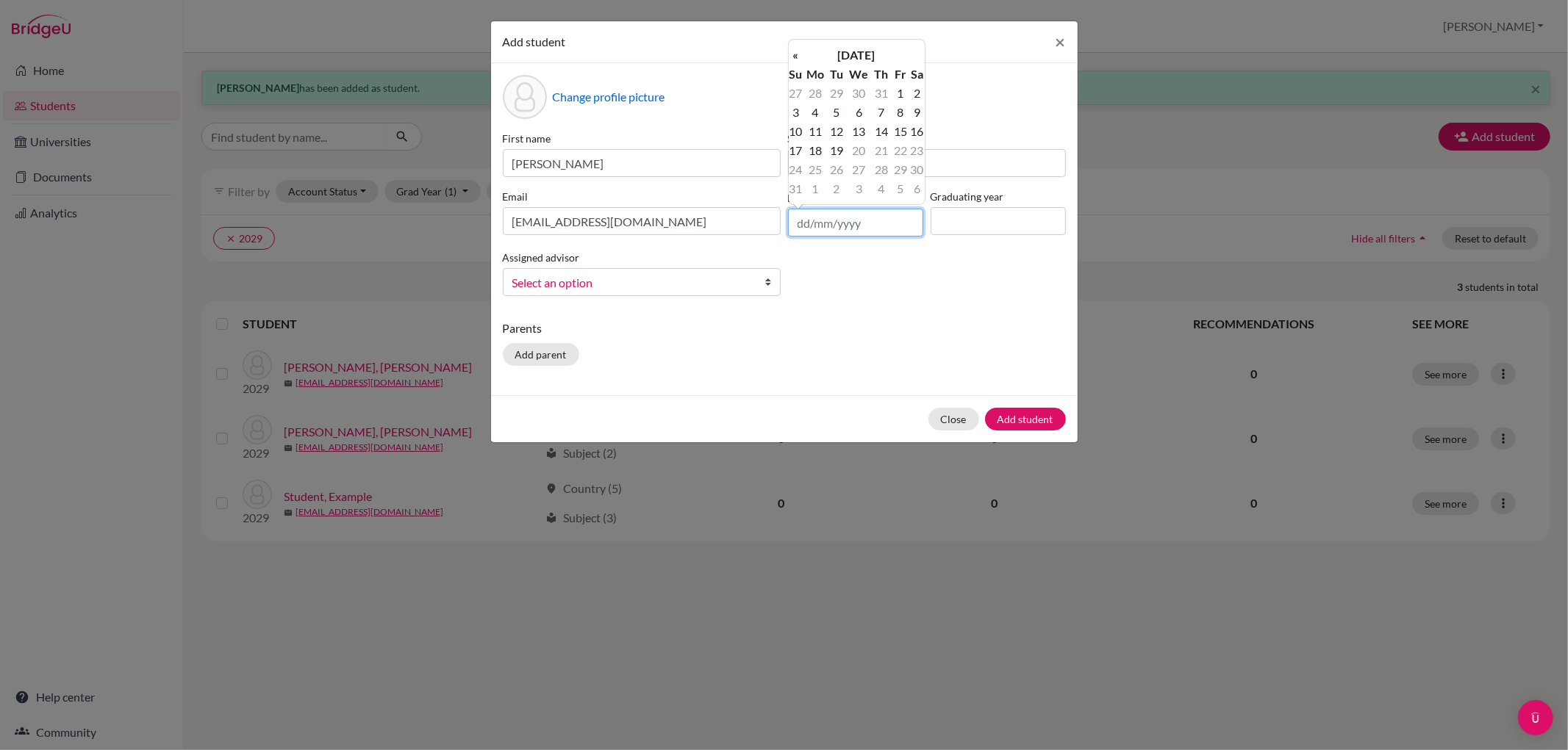
click at [849, 224] on input "text" at bounding box center [855, 222] width 135 height 28
click at [840, 47] on th "August 2025" at bounding box center [856, 54] width 107 height 19
click at [798, 55] on th "«" at bounding box center [796, 59] width 15 height 19
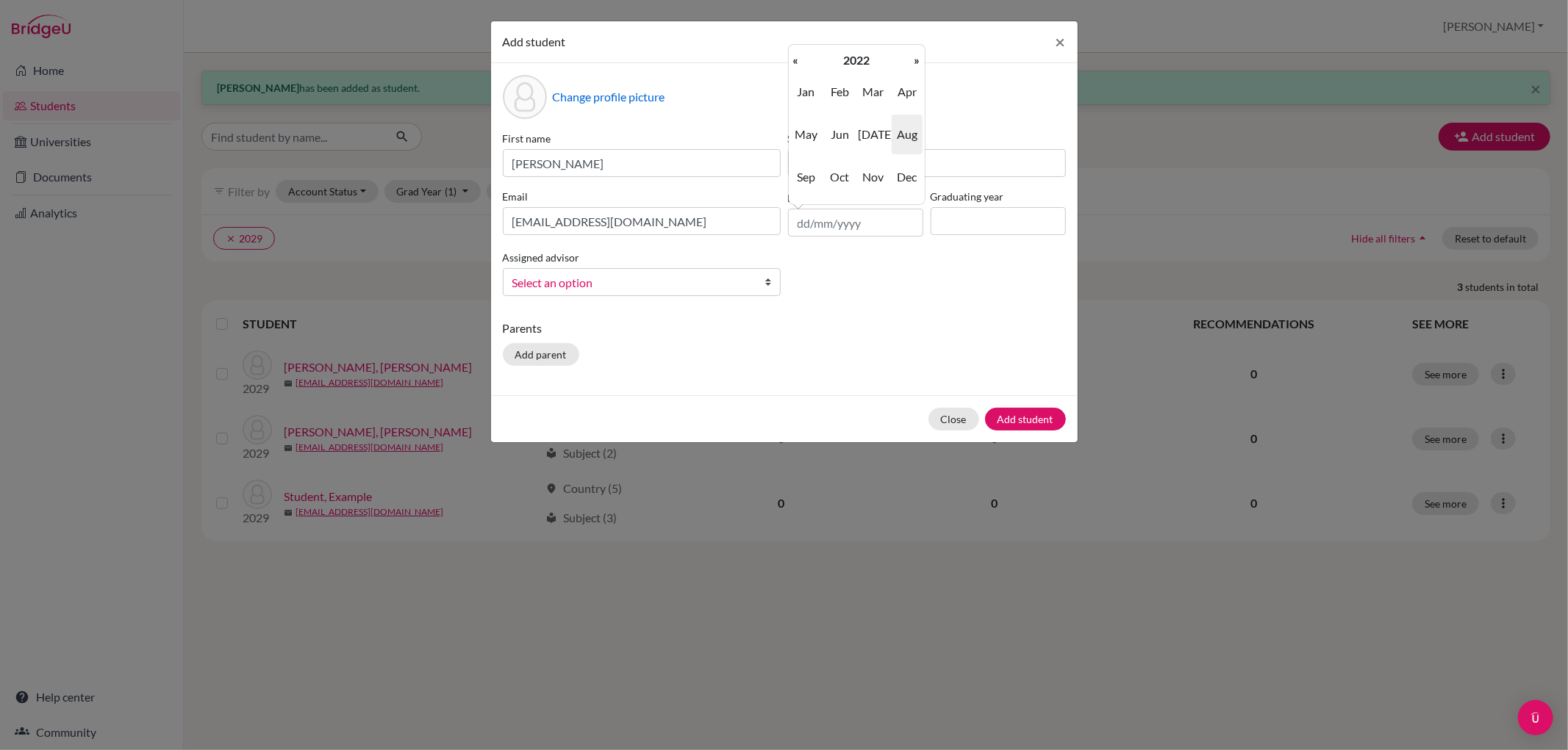
click at [798, 55] on th "«" at bounding box center [796, 59] width 15 height 19
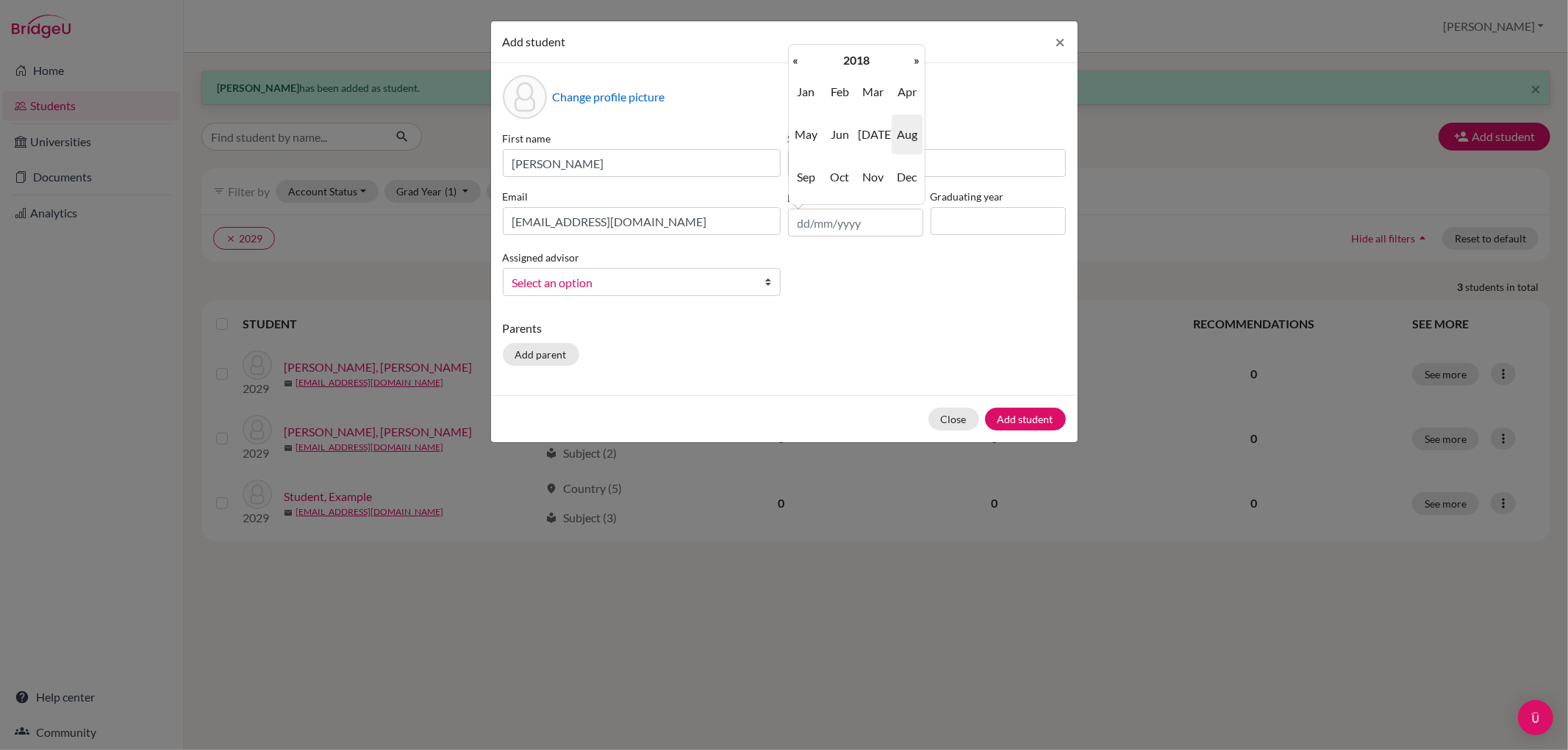
click at [798, 55] on th "«" at bounding box center [796, 59] width 15 height 19
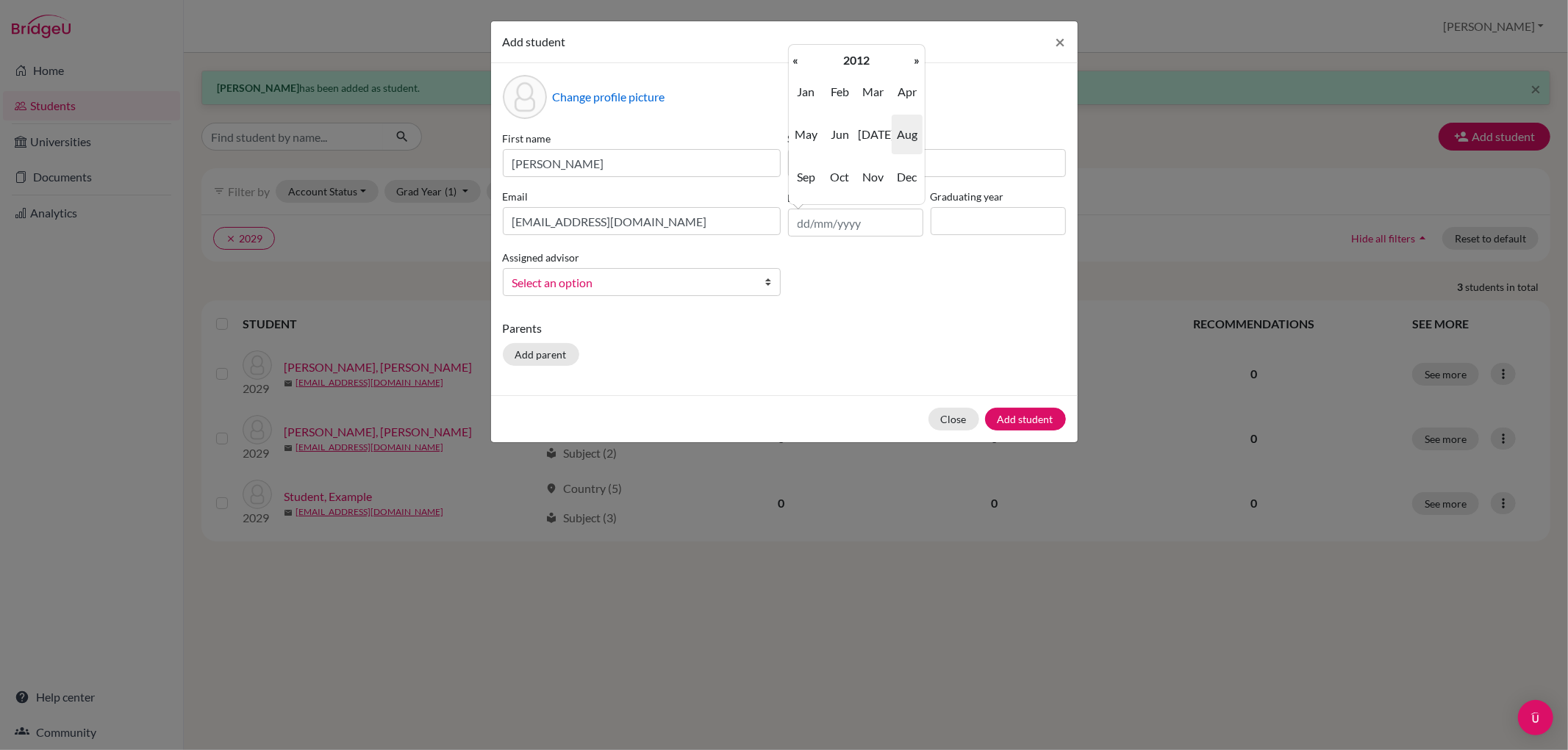
click at [798, 55] on th "«" at bounding box center [796, 59] width 15 height 19
click at [901, 85] on span "Apr" at bounding box center [907, 92] width 31 height 40
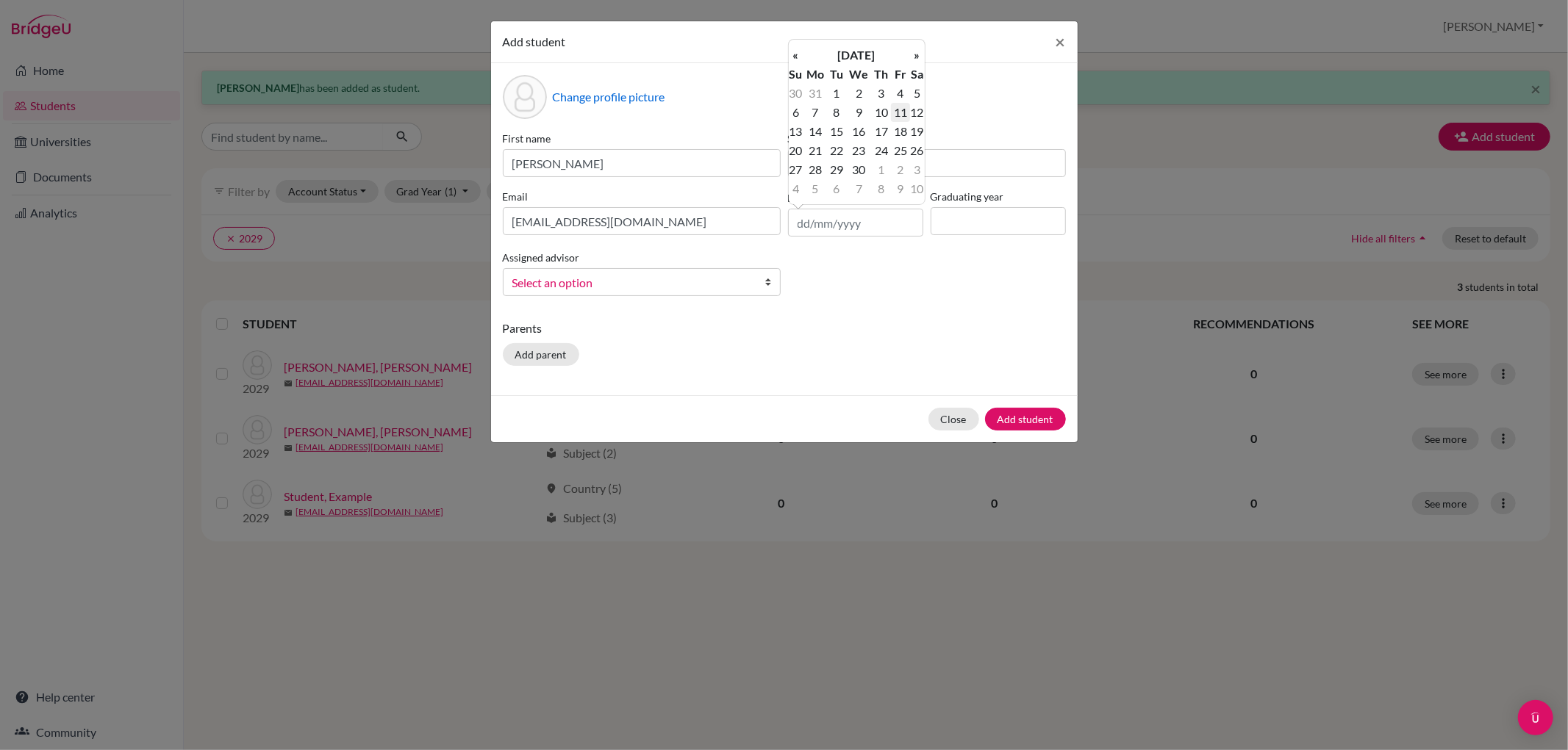
click at [897, 107] on td "11" at bounding box center [900, 112] width 19 height 19
type input "11/04/2008"
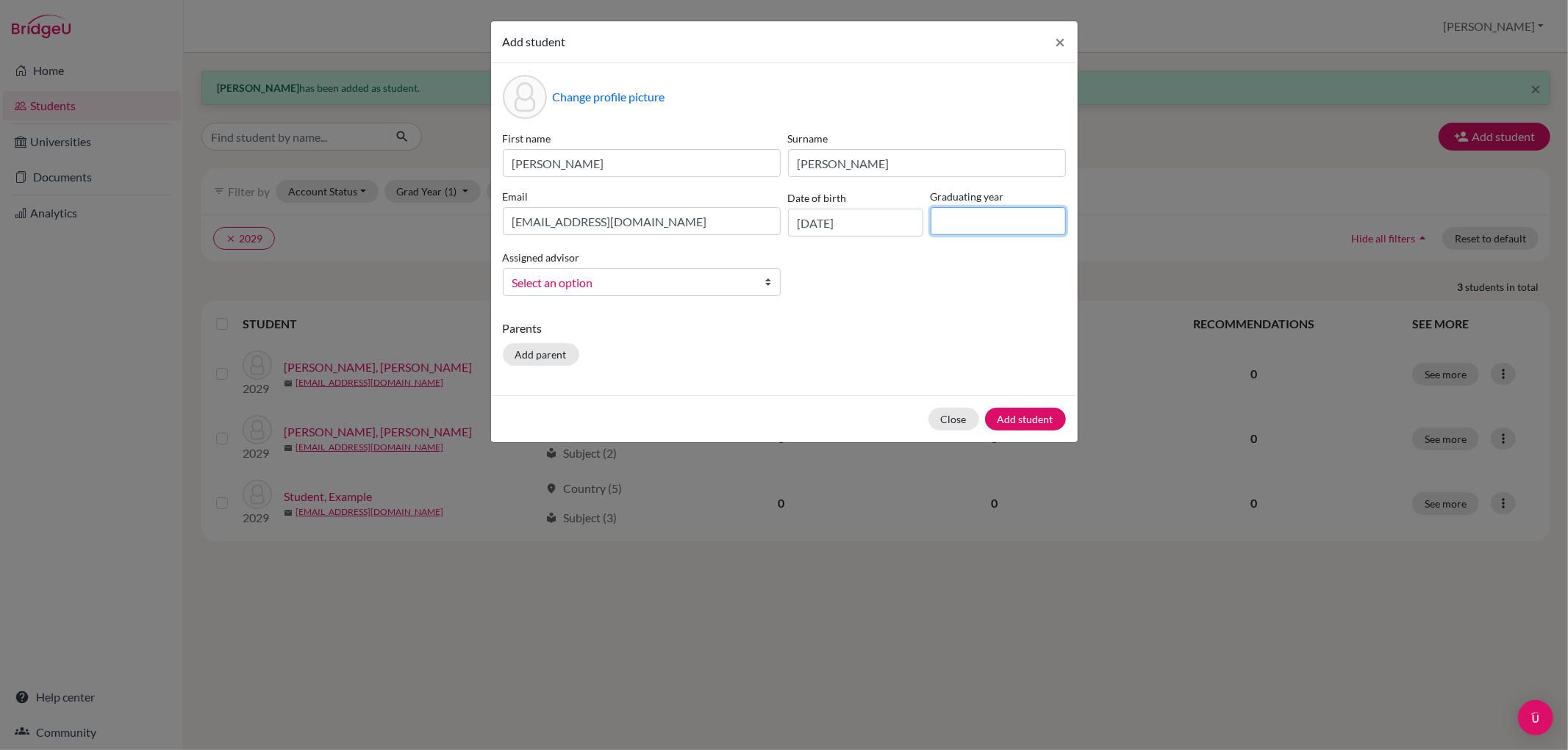
click at [960, 220] on input at bounding box center [998, 221] width 135 height 28
type input "2026"
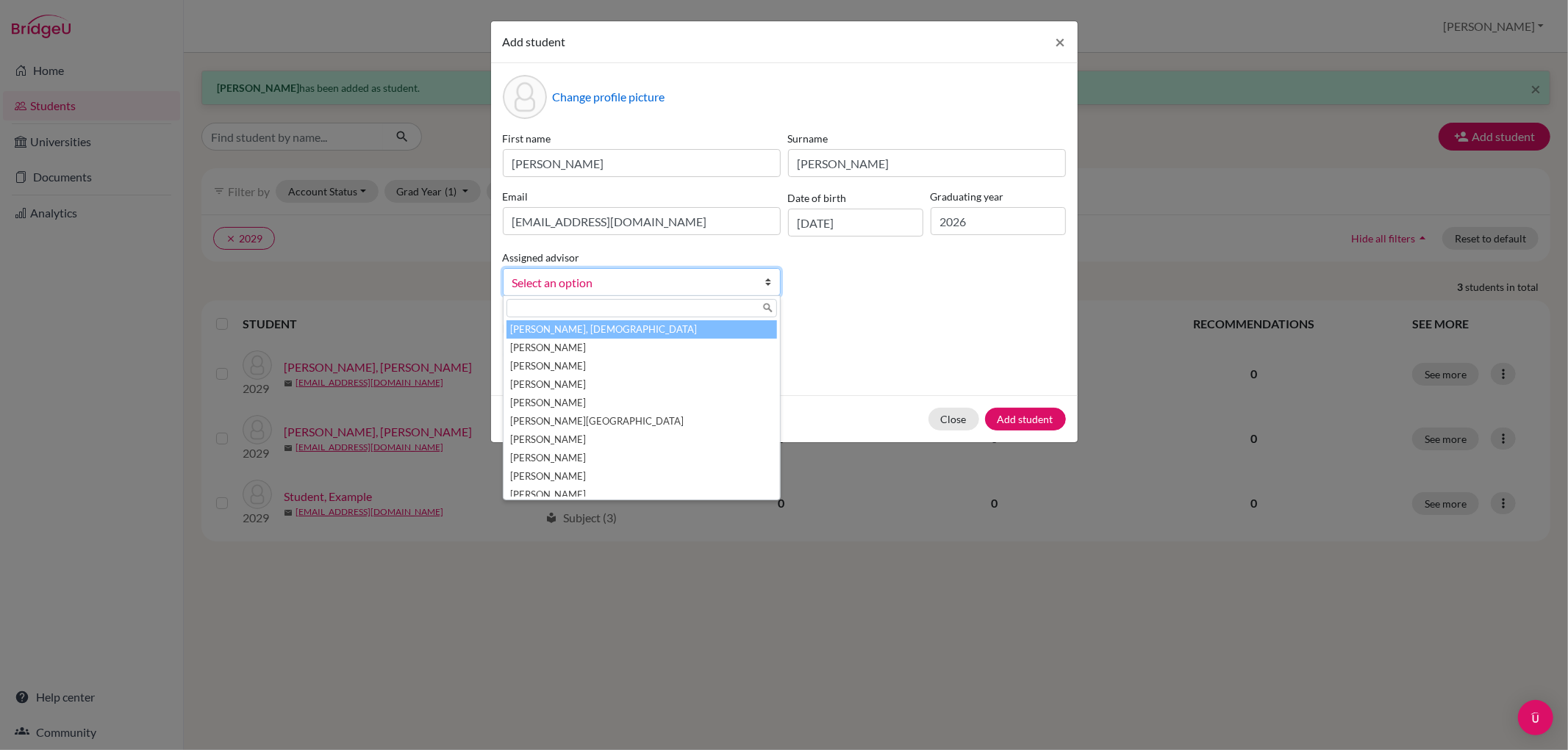
click at [772, 289] on b at bounding box center [772, 282] width 15 height 27
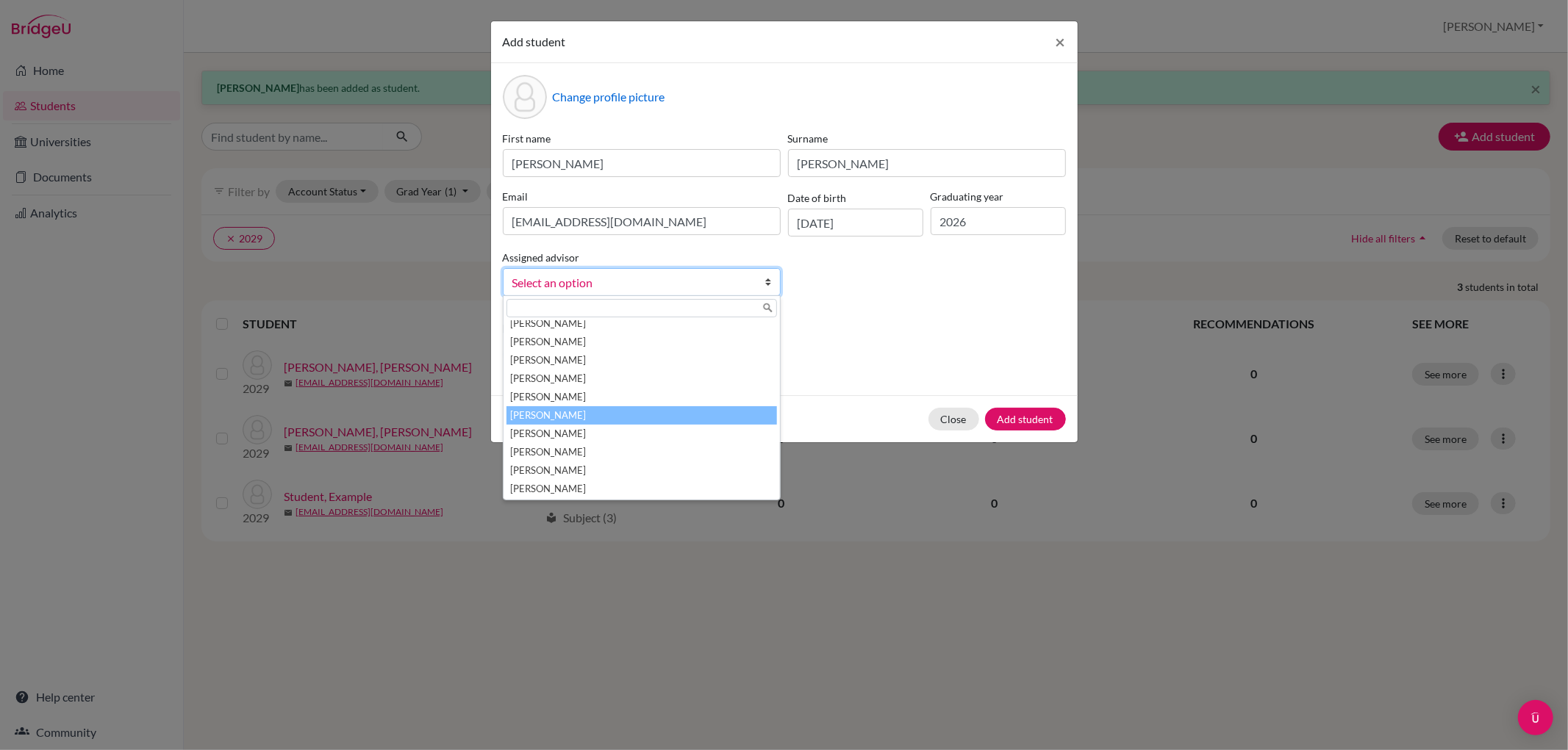
click at [667, 410] on li "[PERSON_NAME]" at bounding box center [642, 415] width 271 height 19
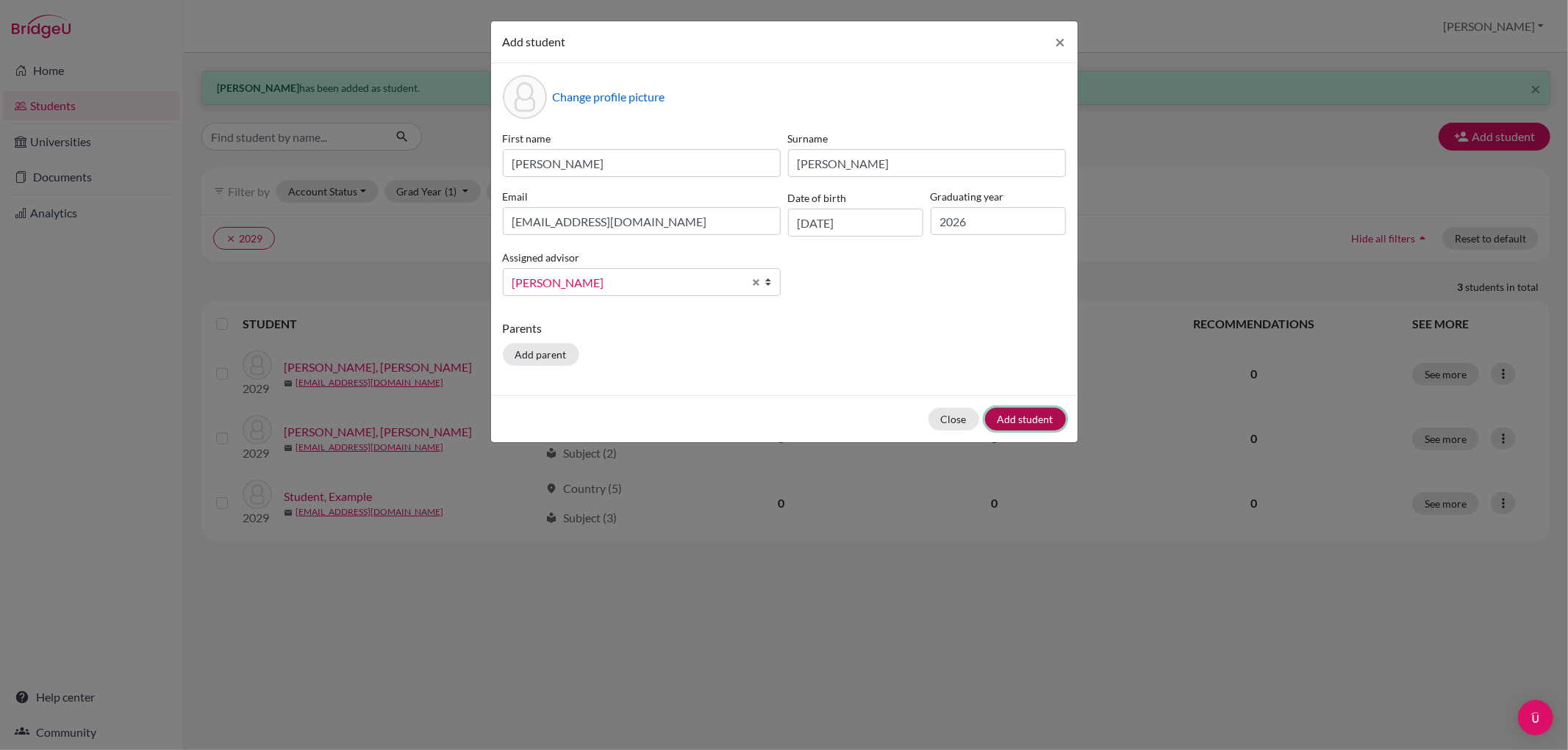
click at [1038, 422] on button "Add student" at bounding box center [1025, 419] width 81 height 23
